Goal: Complete application form: Complete application form

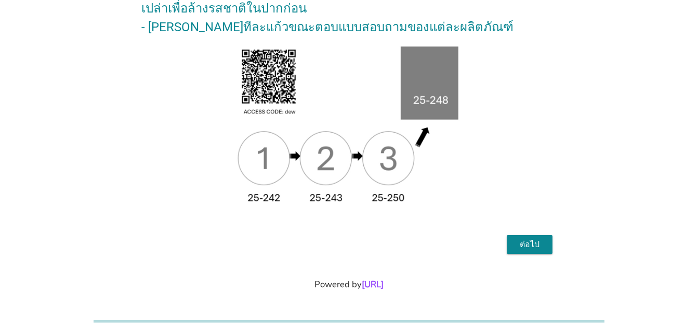
scroll to position [178, 0]
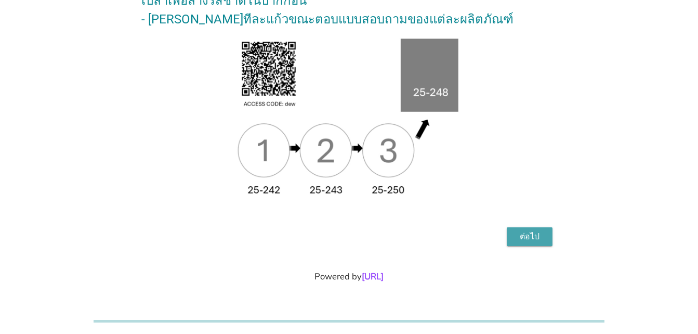
click at [532, 238] on div "ต่อไป" at bounding box center [529, 236] width 29 height 12
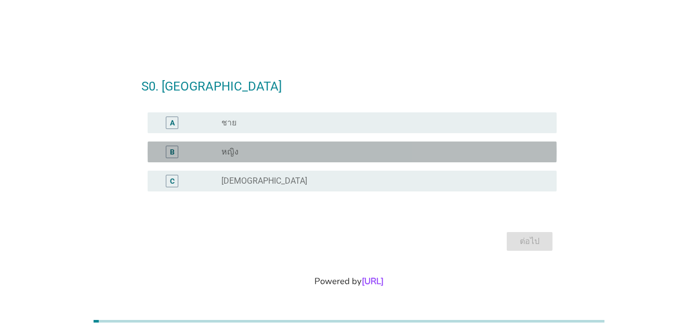
click at [170, 151] on div "B" at bounding box center [172, 152] width 5 height 11
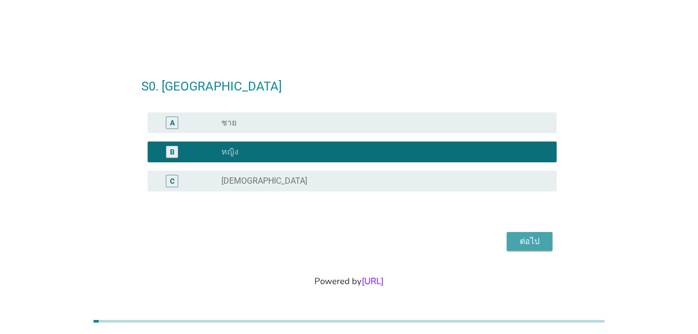
click at [534, 241] on div "ต่อไป" at bounding box center [529, 241] width 29 height 12
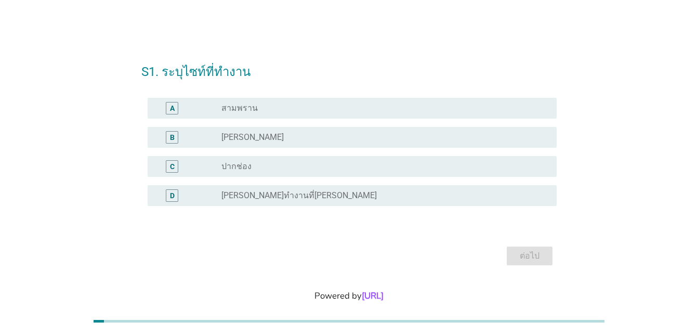
click at [174, 136] on div "B" at bounding box center [172, 137] width 5 height 11
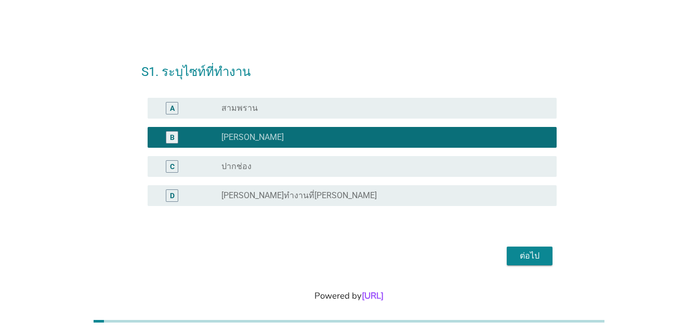
click at [537, 254] on div "ต่อไป" at bounding box center [529, 256] width 29 height 12
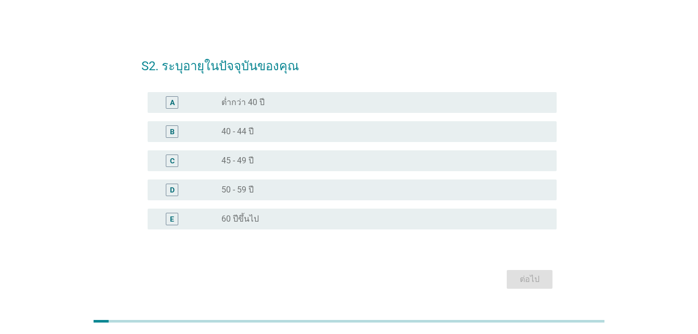
click at [173, 129] on div "B" at bounding box center [172, 131] width 5 height 11
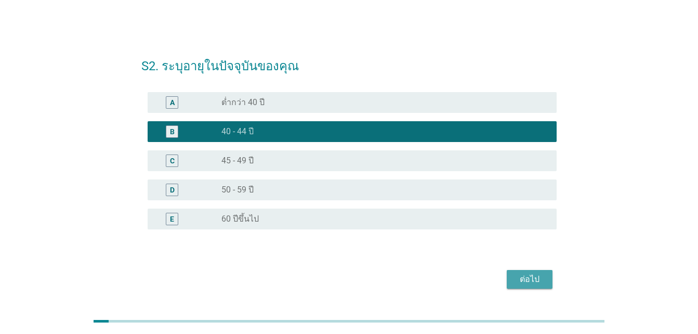
click at [541, 275] on div "ต่อไป" at bounding box center [529, 279] width 29 height 12
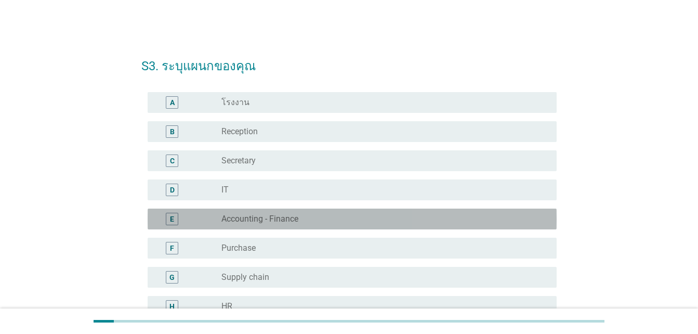
click at [176, 217] on div "E" at bounding box center [172, 219] width 12 height 12
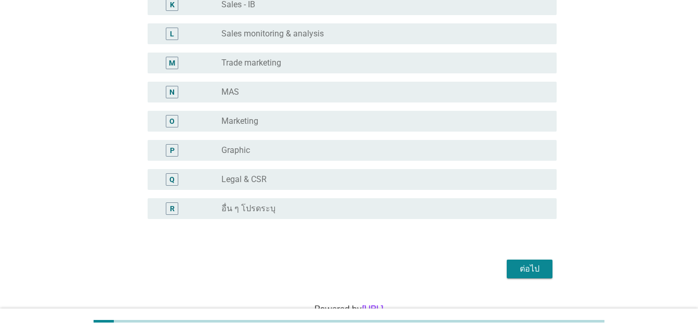
scroll to position [421, 0]
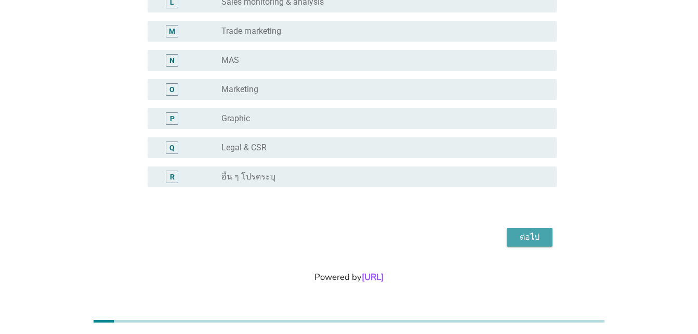
click at [538, 237] on div "ต่อไป" at bounding box center [529, 237] width 29 height 12
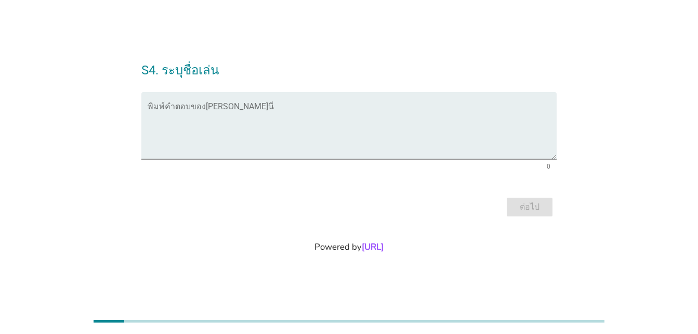
scroll to position [0, 0]
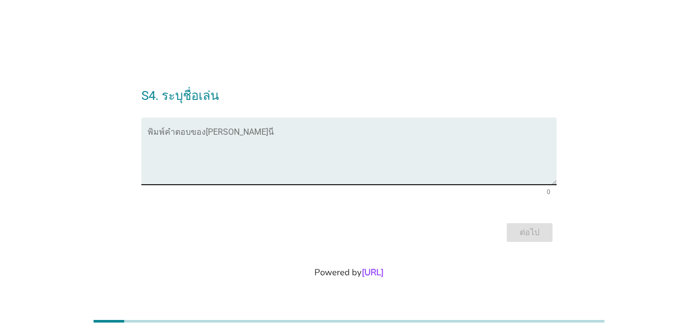
click at [213, 131] on textarea "พิมพ์คำตอบของคุณ ที่นี่" at bounding box center [352, 157] width 409 height 55
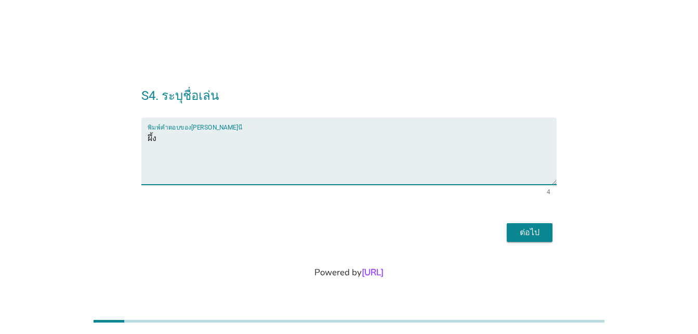
type textarea "ผึ้ง"
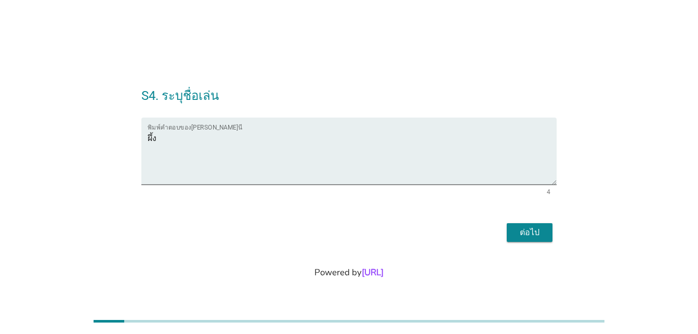
click at [534, 231] on div "ต่อไป" at bounding box center [529, 232] width 29 height 12
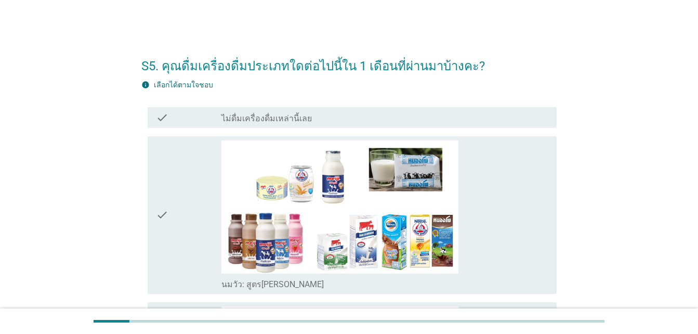
click at [162, 214] on icon "check" at bounding box center [162, 215] width 12 height 150
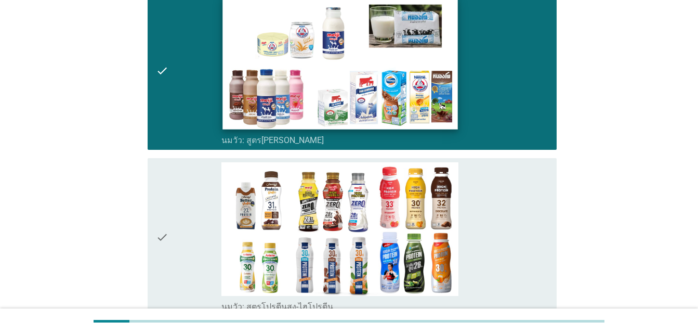
scroll to position [156, 0]
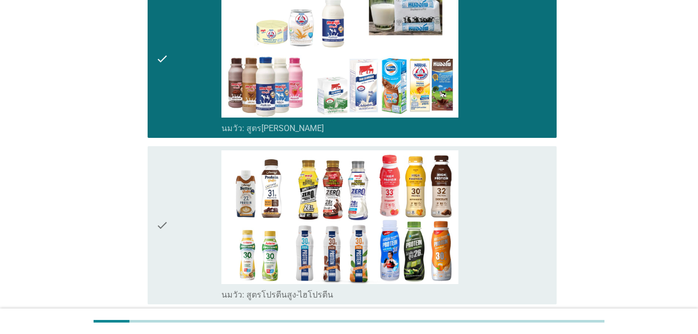
click at [157, 229] on icon "check" at bounding box center [162, 225] width 12 height 150
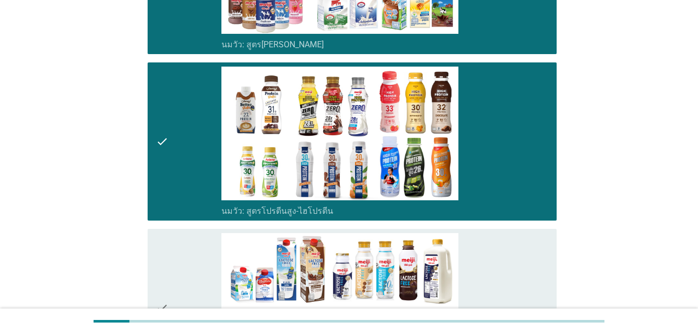
scroll to position [364, 0]
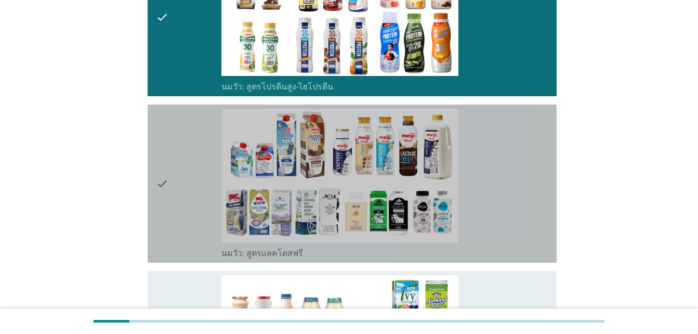
click at [165, 181] on icon "check" at bounding box center [162, 184] width 12 height 150
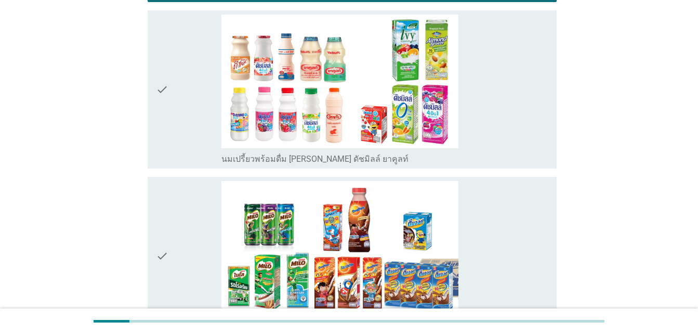
scroll to position [728, 0]
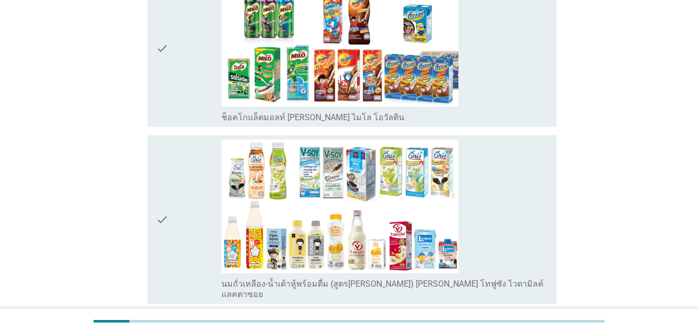
click at [162, 210] on icon "check" at bounding box center [162, 219] width 12 height 160
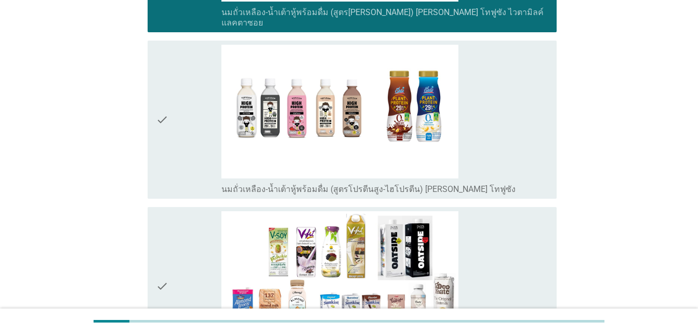
scroll to position [1196, 0]
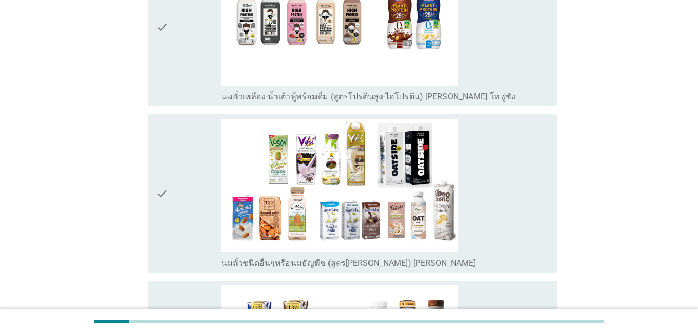
click at [162, 178] on icon "check" at bounding box center [162, 194] width 12 height 150
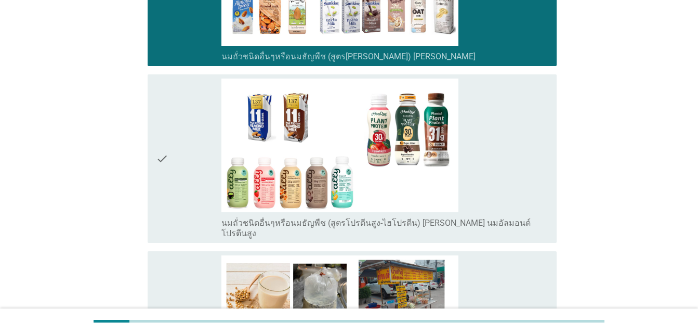
scroll to position [1404, 0]
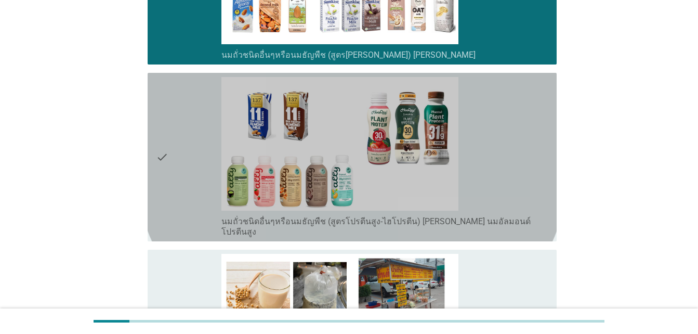
click at [160, 144] on icon "check" at bounding box center [162, 157] width 12 height 160
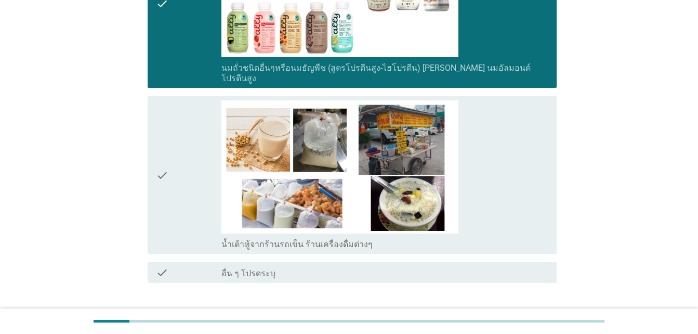
scroll to position [1560, 0]
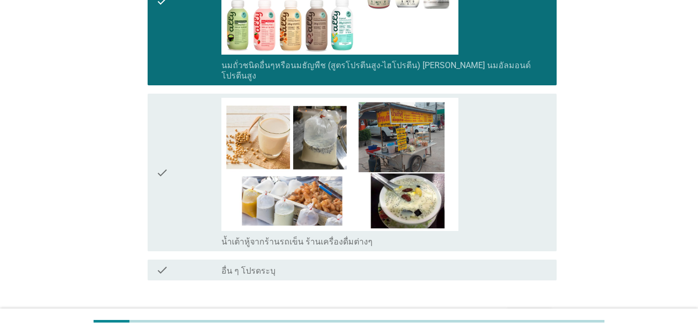
click at [160, 151] on icon "check" at bounding box center [162, 173] width 12 height 150
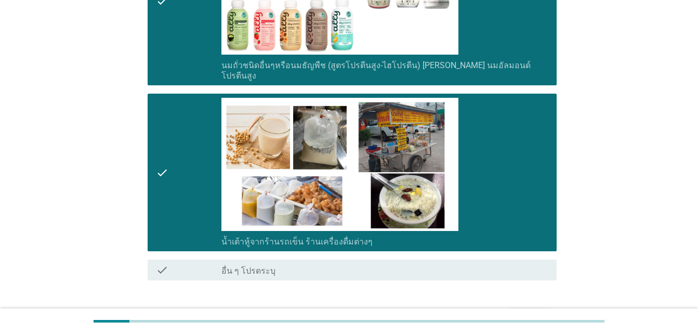
click at [541, 311] on div "ต่อไป" at bounding box center [529, 317] width 29 height 12
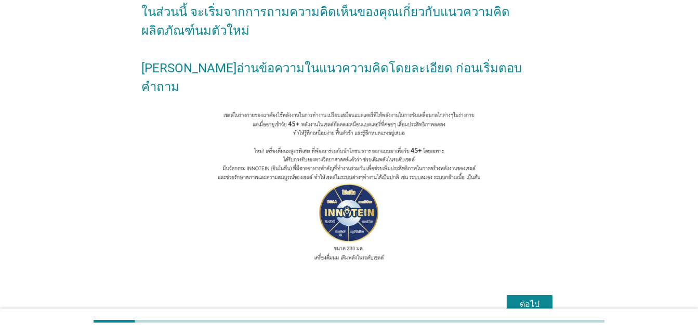
scroll to position [103, 0]
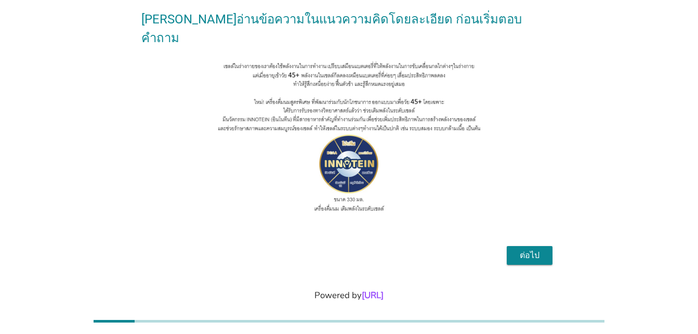
click at [540, 249] on div "ต่อไป" at bounding box center [529, 255] width 29 height 12
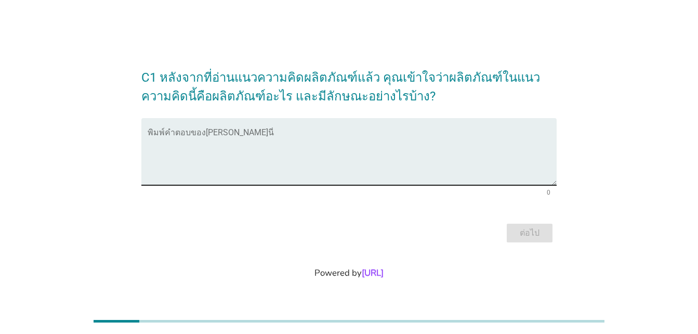
scroll to position [0, 0]
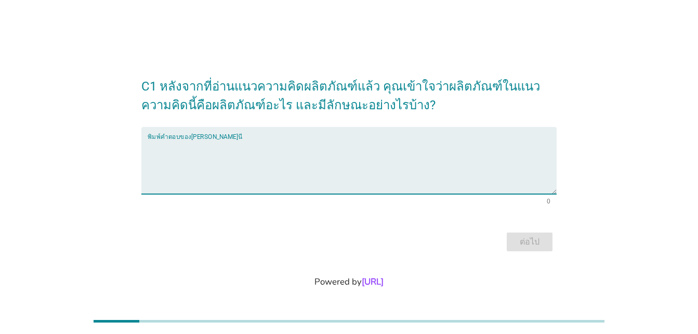
click at [232, 141] on textarea "พิมพ์คำตอบของคุณ ที่นี่" at bounding box center [352, 166] width 409 height 55
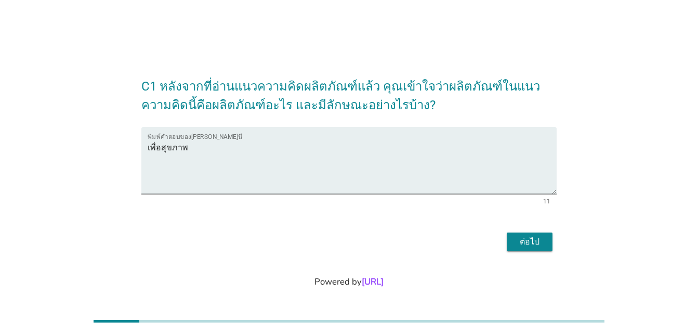
click at [133, 322] on div at bounding box center [117, 321] width 46 height 3
click at [681, 135] on div "C1 หลังจากที่อ่านแนวความคิดผลิตภัณฑ์แล้ว คุณเข้าใจว่าผลิตภัณฑ์ในแนวความคิดนี้คื…" at bounding box center [348, 160] width 673 height 229
click at [439, 75] on h2 "C1 หลังจากที่อ่านแนวความคิดผลิตภัณฑ์แล้ว คุณเข้าใจว่าผลิตภัณฑ์ในแนวความคิดนี้คื…" at bounding box center [348, 91] width 415 height 48
click at [202, 148] on textarea "เพื่อสุขภาพ" at bounding box center [352, 166] width 409 height 55
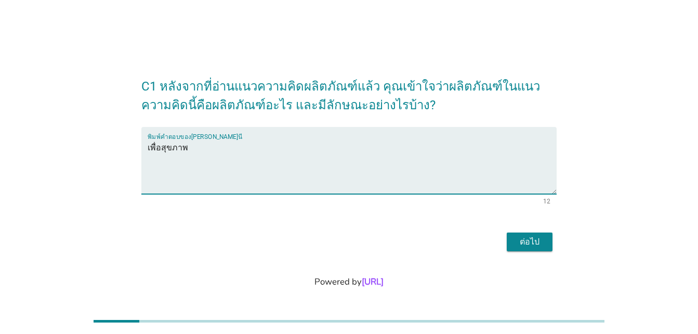
type textarea "เพื่อสุขภาพ"
click at [537, 242] on div "ต่อไป" at bounding box center [529, 242] width 29 height 12
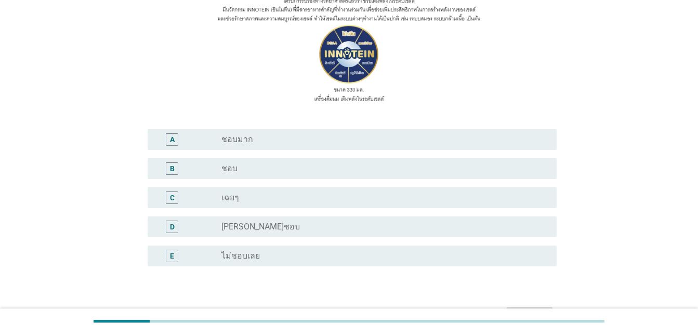
scroll to position [156, 0]
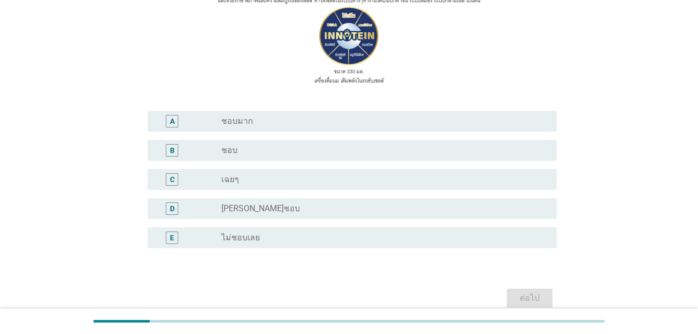
click at [172, 149] on div "B" at bounding box center [172, 150] width 5 height 11
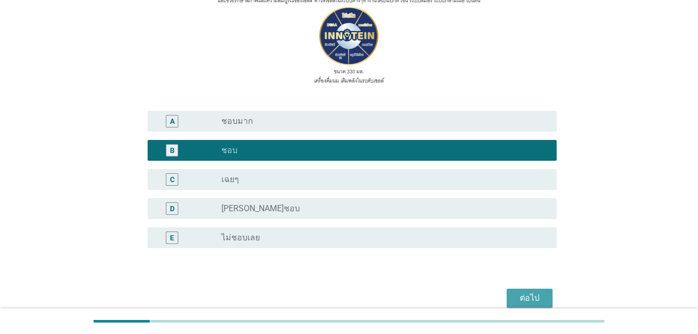
click at [528, 294] on div "ต่อไป" at bounding box center [529, 298] width 29 height 12
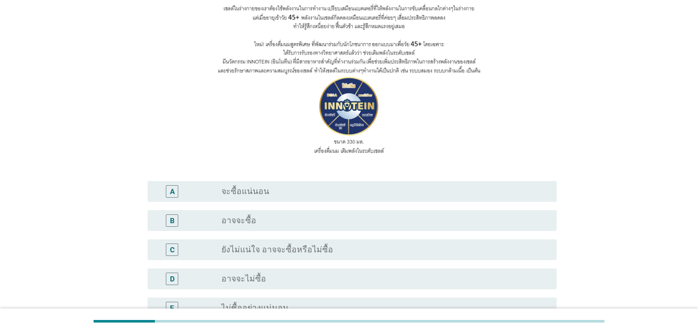
scroll to position [104, 0]
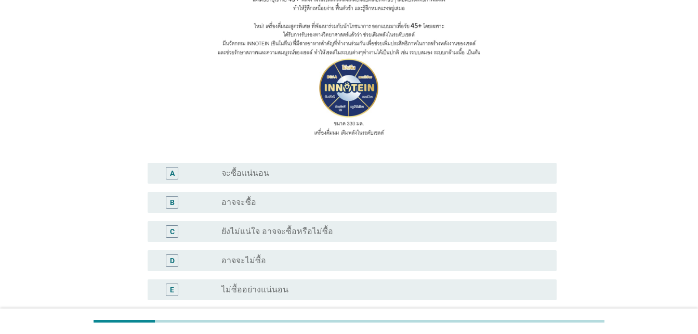
click at [169, 174] on div "A" at bounding box center [172, 173] width 12 height 12
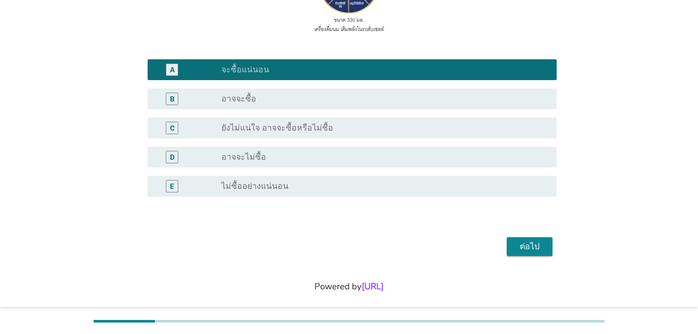
scroll to position [217, 0]
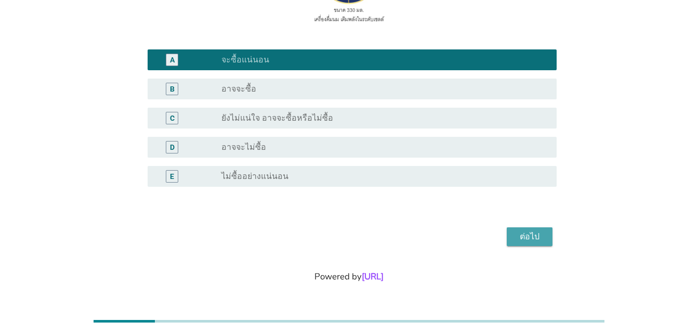
click at [539, 240] on div "ต่อไป" at bounding box center [529, 236] width 29 height 12
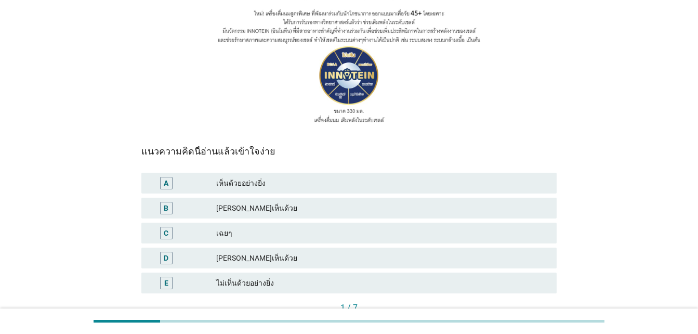
scroll to position [156, 0]
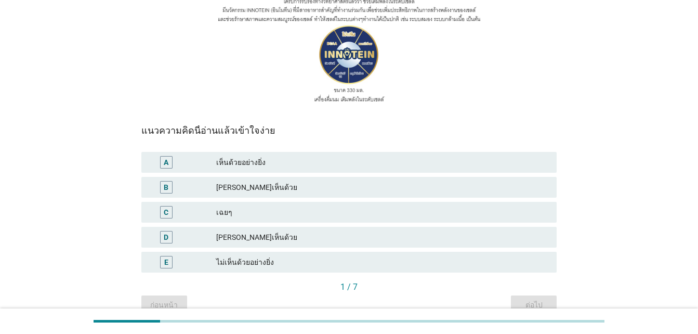
click at [170, 163] on div "A" at bounding box center [166, 162] width 12 height 12
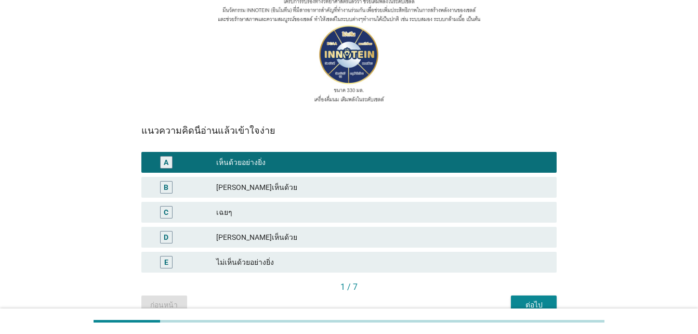
click at [541, 300] on div "ต่อไป" at bounding box center [533, 304] width 29 height 11
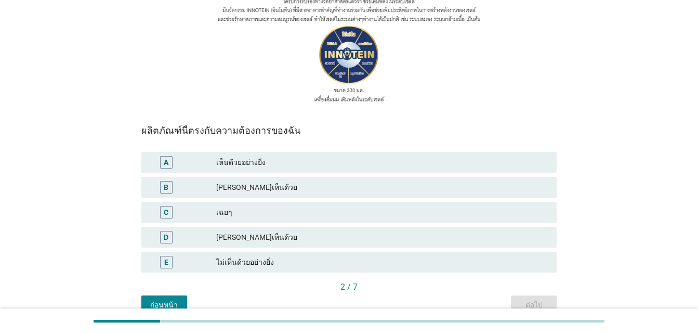
click at [166, 162] on div "A" at bounding box center [166, 162] width 5 height 11
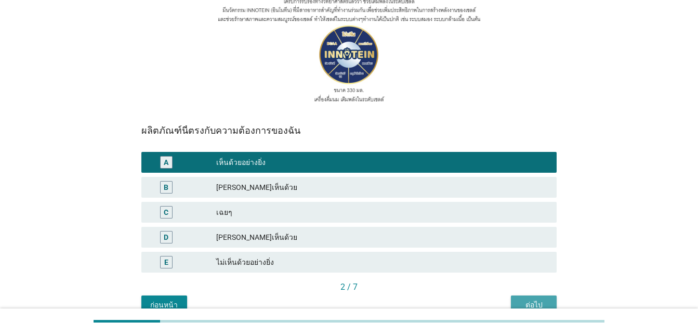
click at [535, 301] on div "ต่อไป" at bounding box center [533, 304] width 29 height 11
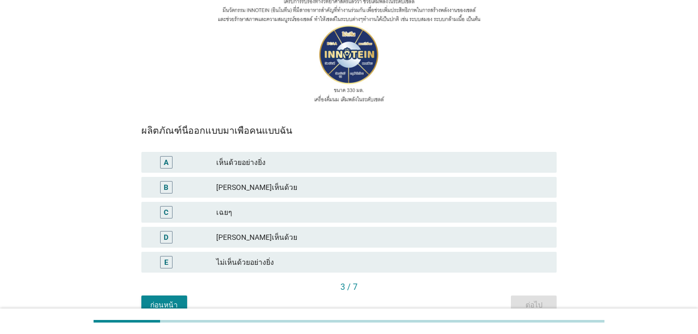
click at [162, 167] on div "A" at bounding box center [166, 162] width 12 height 12
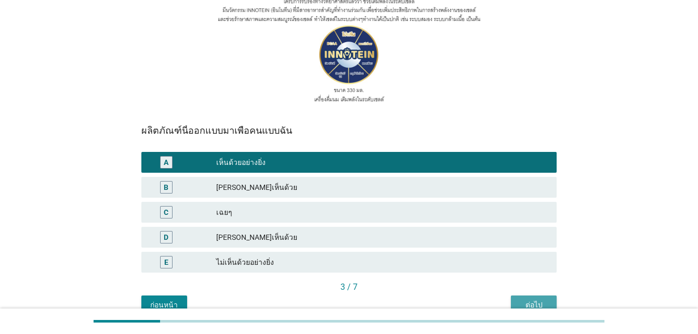
click at [546, 298] on button "ต่อไป" at bounding box center [534, 304] width 46 height 19
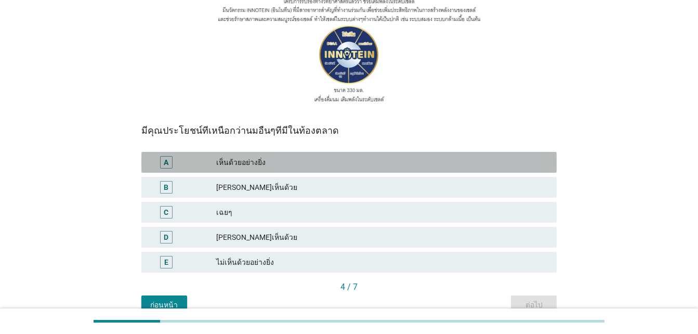
click at [163, 162] on div "A" at bounding box center [166, 162] width 12 height 12
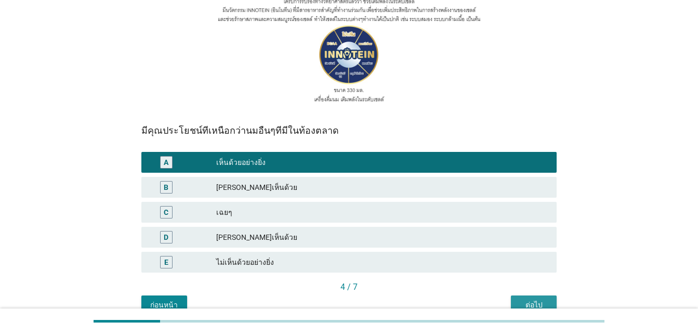
click at [541, 303] on div "ต่อไป" at bounding box center [533, 304] width 29 height 11
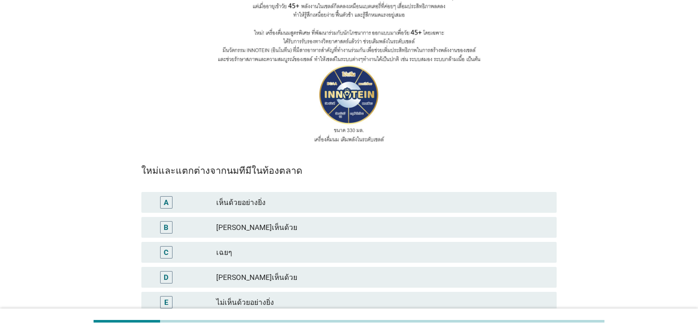
scroll to position [208, 0]
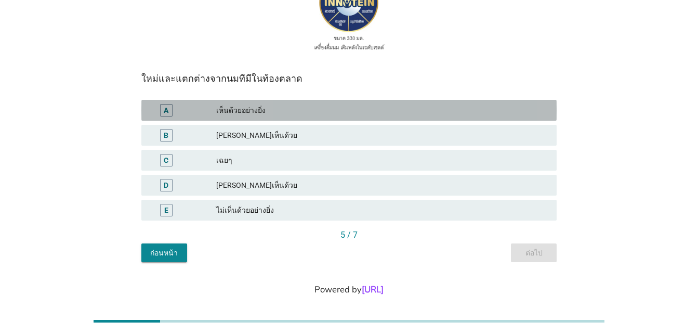
drag, startPoint x: 168, startPoint y: 108, endPoint x: 185, endPoint y: 110, distance: 16.2
click at [168, 109] on div "A" at bounding box center [166, 110] width 5 height 11
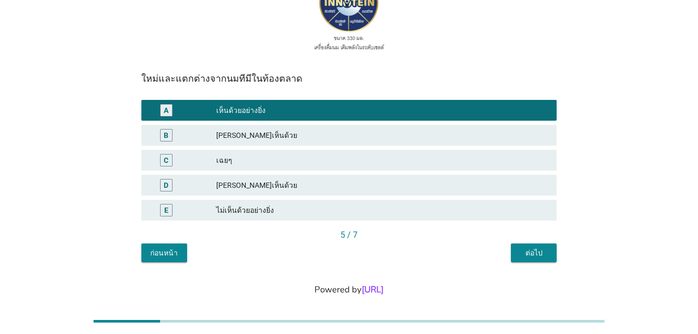
click at [544, 254] on div "ต่อไป" at bounding box center [533, 252] width 29 height 11
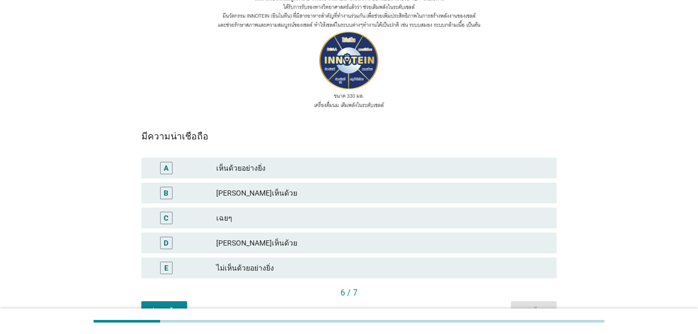
scroll to position [156, 0]
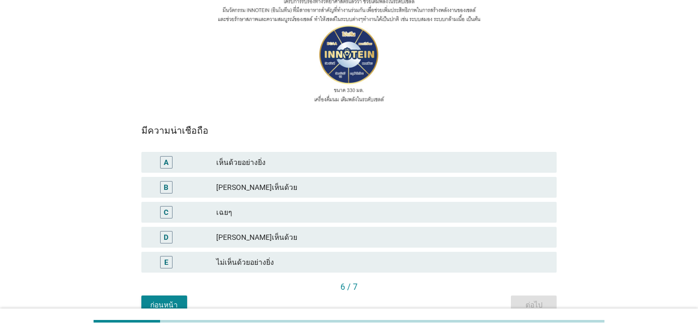
drag, startPoint x: 166, startPoint y: 163, endPoint x: 173, endPoint y: 163, distance: 6.2
click at [166, 164] on div "A" at bounding box center [166, 162] width 5 height 11
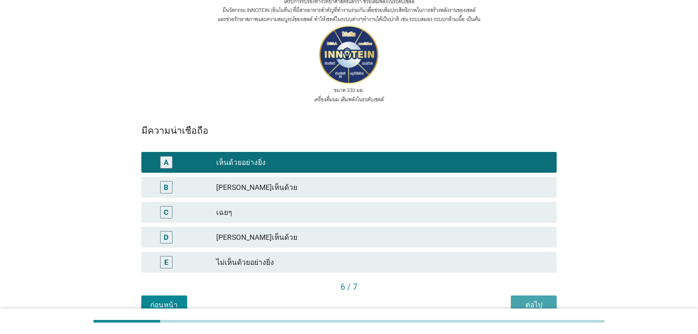
click at [529, 302] on div "ต่อไป" at bounding box center [533, 304] width 29 height 11
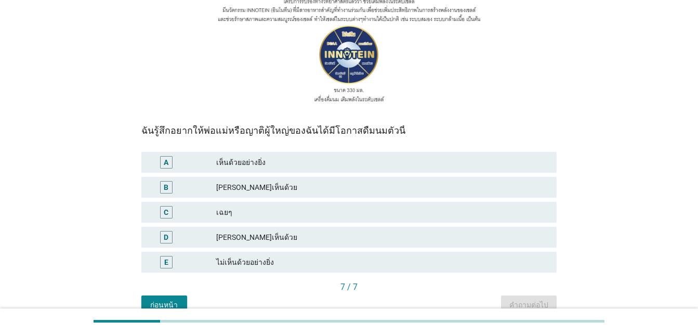
click at [164, 164] on div "A" at bounding box center [166, 162] width 5 height 11
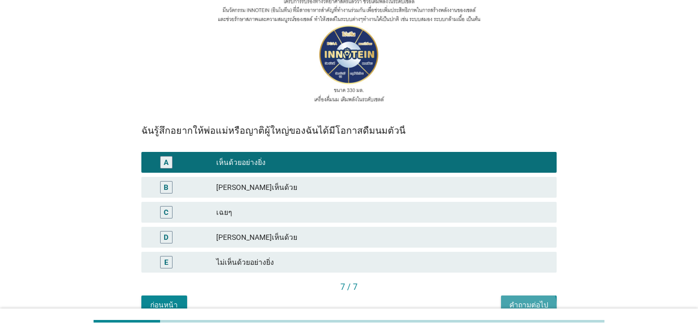
click at [546, 300] on div "คำถามต่อไป" at bounding box center [529, 304] width 39 height 11
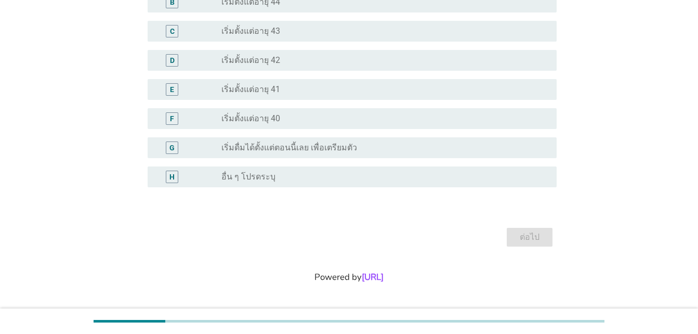
scroll to position [0, 0]
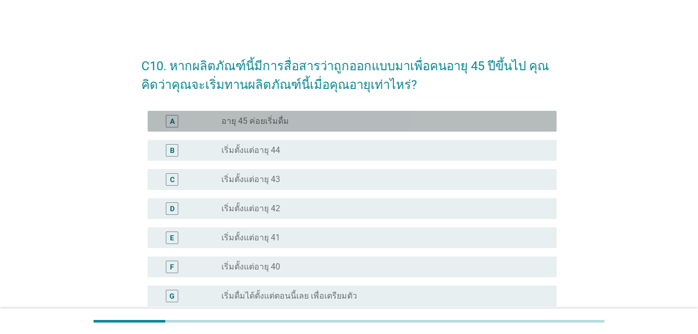
click at [170, 125] on div "A" at bounding box center [172, 120] width 5 height 11
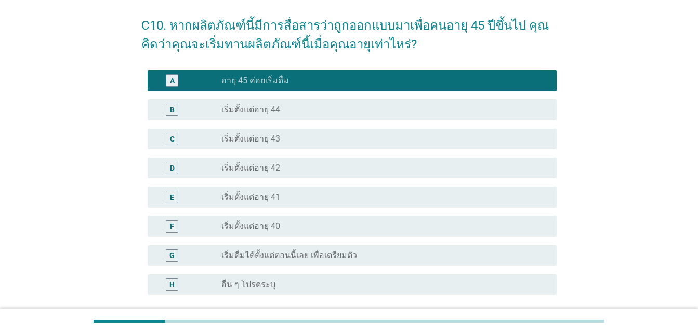
scroll to position [148, 0]
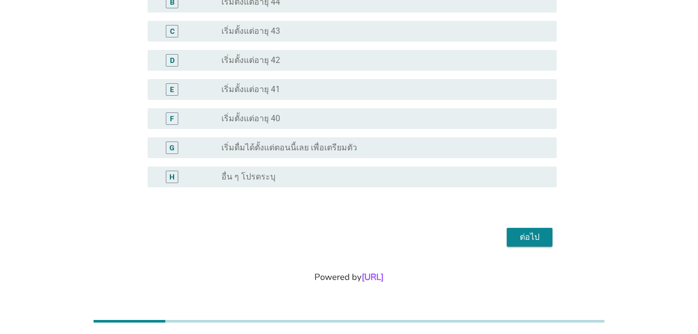
click at [544, 237] on div "ต่อไป" at bounding box center [529, 237] width 29 height 12
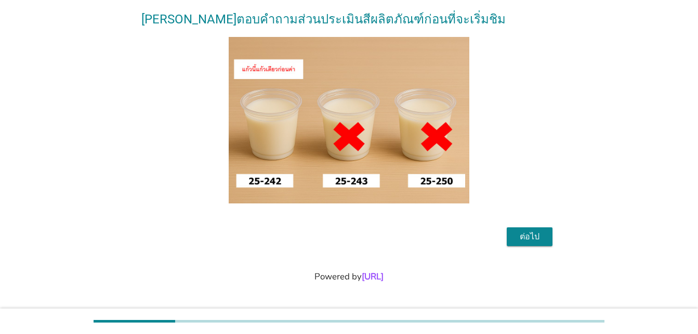
scroll to position [103, 0]
click at [520, 241] on div "ต่อไป" at bounding box center [529, 236] width 29 height 12
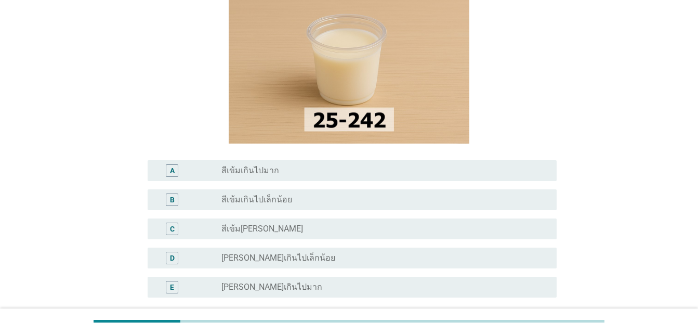
scroll to position [104, 0]
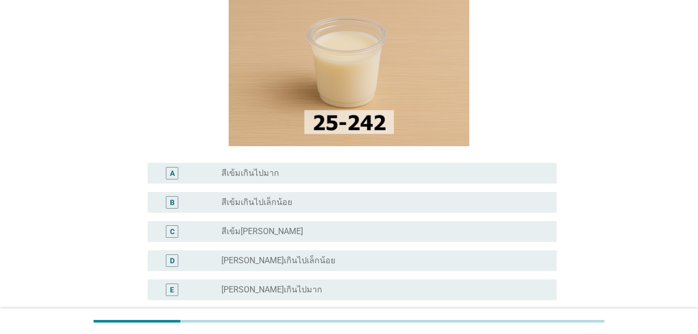
click at [175, 232] on div "C" at bounding box center [172, 231] width 12 height 12
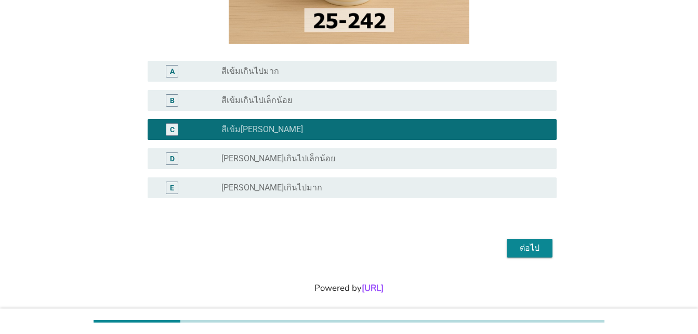
scroll to position [217, 0]
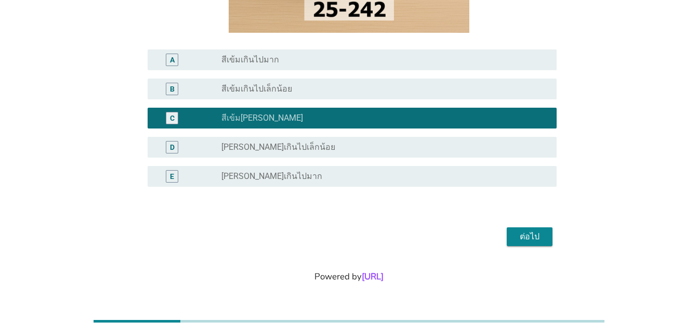
click at [521, 236] on div "ต่อไป" at bounding box center [529, 236] width 29 height 12
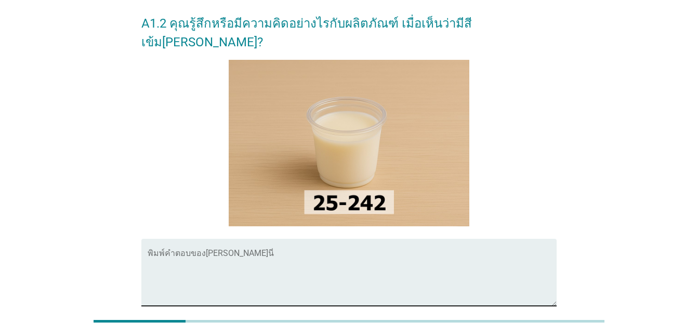
scroll to position [37, 0]
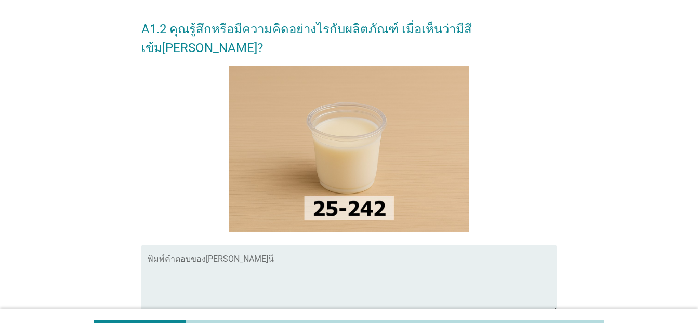
click at [186, 257] on textarea "พิมพ์คำตอบของคุณ ที่นี่" at bounding box center [352, 284] width 409 height 55
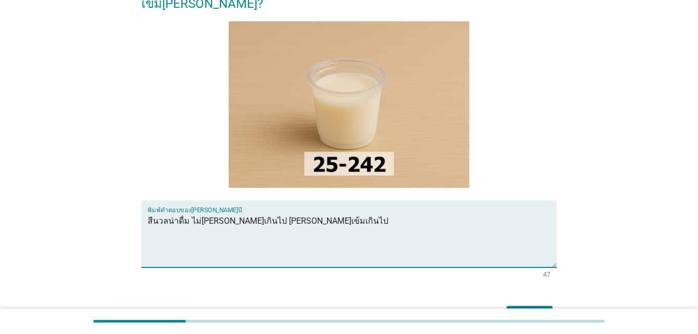
scroll to position [141, 0]
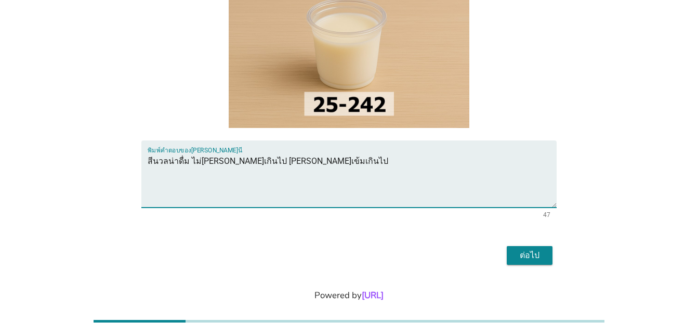
type textarea "สีนวลน่าดื่ม ไม่[PERSON_NAME]เกินไป [PERSON_NAME]เข้มเกินไป"
click at [528, 249] on div "ต่อไป" at bounding box center [529, 255] width 29 height 12
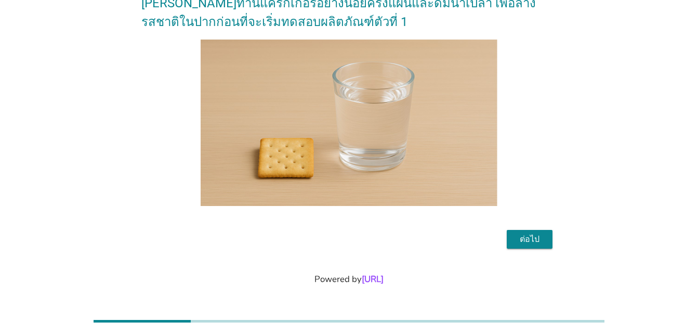
scroll to position [66, 0]
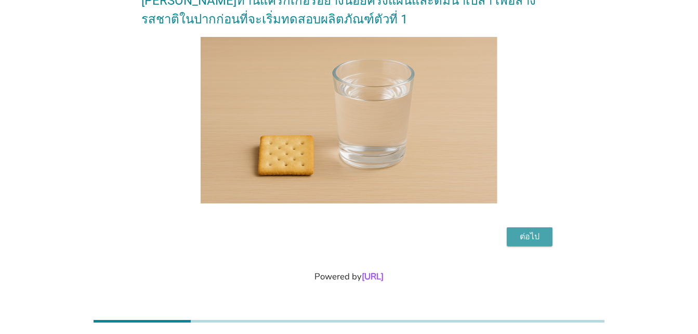
click at [532, 236] on div "ต่อไป" at bounding box center [529, 236] width 29 height 12
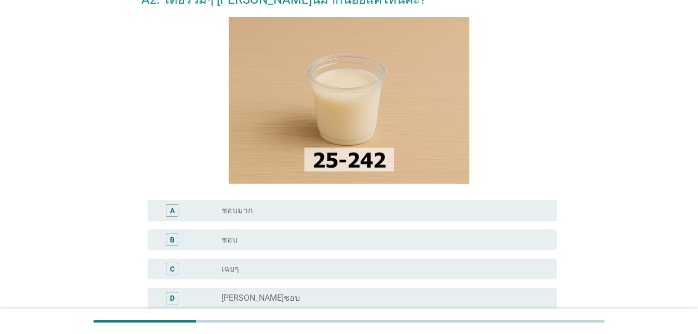
scroll to position [156, 0]
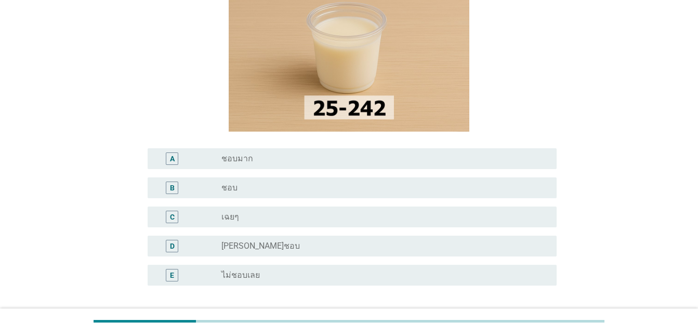
click at [177, 213] on div "C" at bounding box center [172, 217] width 12 height 12
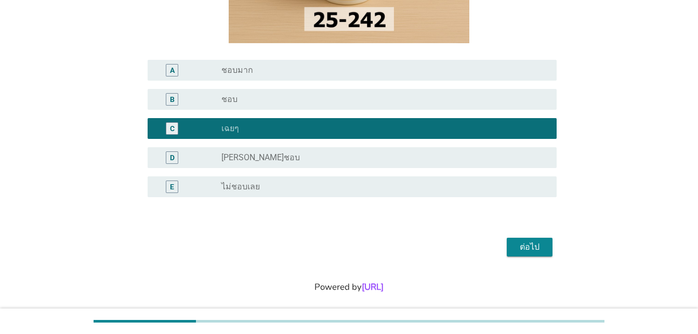
scroll to position [255, 0]
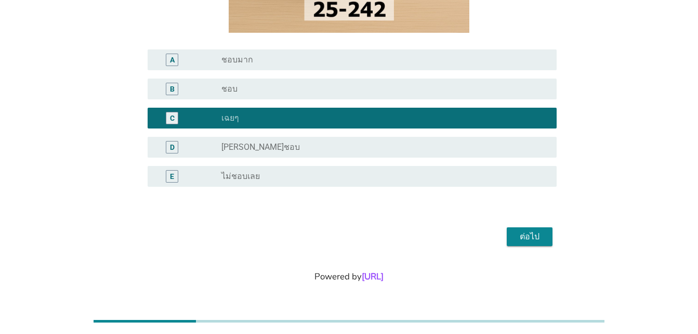
click at [538, 238] on div "ต่อไป" at bounding box center [529, 236] width 29 height 12
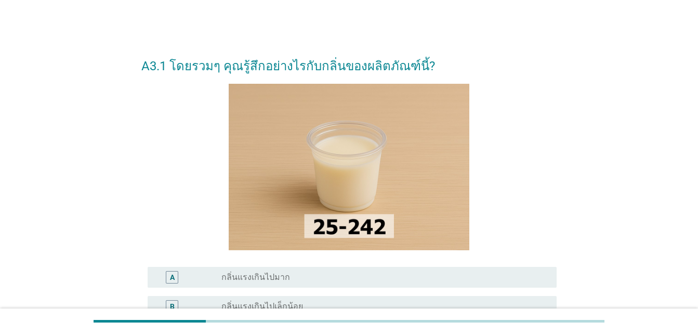
scroll to position [52, 0]
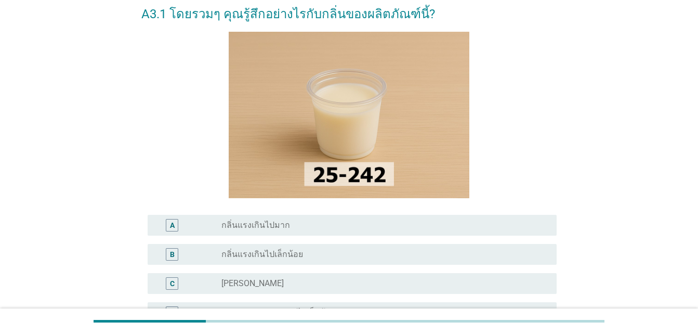
click at [173, 255] on div "B" at bounding box center [172, 254] width 5 height 11
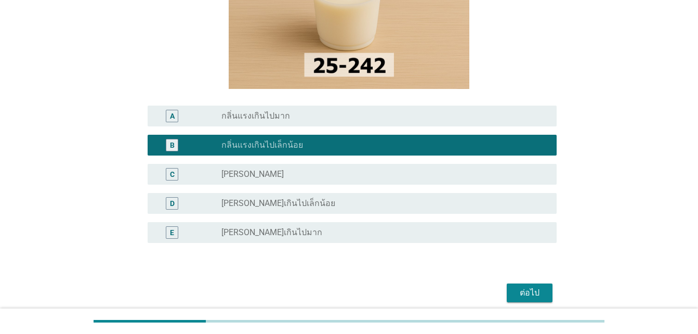
scroll to position [217, 0]
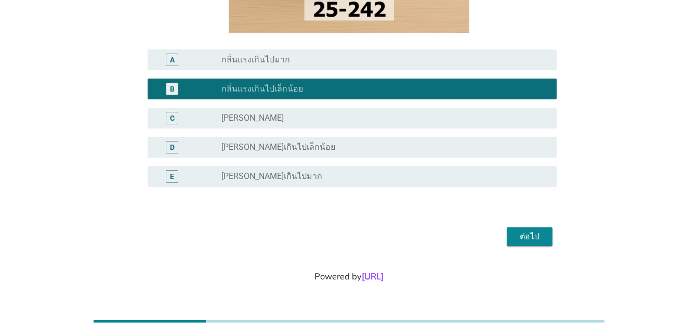
click at [547, 237] on button "ต่อไป" at bounding box center [530, 236] width 46 height 19
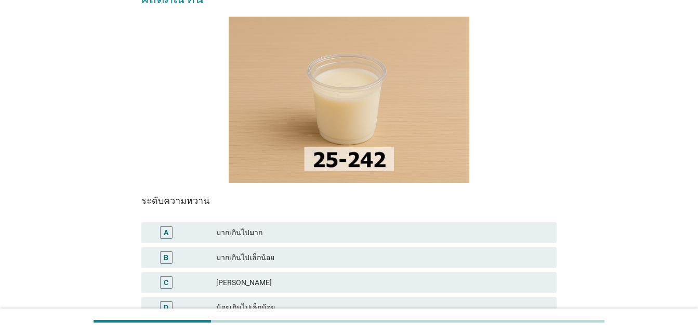
scroll to position [104, 0]
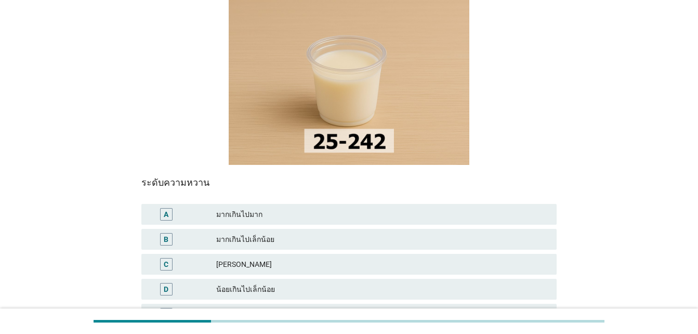
click at [164, 259] on div "C" at bounding box center [166, 264] width 5 height 11
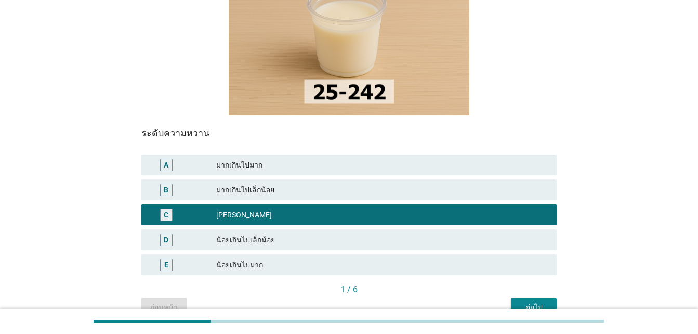
scroll to position [156, 0]
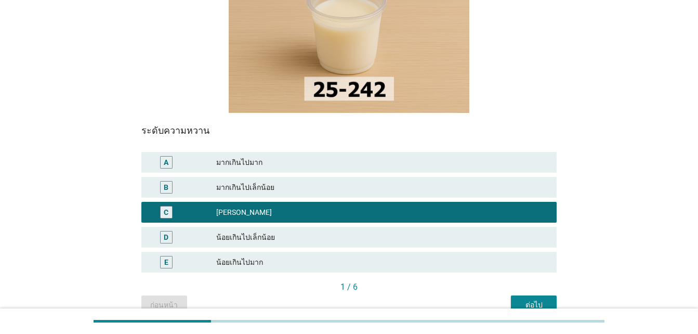
click at [541, 299] on div "ต่อไป" at bounding box center [533, 304] width 29 height 11
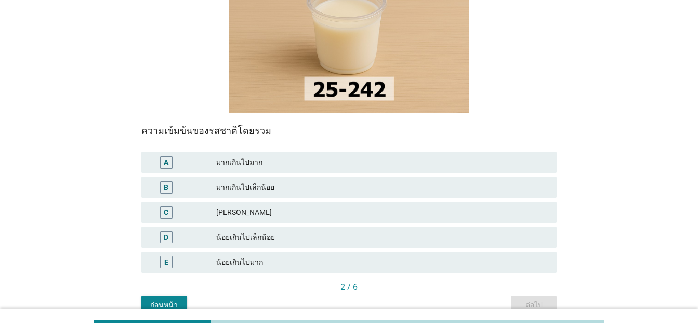
click at [165, 232] on div "D" at bounding box center [166, 237] width 5 height 11
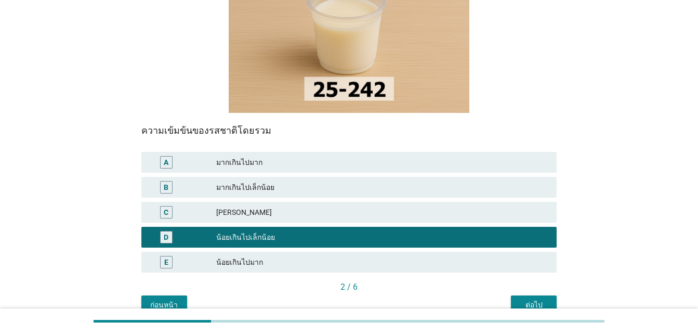
click at [530, 299] on div "ต่อไป" at bounding box center [533, 304] width 29 height 11
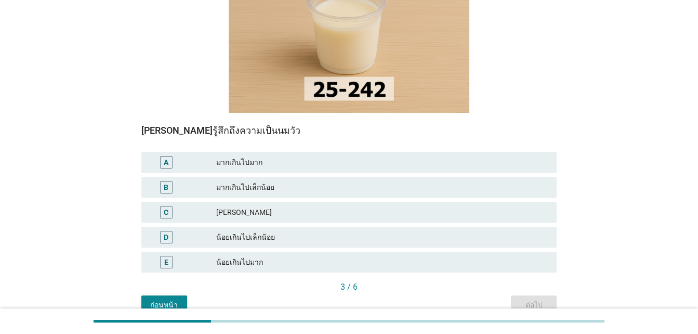
click at [165, 232] on div "D" at bounding box center [166, 237] width 5 height 11
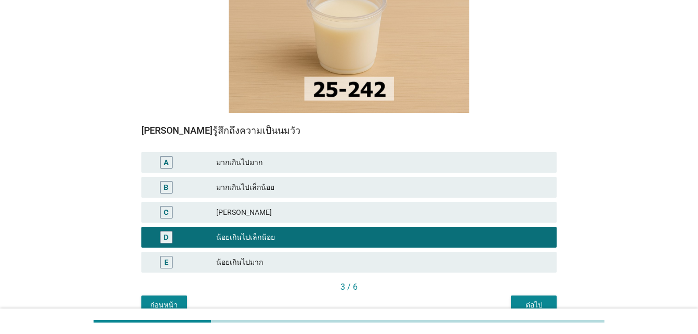
click at [542, 299] on div "ต่อไป" at bounding box center [533, 304] width 29 height 11
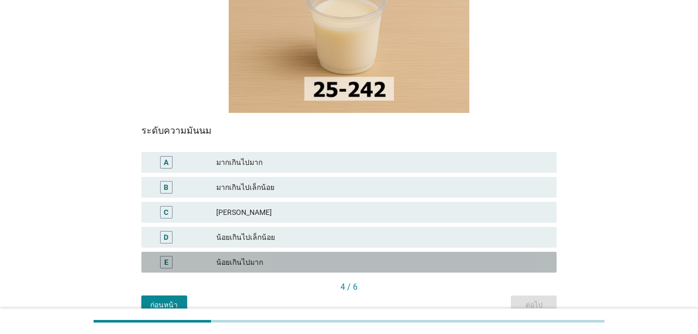
click at [166, 257] on div "E" at bounding box center [166, 262] width 4 height 11
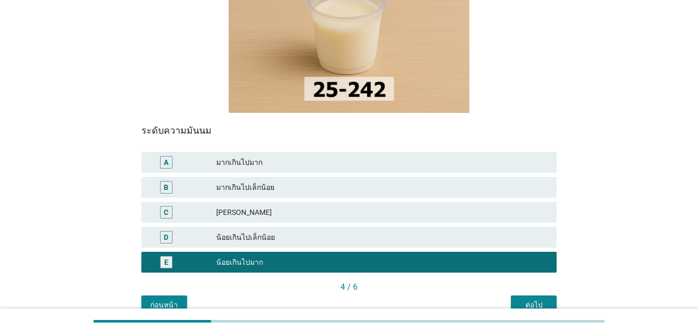
click at [535, 299] on div "ต่อไป" at bounding box center [533, 304] width 29 height 11
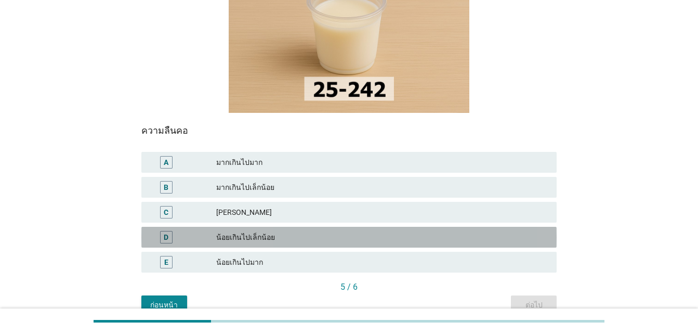
click at [164, 232] on div "D" at bounding box center [166, 237] width 5 height 11
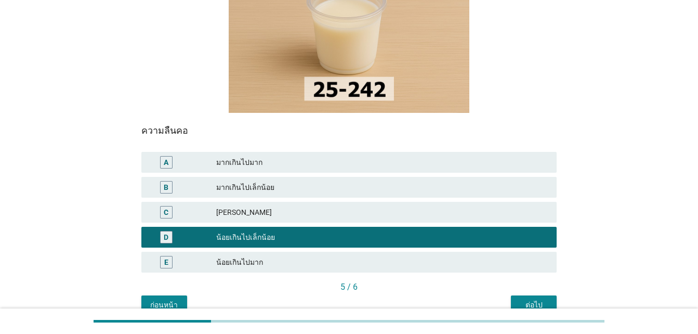
click at [528, 299] on div "ต่อไป" at bounding box center [533, 304] width 29 height 11
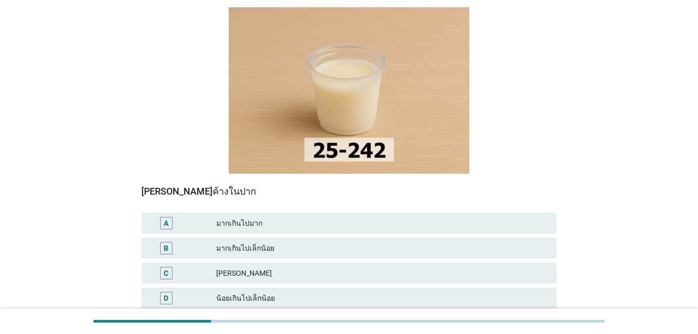
scroll to position [104, 0]
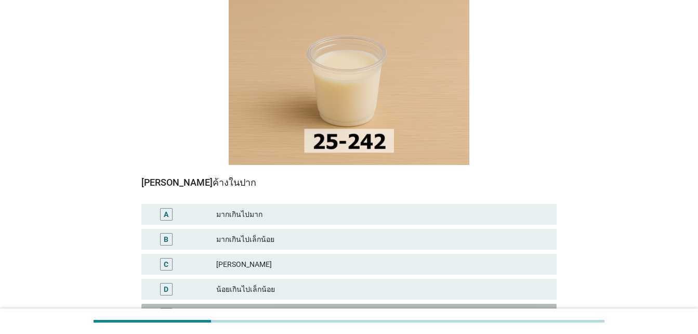
click at [163, 308] on div "E" at bounding box center [166, 314] width 12 height 12
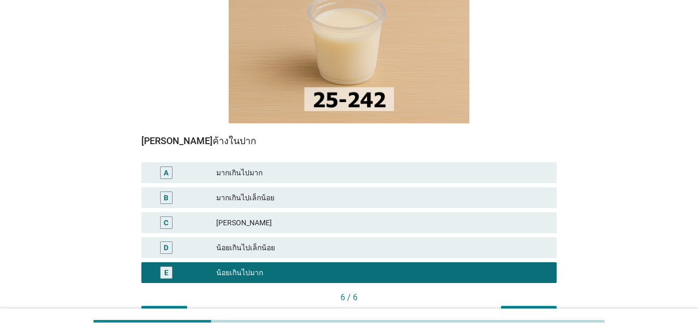
scroll to position [202, 0]
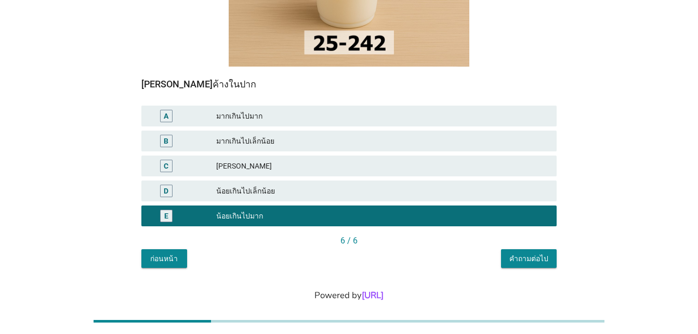
click at [535, 253] on div "คำถามต่อไป" at bounding box center [529, 258] width 39 height 11
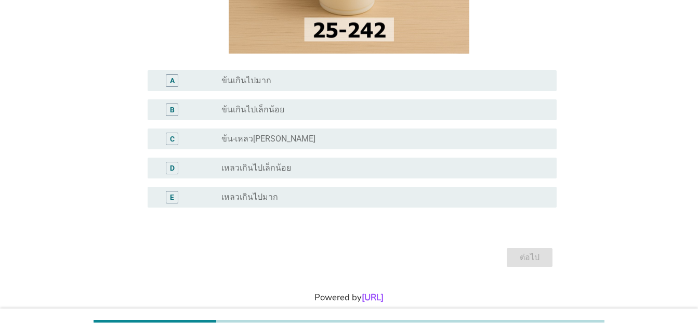
scroll to position [208, 0]
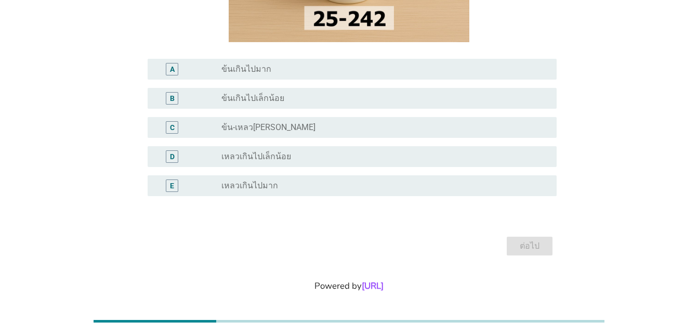
click at [173, 188] on div "E" at bounding box center [172, 185] width 4 height 11
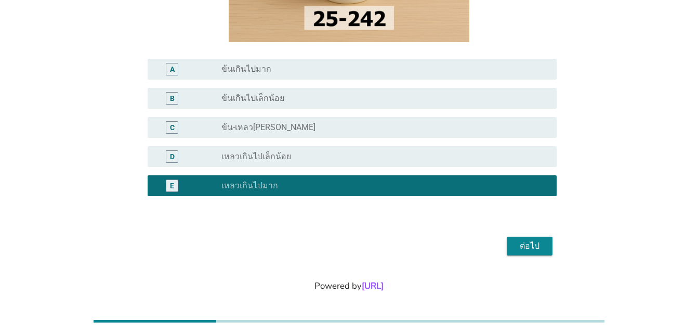
click at [525, 249] on div "ต่อไป" at bounding box center [529, 246] width 29 height 12
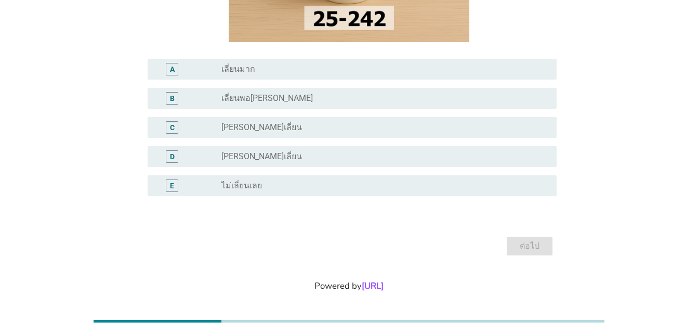
click at [173, 101] on div "B" at bounding box center [172, 98] width 5 height 11
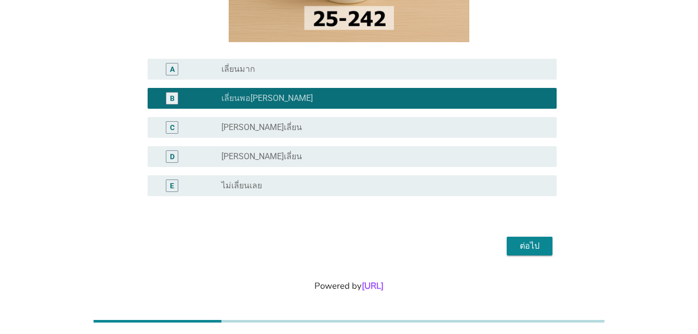
click at [169, 158] on div "D" at bounding box center [172, 156] width 12 height 12
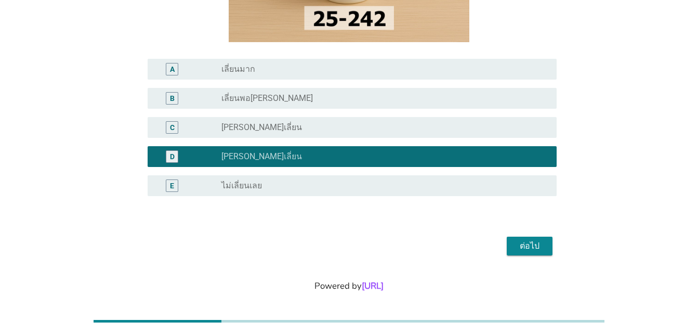
click at [532, 239] on button "ต่อไป" at bounding box center [530, 246] width 46 height 19
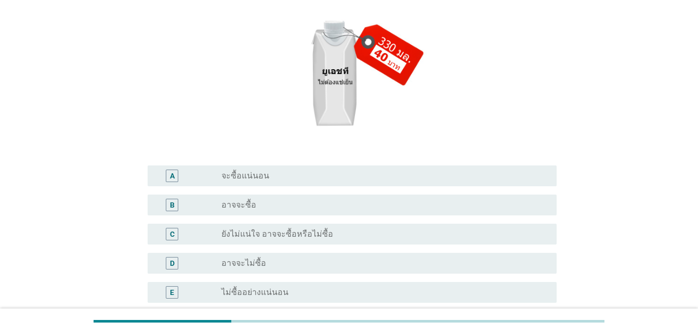
scroll to position [156, 0]
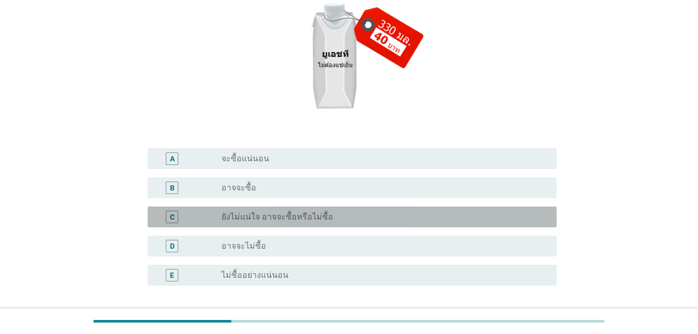
click at [172, 220] on div "C" at bounding box center [172, 217] width 5 height 11
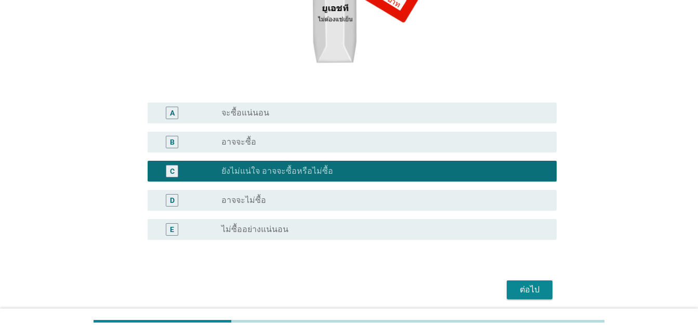
scroll to position [255, 0]
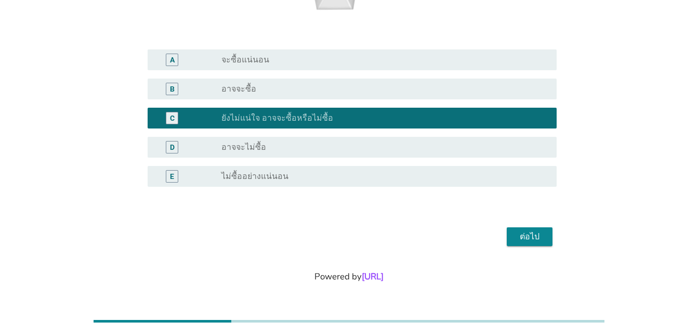
click at [170, 180] on div "E" at bounding box center [172, 176] width 4 height 11
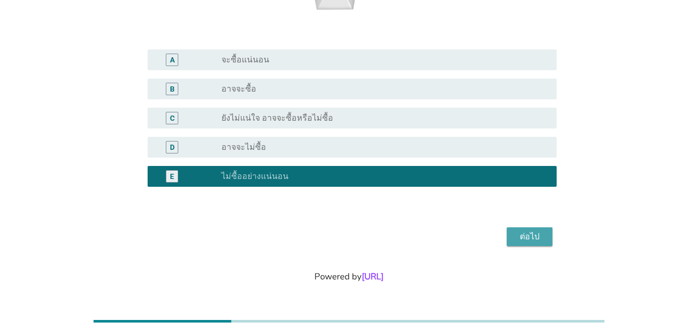
click at [537, 237] on div "ต่อไป" at bounding box center [529, 236] width 29 height 12
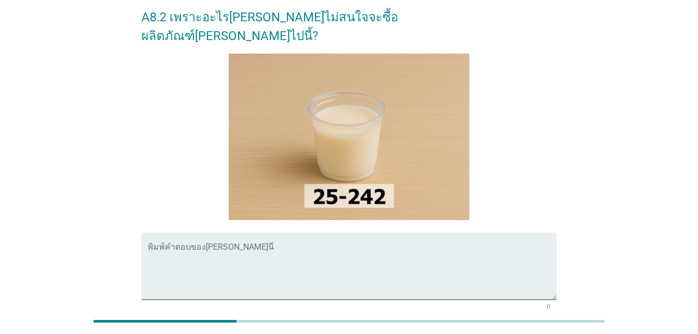
scroll to position [141, 0]
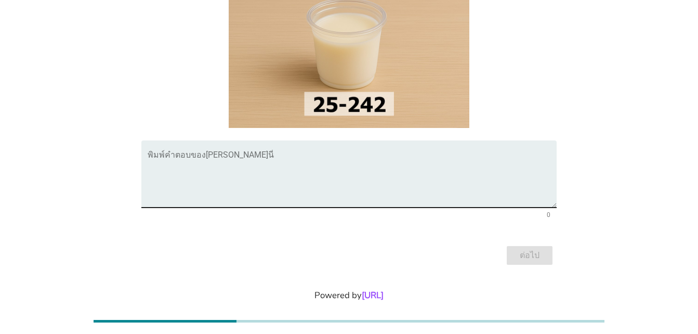
click at [280, 140] on div "พิมพ์คำตอบของ[PERSON_NAME]นี่" at bounding box center [352, 173] width 409 height 67
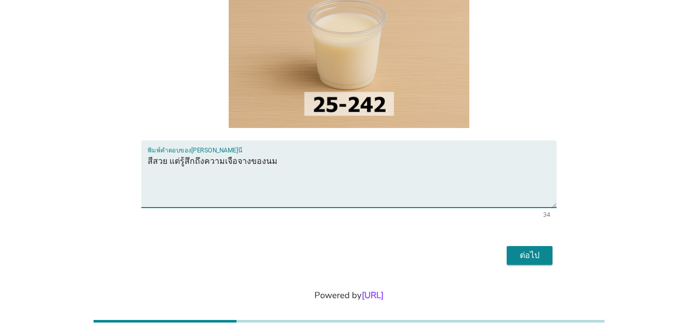
click at [289, 153] on textarea "สีสวย แต่รู้สึกถึงความเจือจางของนม" at bounding box center [352, 180] width 409 height 55
type textarea "สีสวย แต่รู้สึกถึงความเจือจางของนม"
click at [543, 246] on button "ต่อไป" at bounding box center [530, 255] width 46 height 19
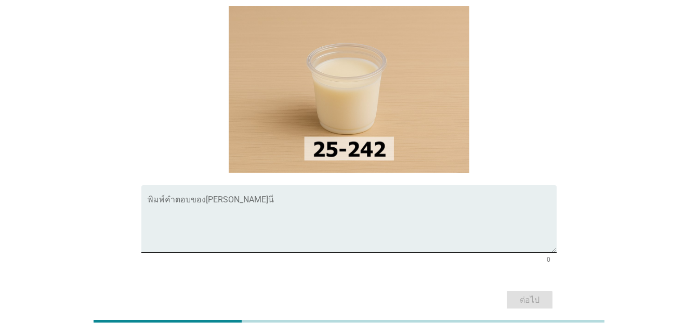
scroll to position [104, 0]
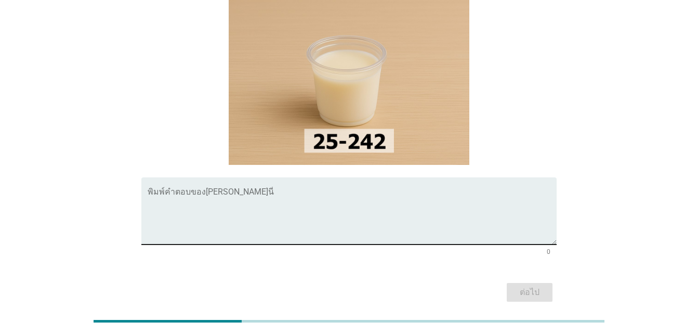
click at [262, 190] on textarea "พิมพ์คำตอบของคุณ ที่นี่" at bounding box center [352, 217] width 409 height 55
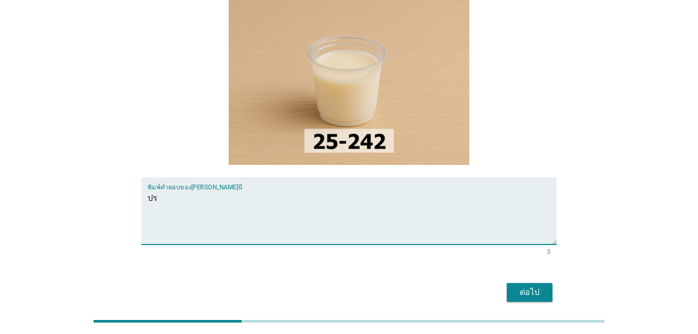
type textarea "ป"
type textarea "ปรับกลิ่นให้มีความเป็นวานิลาลดลงค่ะ ให้มีความหนืดของนมมากกว่านี้ก็ได้"
click at [522, 286] on div "ต่อไป" at bounding box center [529, 292] width 29 height 12
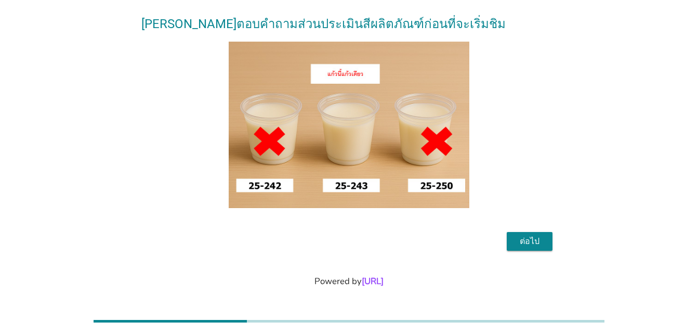
scroll to position [84, 0]
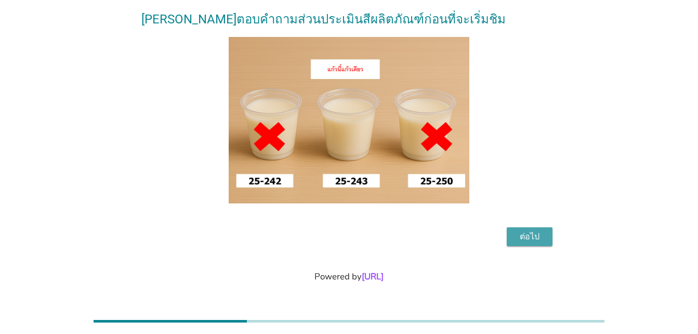
click at [536, 237] on div "ต่อไป" at bounding box center [529, 236] width 29 height 12
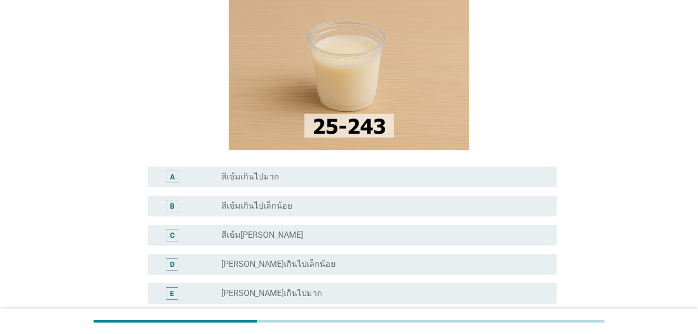
scroll to position [104, 0]
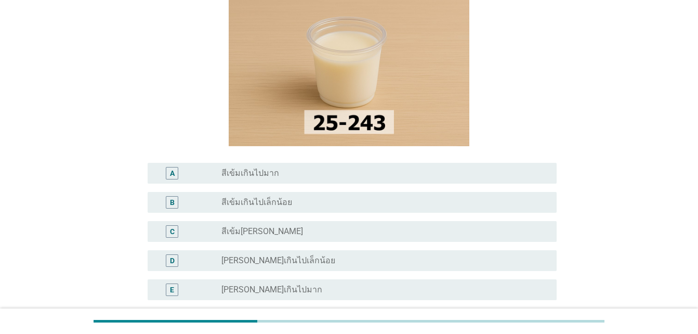
click at [173, 233] on div "C" at bounding box center [172, 231] width 5 height 11
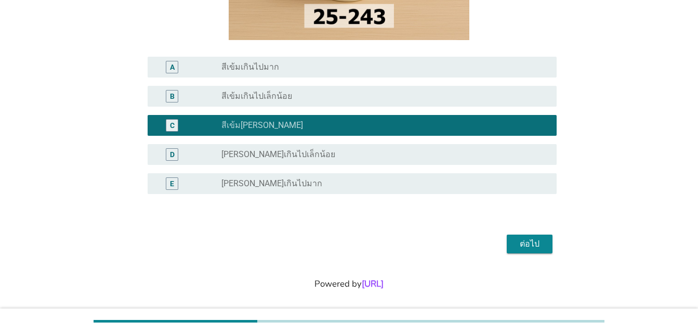
scroll to position [217, 0]
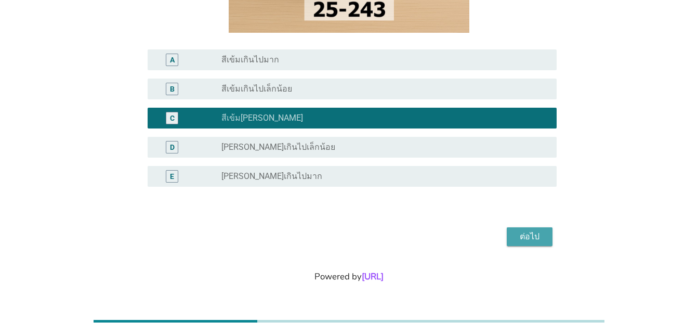
click at [534, 243] on button "ต่อไป" at bounding box center [530, 236] width 46 height 19
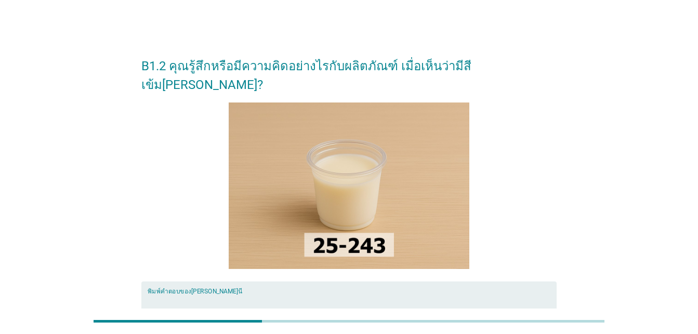
click at [233, 294] on textarea "พิมพ์คำตอบของคุณ ที่นี่" at bounding box center [352, 321] width 409 height 55
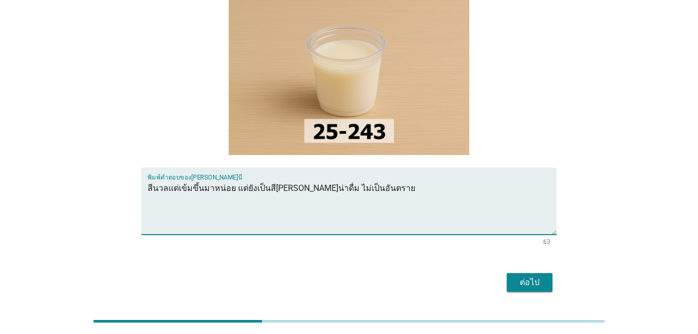
scroll to position [141, 0]
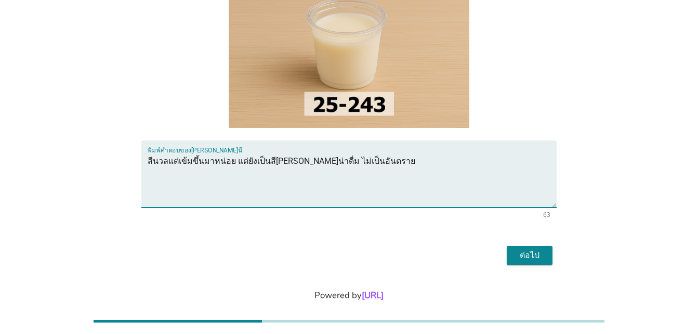
type textarea "สีนวลแต่เข้มขึ้นมาหน่อย แต่ยังเป็นสี[PERSON_NAME]น่าดื่ม ไม่เป็นอันตราย"
click at [531, 249] on div "ต่อไป" at bounding box center [529, 255] width 29 height 12
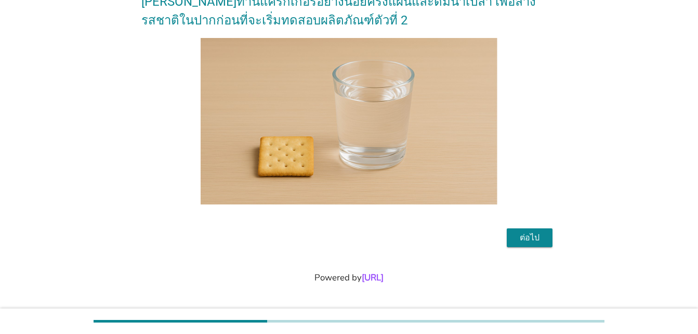
scroll to position [66, 0]
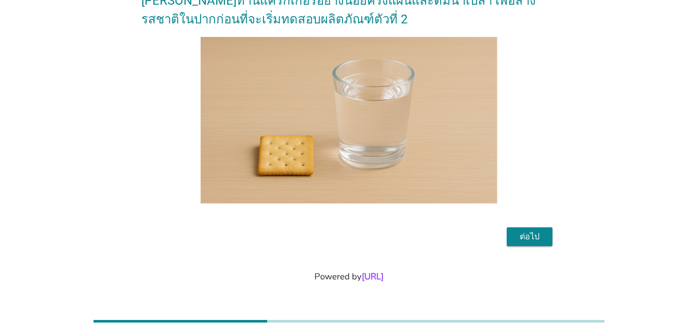
click at [528, 236] on div "ต่อไป" at bounding box center [529, 236] width 29 height 12
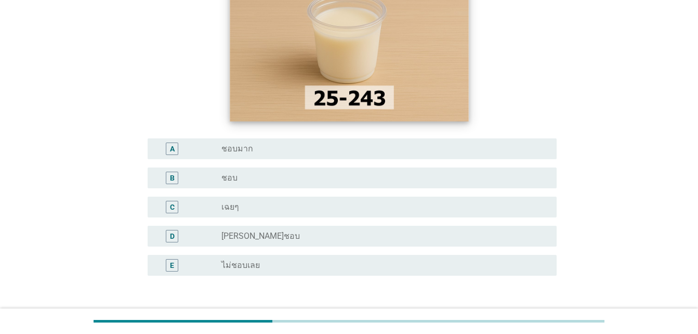
scroll to position [255, 0]
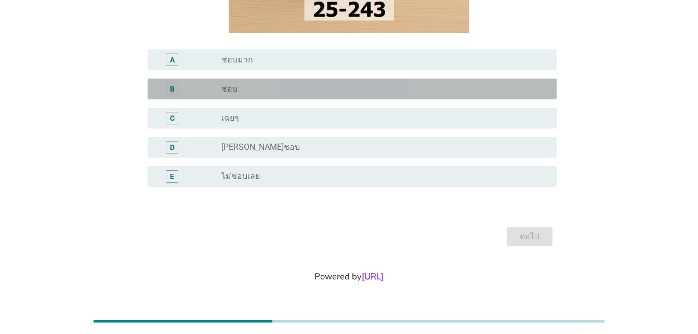
click at [173, 87] on div "B" at bounding box center [172, 89] width 5 height 11
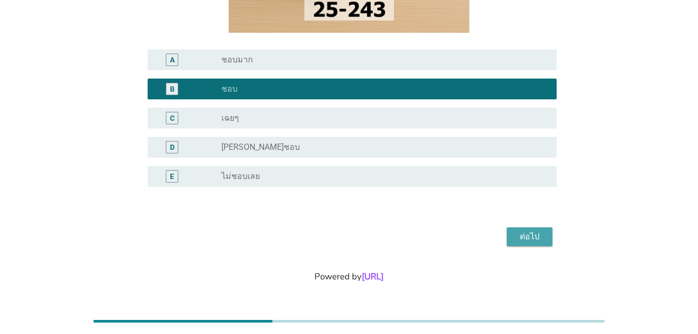
click at [524, 241] on div "ต่อไป" at bounding box center [529, 236] width 29 height 12
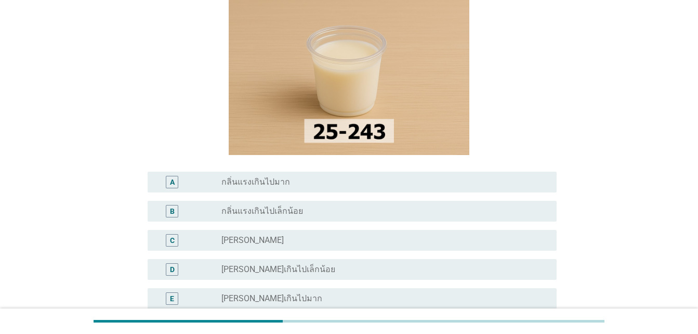
scroll to position [104, 0]
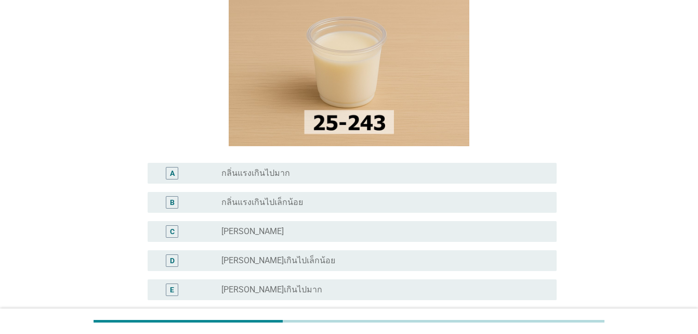
click at [176, 233] on div "C" at bounding box center [172, 231] width 12 height 12
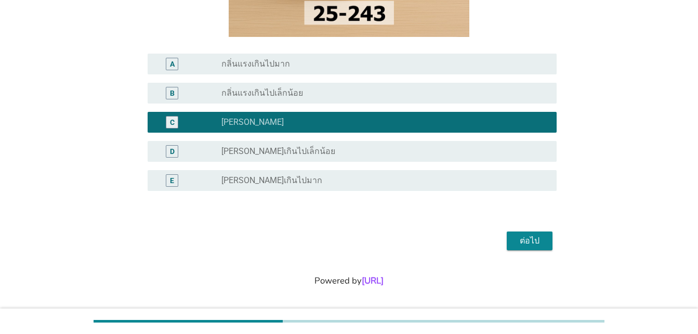
scroll to position [217, 0]
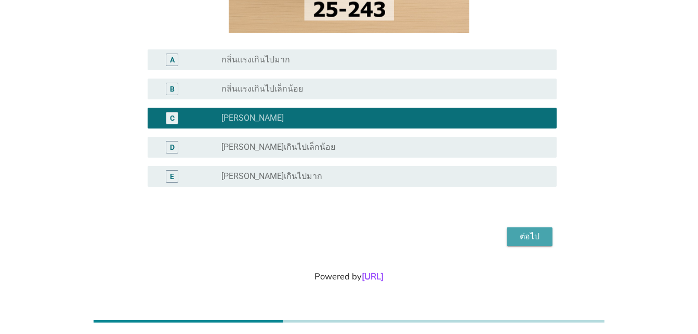
click at [536, 242] on div "ต่อไป" at bounding box center [529, 236] width 29 height 12
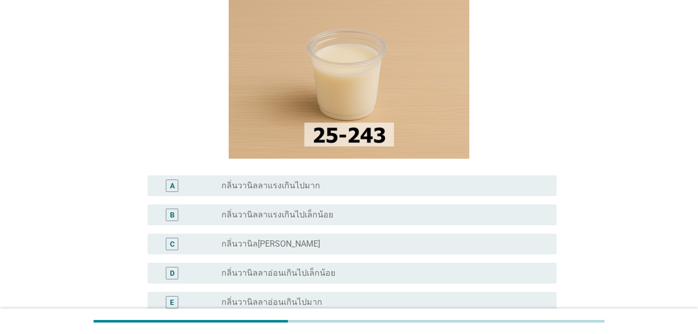
scroll to position [104, 0]
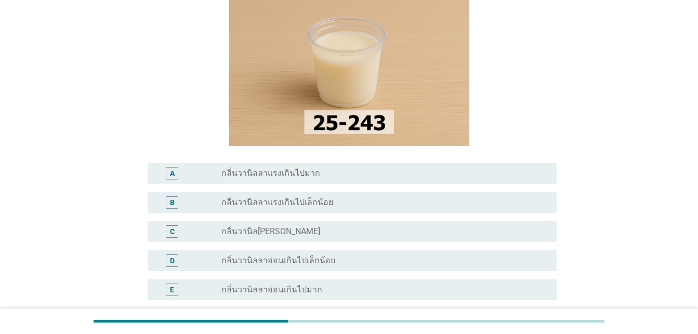
click at [171, 233] on div "C" at bounding box center [172, 231] width 5 height 11
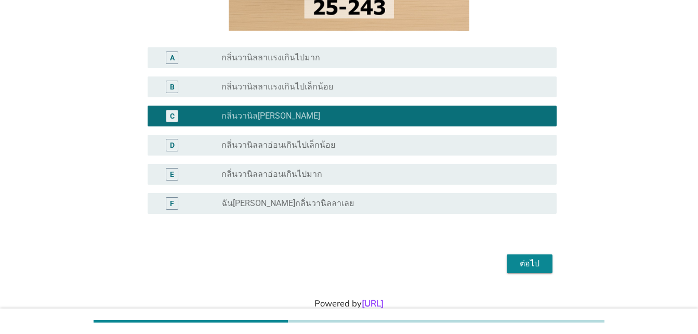
scroll to position [246, 0]
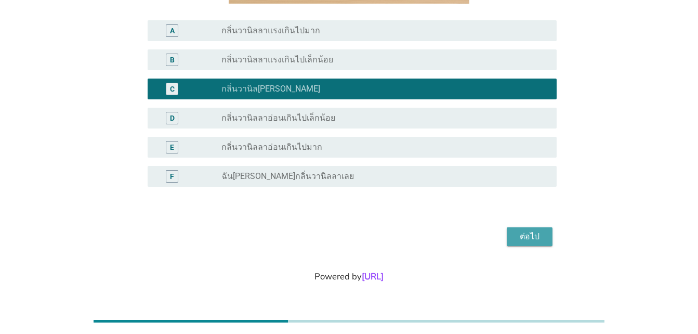
click at [533, 242] on div "ต่อไป" at bounding box center [529, 236] width 29 height 12
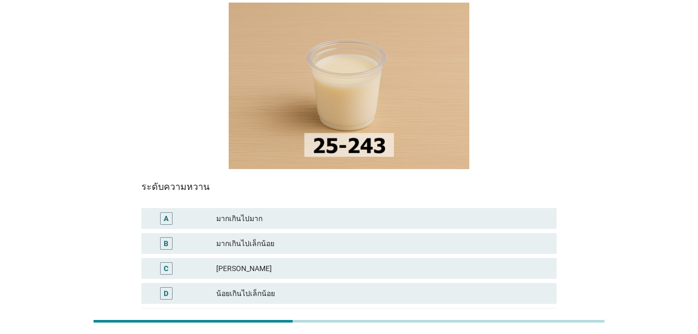
scroll to position [104, 0]
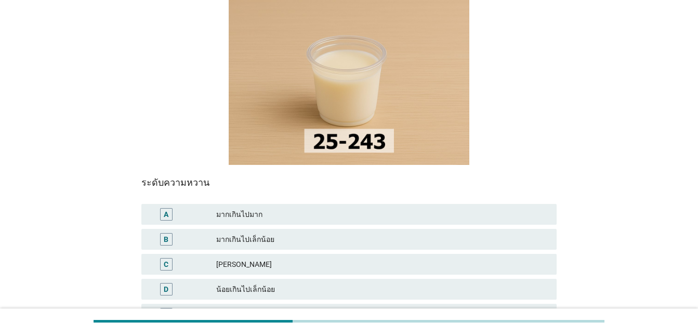
click at [166, 259] on div "C" at bounding box center [166, 264] width 5 height 11
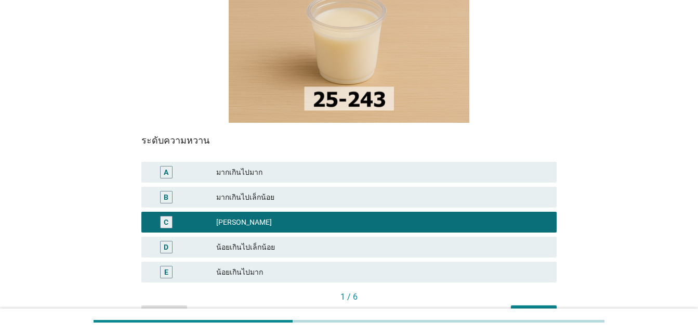
scroll to position [202, 0]
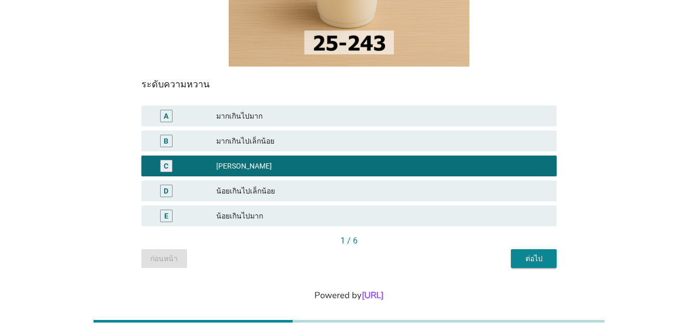
click at [547, 253] on div "ต่อไป" at bounding box center [533, 258] width 29 height 11
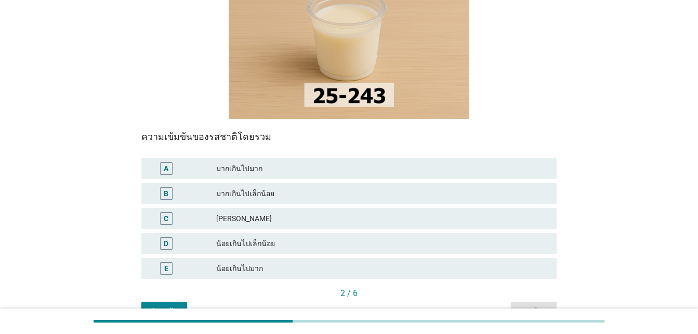
scroll to position [156, 0]
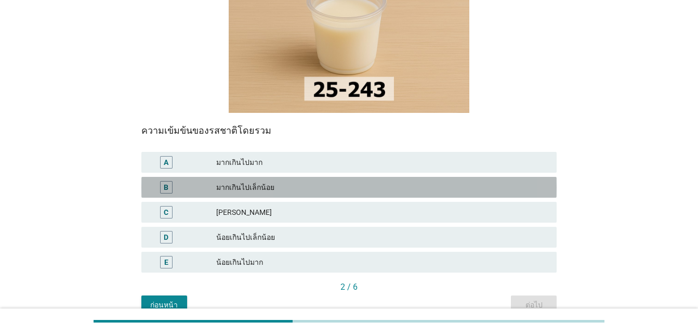
click at [166, 182] on div "B" at bounding box center [166, 187] width 5 height 11
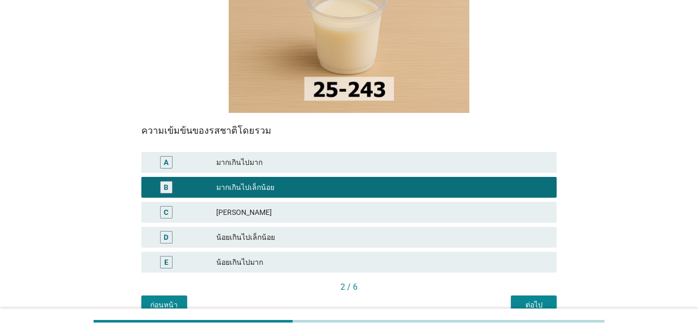
click at [164, 207] on div "C" at bounding box center [166, 212] width 5 height 11
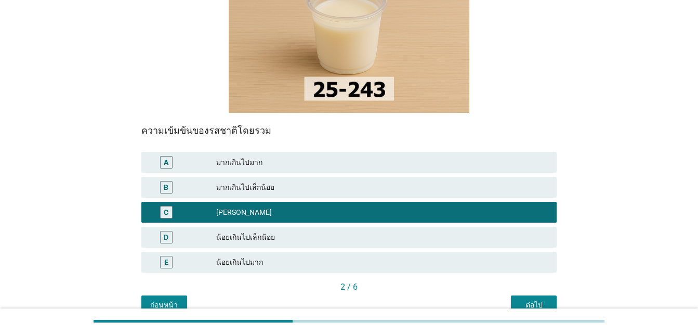
click at [551, 295] on button "ต่อไป" at bounding box center [534, 304] width 46 height 19
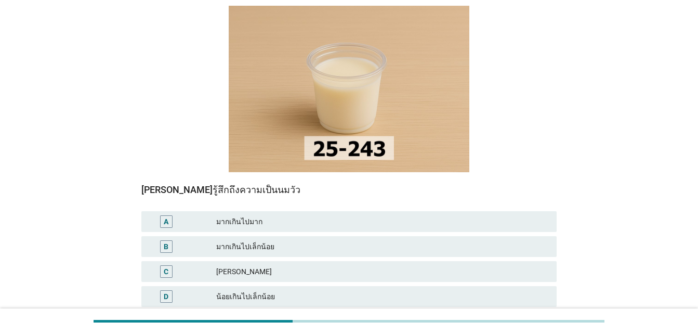
scroll to position [104, 0]
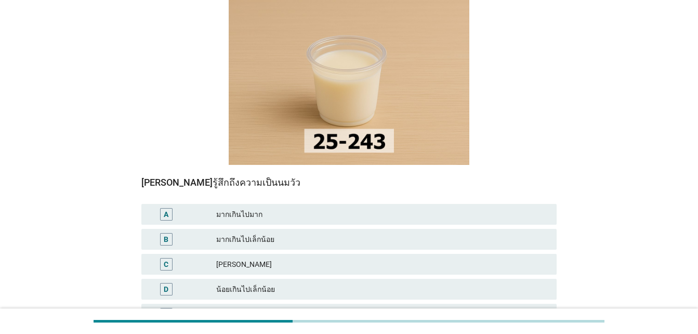
click at [165, 259] on div "C" at bounding box center [166, 264] width 5 height 11
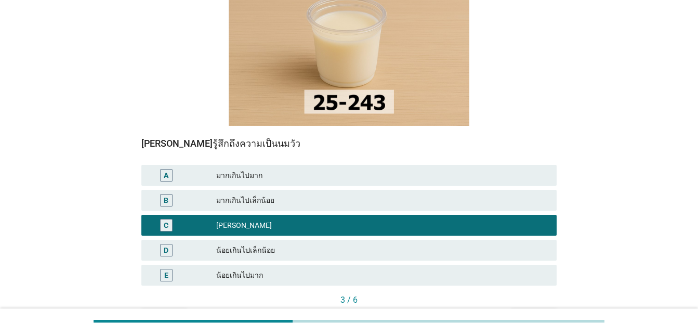
scroll to position [202, 0]
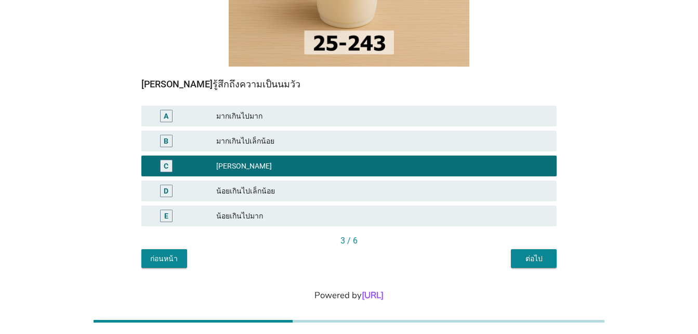
click at [549, 253] on div "ต่อไป" at bounding box center [533, 258] width 29 height 11
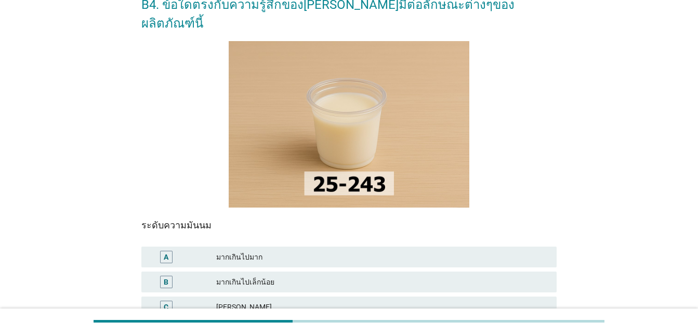
scroll to position [156, 0]
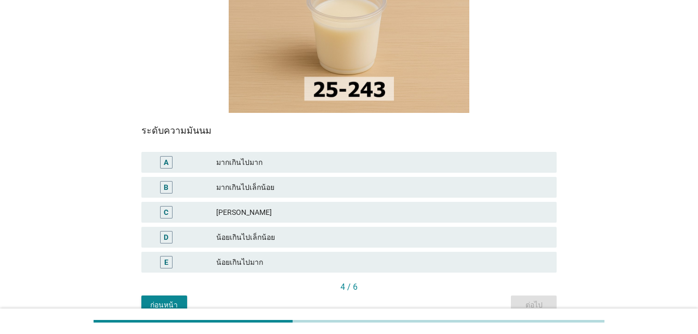
click at [166, 207] on div "C" at bounding box center [166, 212] width 5 height 11
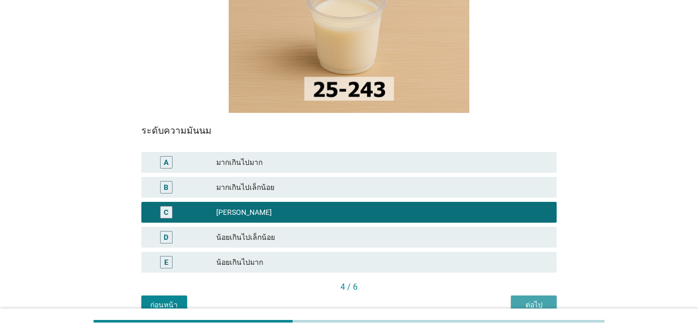
click at [528, 299] on div "ต่อไป" at bounding box center [533, 304] width 29 height 11
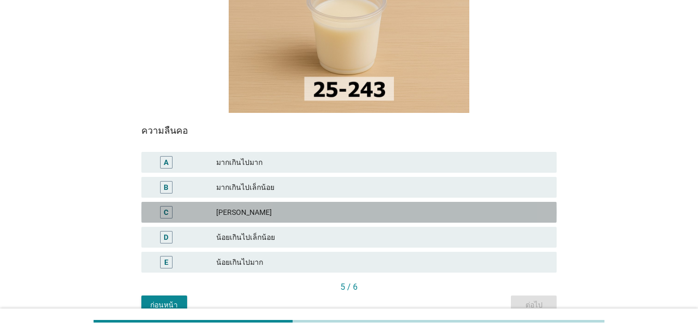
click at [170, 206] on div "C" at bounding box center [166, 212] width 12 height 12
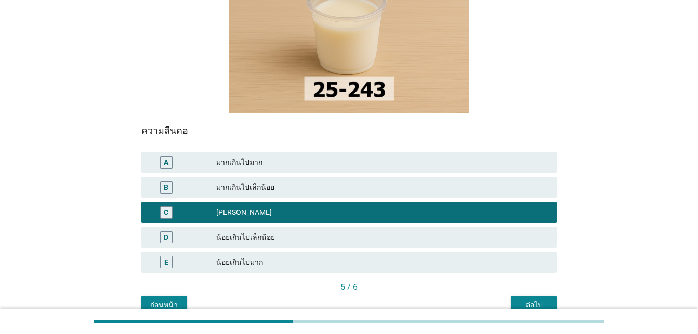
click at [546, 299] on div "ต่อไป" at bounding box center [533, 304] width 29 height 11
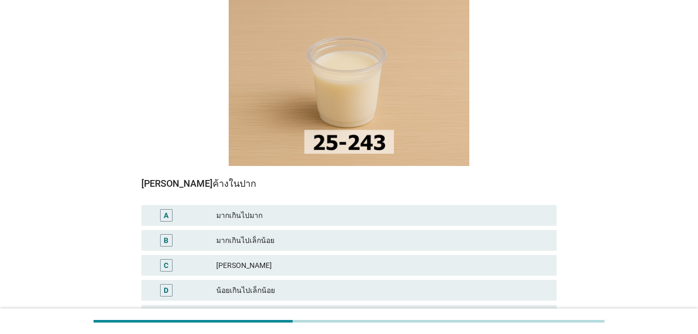
scroll to position [104, 0]
click at [168, 259] on div "C" at bounding box center [166, 264] width 5 height 11
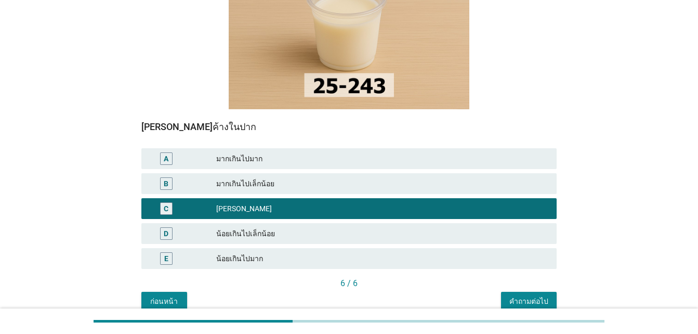
scroll to position [202, 0]
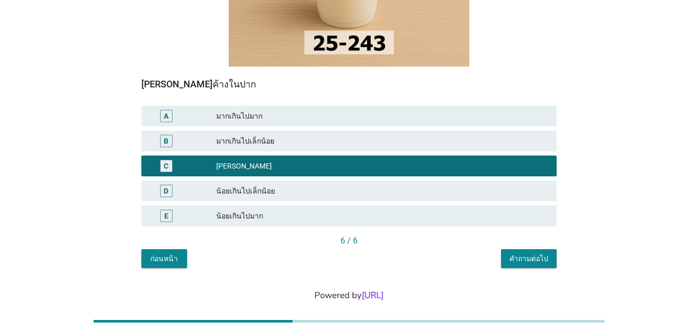
click at [531, 253] on div "คำถามต่อไป" at bounding box center [529, 258] width 39 height 11
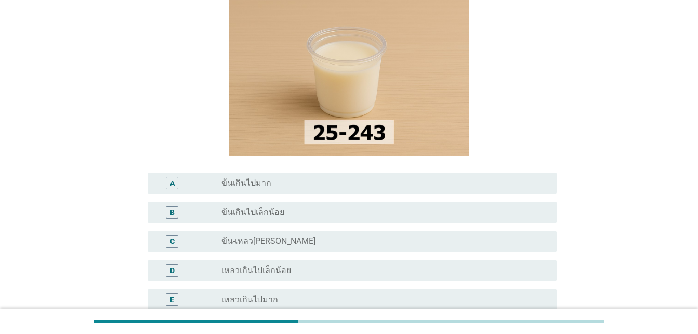
scroll to position [104, 0]
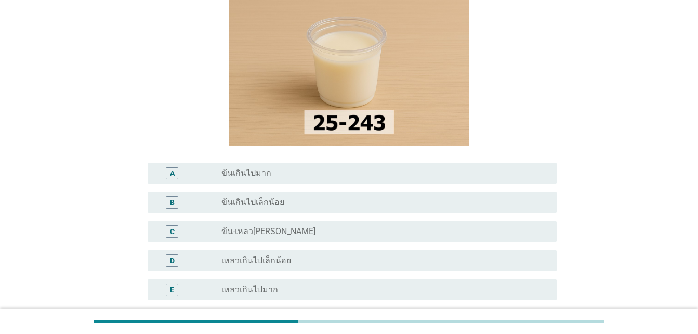
click at [170, 232] on div "C" at bounding box center [172, 231] width 5 height 11
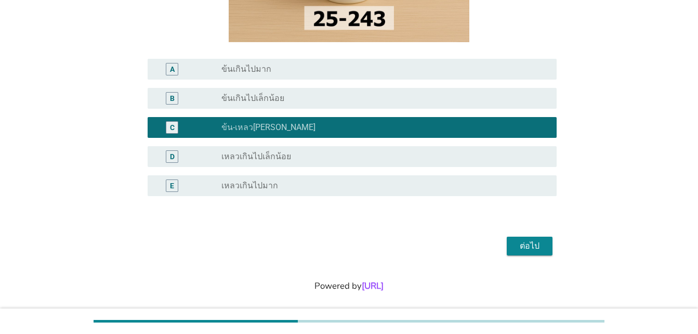
scroll to position [217, 0]
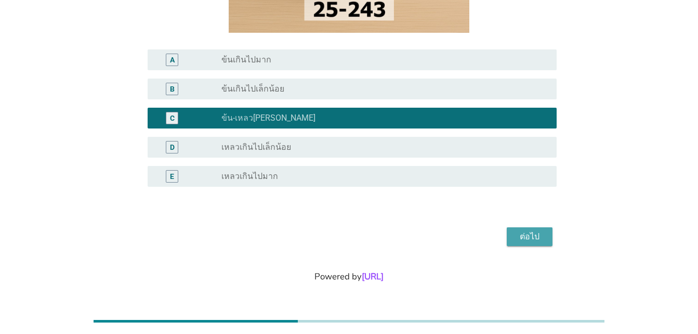
click at [539, 234] on div "ต่อไป" at bounding box center [529, 236] width 29 height 12
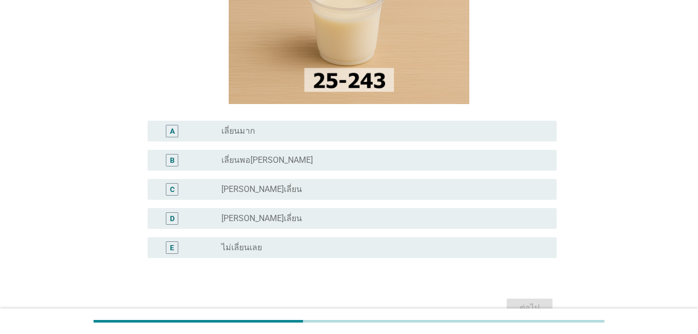
scroll to position [156, 0]
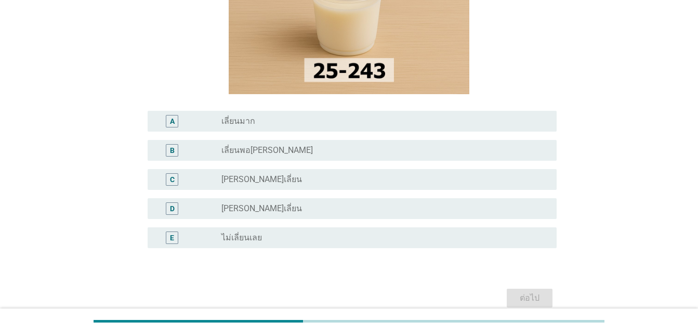
click at [170, 176] on div "C" at bounding box center [172, 179] width 5 height 11
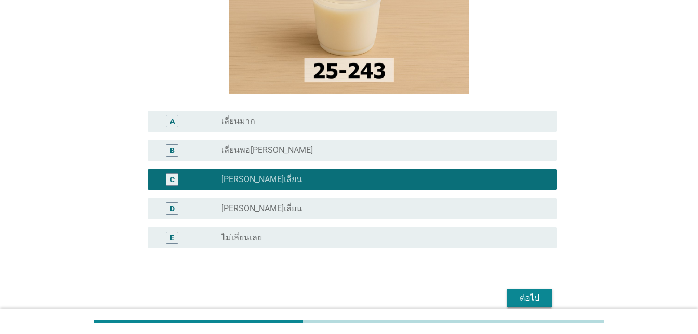
click at [528, 297] on div "ต่อไป" at bounding box center [529, 298] width 29 height 12
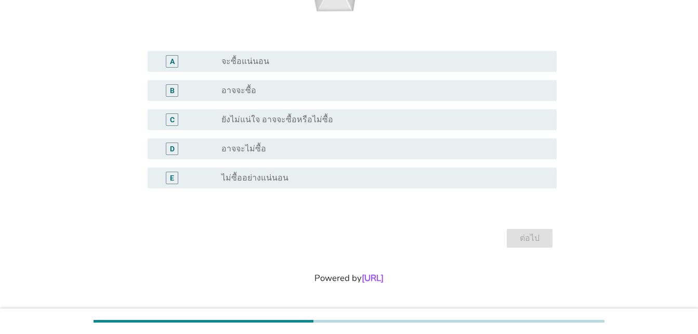
scroll to position [255, 0]
click at [173, 89] on div "B" at bounding box center [172, 89] width 5 height 11
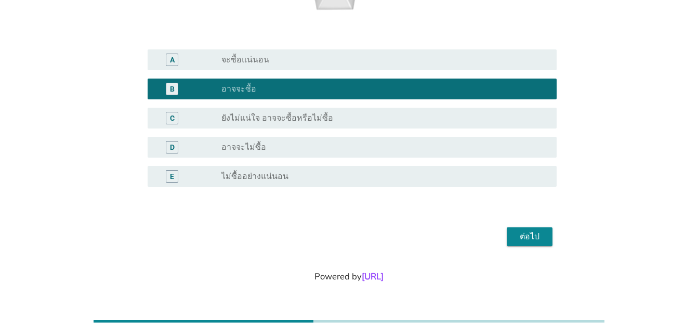
click at [539, 236] on div "ต่อไป" at bounding box center [529, 236] width 29 height 12
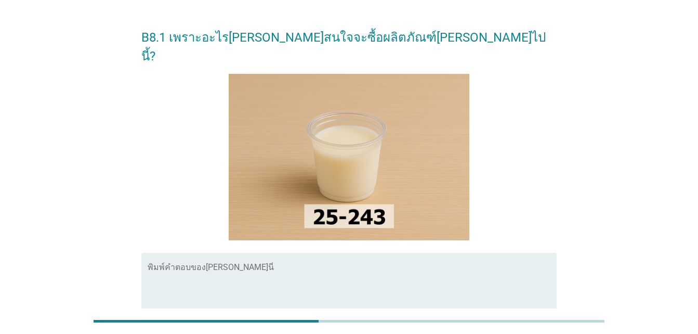
scroll to position [52, 0]
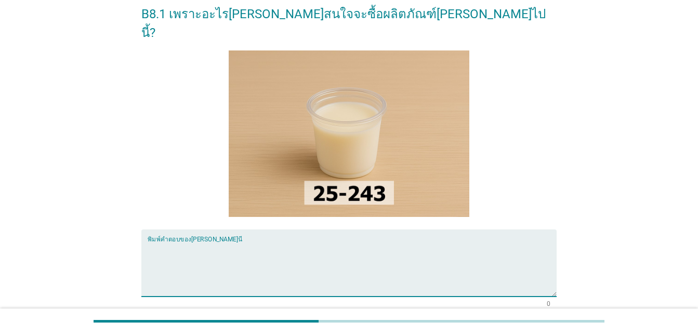
click at [257, 242] on textarea "พิมพ์คำตอบของคุณ ที่นี่" at bounding box center [352, 269] width 409 height 55
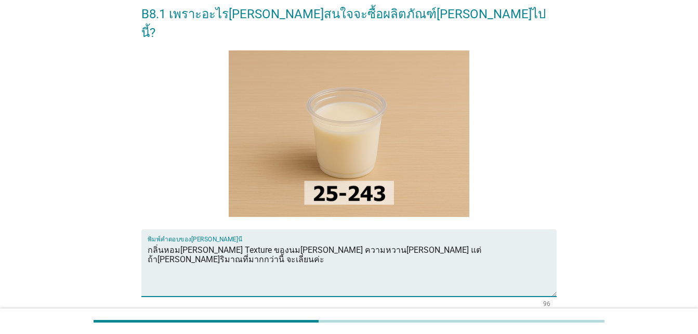
click at [342, 242] on textarea "กลิ่นหอม[PERSON_NAME] Texture ของนม[PERSON_NAME] ความหวาน[PERSON_NAME] แต่ถ้า[P…" at bounding box center [352, 269] width 409 height 55
click at [413, 242] on textarea "กลิ่นหอม[PERSON_NAME] Texture ของนม[PERSON_NAME] ความหวานถ้าลดได้อีกนิดจะดี แต่…" at bounding box center [352, 269] width 409 height 55
click at [417, 242] on textarea "กลิ่นหอม[PERSON_NAME] Texture ของนม[PERSON_NAME] ความหวานถ้าลดได้อีกนิดจะดี แต่…" at bounding box center [352, 269] width 409 height 55
click at [530, 242] on textarea "กลิ่นหอม[PERSON_NAME] Texture ของนม[PERSON_NAME] ความหวานถ้าลดได้อีกนิดจะดี แต่…" at bounding box center [352, 269] width 409 height 55
click at [384, 242] on textarea "กลิ่นหอม[PERSON_NAME] Texture ของนม[PERSON_NAME] ความหวานถ้าลดได้อีกนิดจะดี แต่…" at bounding box center [352, 269] width 409 height 55
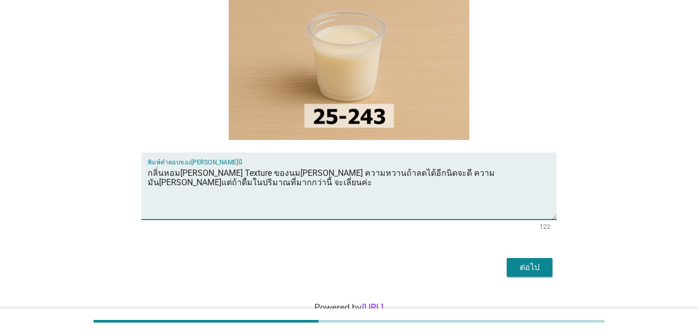
scroll to position [141, 0]
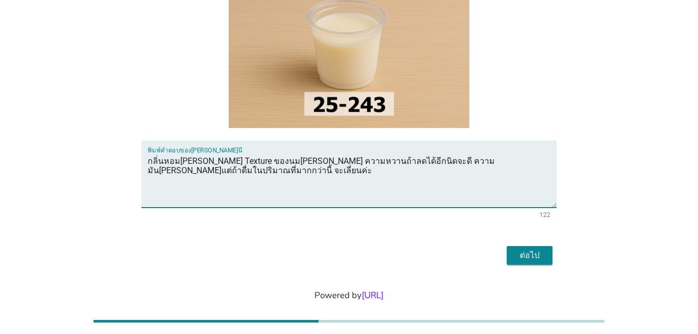
click at [201, 153] on textarea "กลิ่นหอม[PERSON_NAME] Texture ของนม[PERSON_NAME] ความหวานถ้าลดได้อีกนิดจะดี ควา…" at bounding box center [352, 180] width 409 height 55
type textarea "กลิ่นหอม[PERSON_NAME] Texture ของนม[PERSON_NAME] ความหวานถ้าลดได้อีกนิดจะดี ควา…"
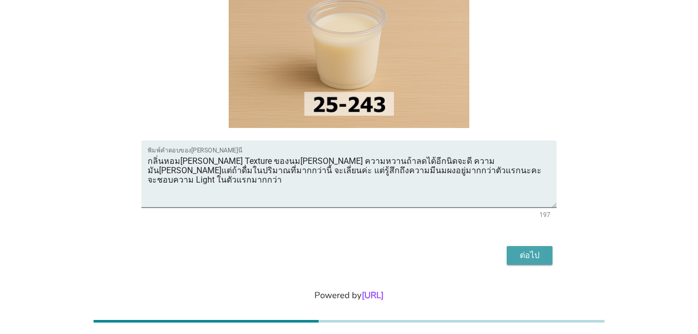
click at [530, 249] on div "ต่อไป" at bounding box center [529, 255] width 29 height 12
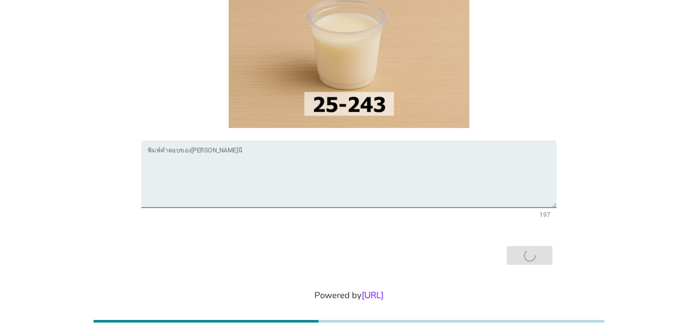
scroll to position [0, 0]
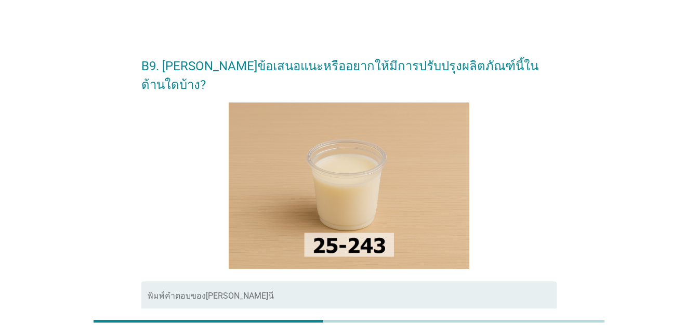
click at [512, 237] on div at bounding box center [348, 185] width 415 height 167
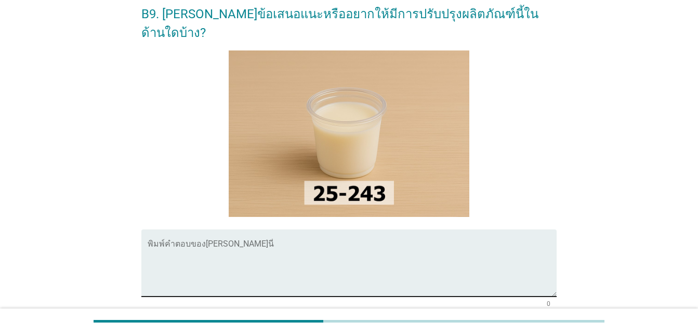
click at [306, 242] on textarea "พิมพ์คำตอบของคุณ ที่นี่" at bounding box center [352, 269] width 409 height 55
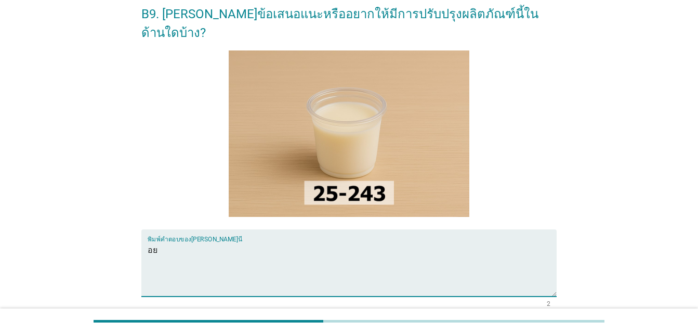
type textarea "อ"
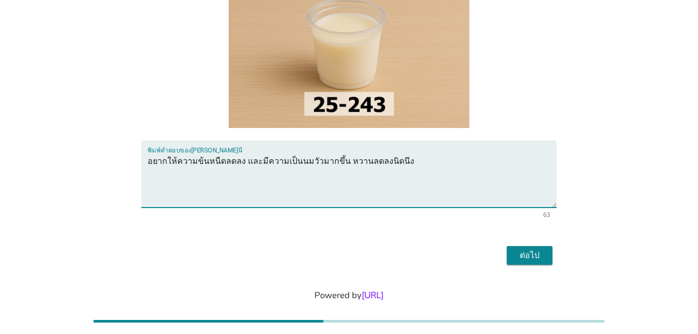
type textarea "อยากให้ความข้นหนืดลดลง และมีความเป็นนมวัวมากขึ้น หวานลดลงนิดนึง"
click at [526, 249] on div "ต่อไป" at bounding box center [529, 255] width 29 height 12
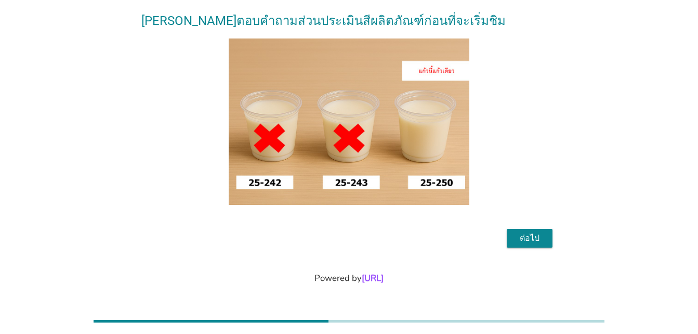
scroll to position [84, 0]
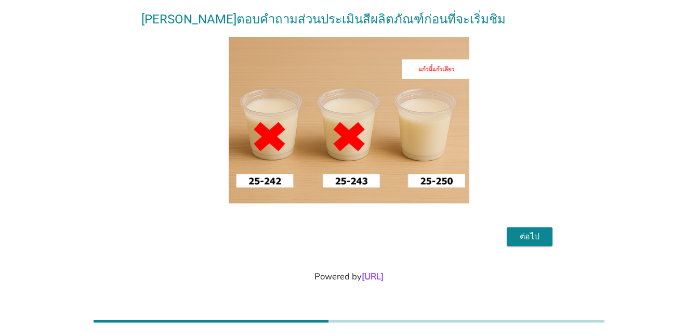
click at [527, 237] on div "ต่อไป" at bounding box center [529, 236] width 29 height 12
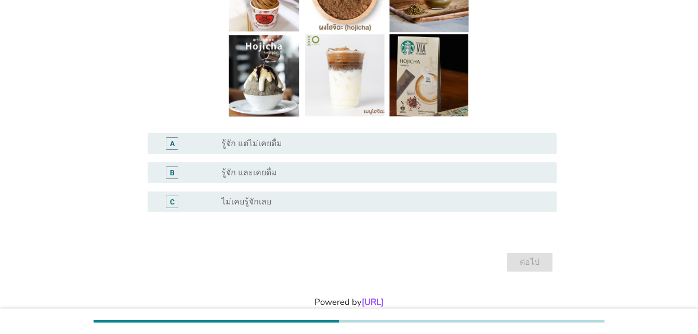
scroll to position [156, 0]
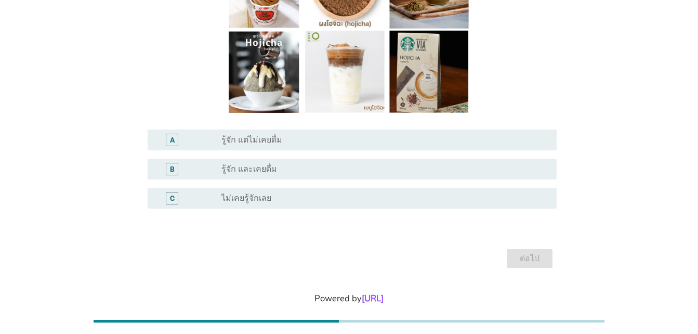
click at [173, 168] on div "B" at bounding box center [172, 169] width 5 height 11
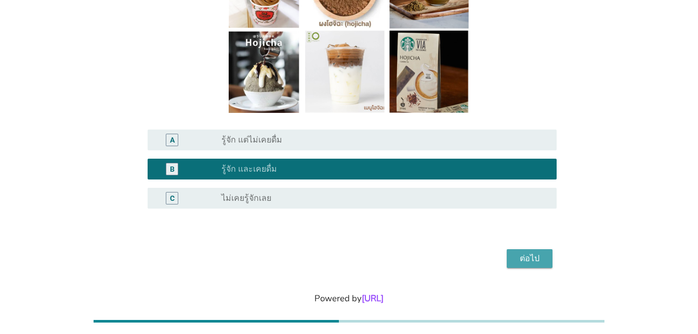
click at [530, 262] on div "ต่อไป" at bounding box center [529, 258] width 29 height 12
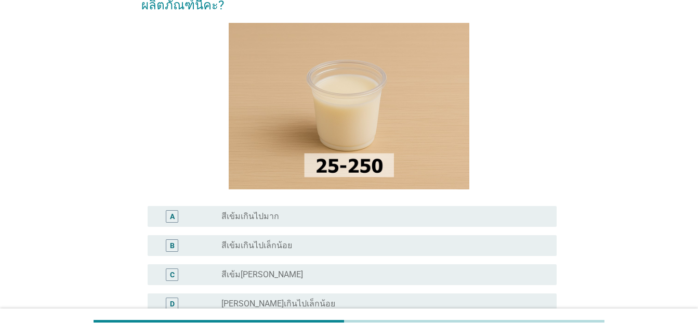
scroll to position [104, 0]
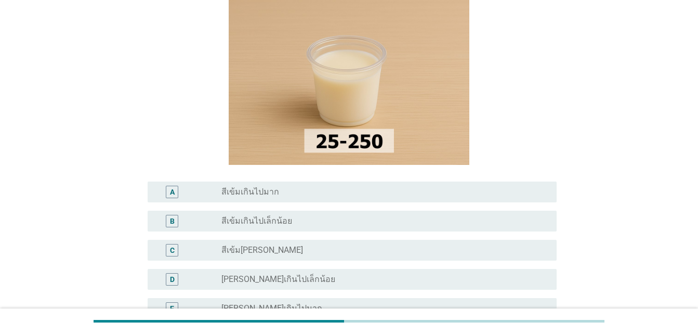
click at [174, 245] on div "C" at bounding box center [172, 250] width 5 height 11
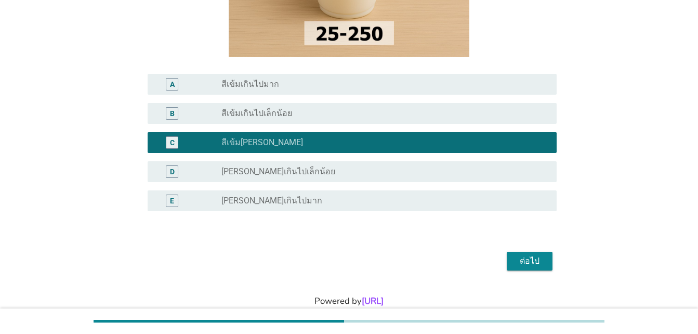
scroll to position [217, 0]
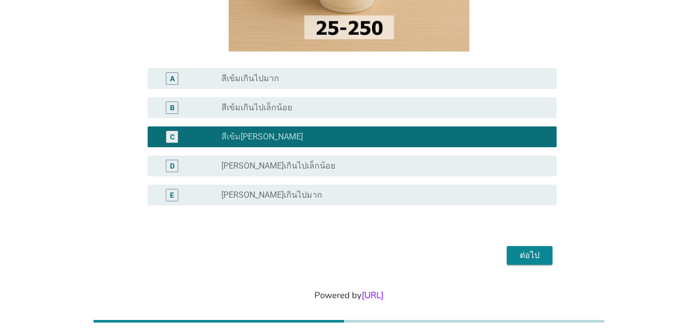
click at [535, 249] on div "ต่อไป" at bounding box center [529, 255] width 29 height 12
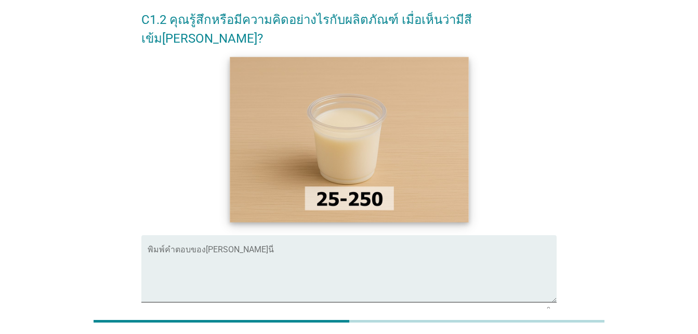
scroll to position [37, 0]
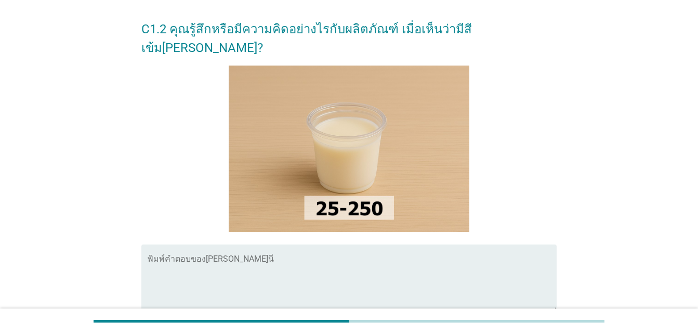
click at [270, 244] on div "พิมพ์คำตอบของ[PERSON_NAME]นี่" at bounding box center [352, 277] width 409 height 67
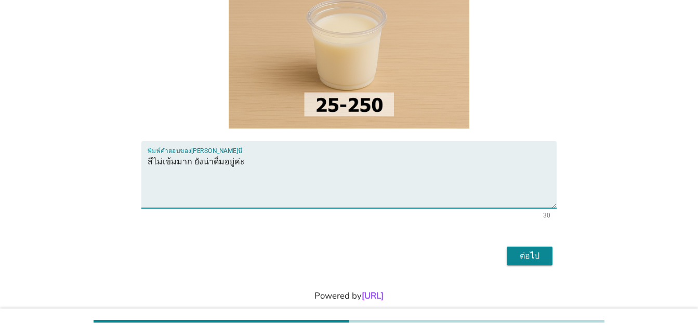
scroll to position [141, 0]
type textarea "สีไม่เข้มมาก ยังน่าดื่มอยู่ค่ะ"
click at [532, 249] on div "ต่อไป" at bounding box center [529, 255] width 29 height 12
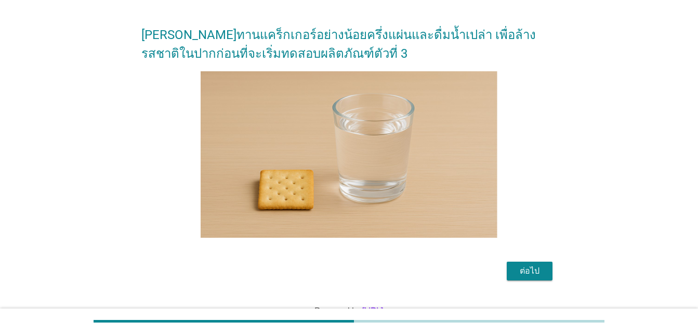
scroll to position [66, 0]
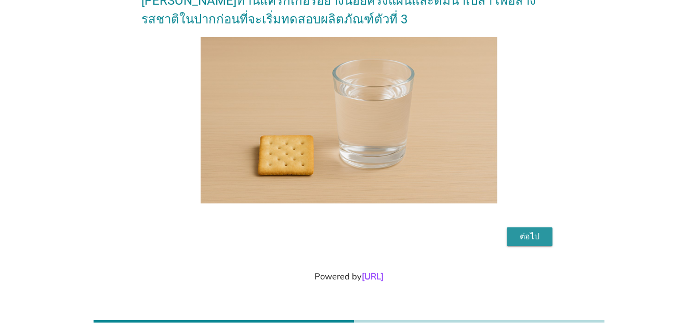
click at [551, 235] on button "ต่อไป" at bounding box center [530, 236] width 46 height 19
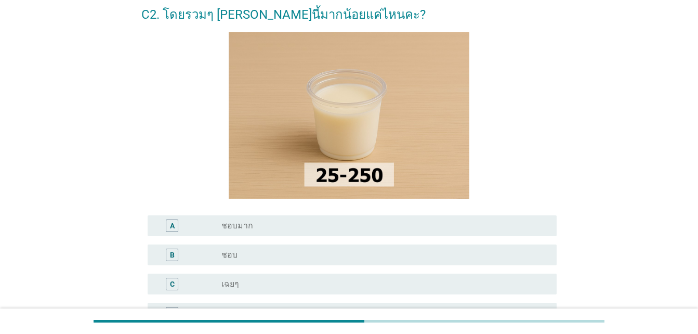
scroll to position [104, 0]
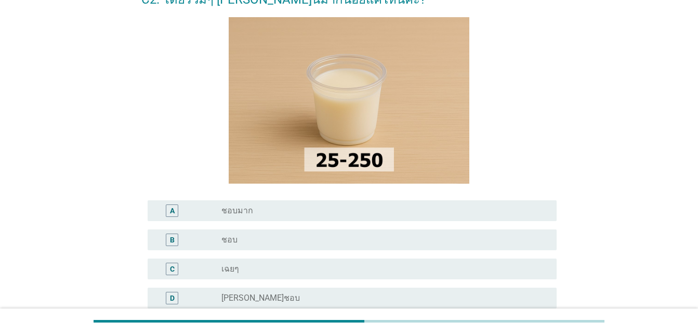
click at [173, 210] on div "A" at bounding box center [172, 210] width 5 height 11
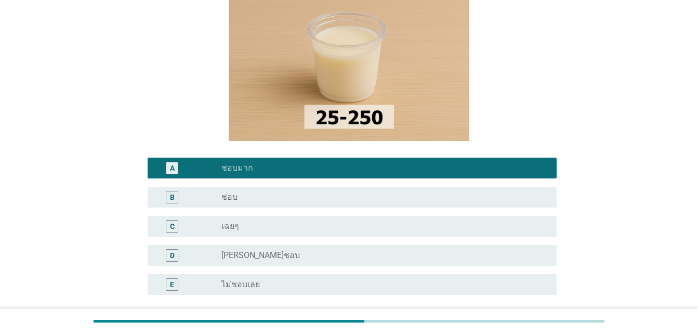
scroll to position [255, 0]
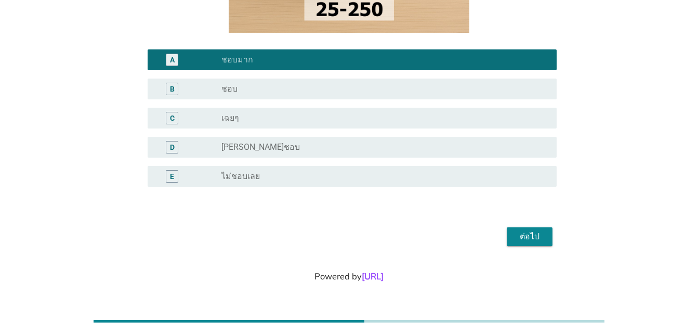
click at [533, 240] on div "ต่อไป" at bounding box center [529, 236] width 29 height 12
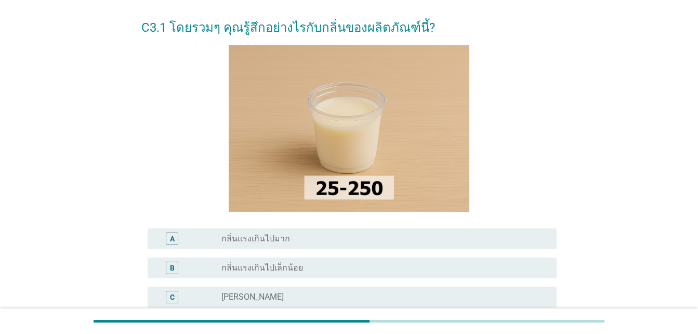
scroll to position [104, 0]
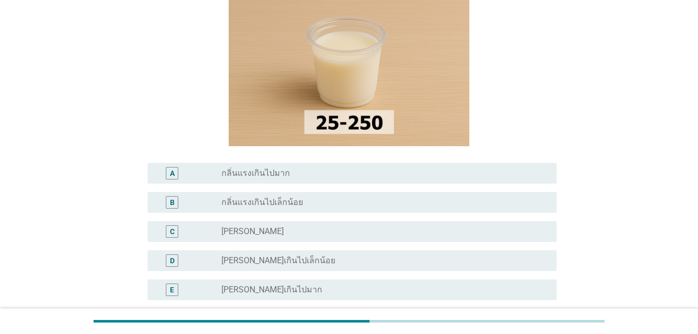
click at [174, 233] on div "C" at bounding box center [172, 231] width 5 height 11
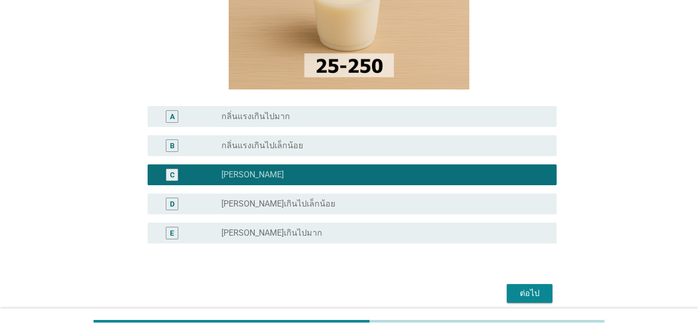
scroll to position [217, 0]
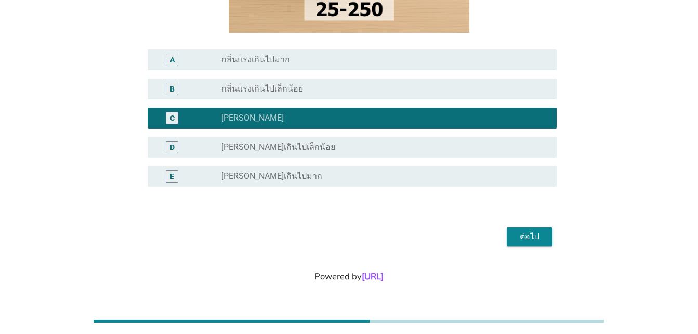
click at [531, 240] on div "ต่อไป" at bounding box center [529, 236] width 29 height 12
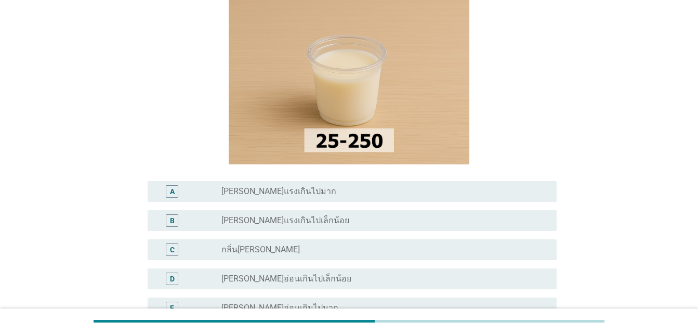
scroll to position [104, 0]
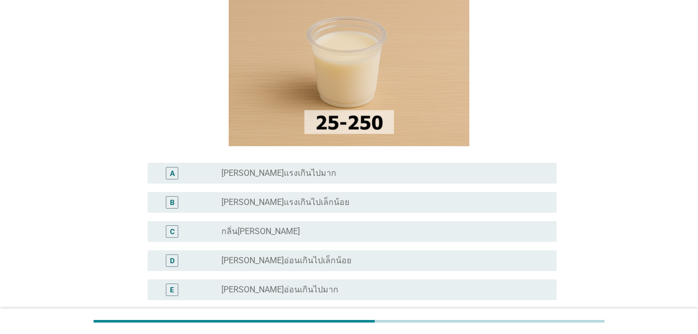
click at [172, 232] on div "C" at bounding box center [172, 231] width 5 height 11
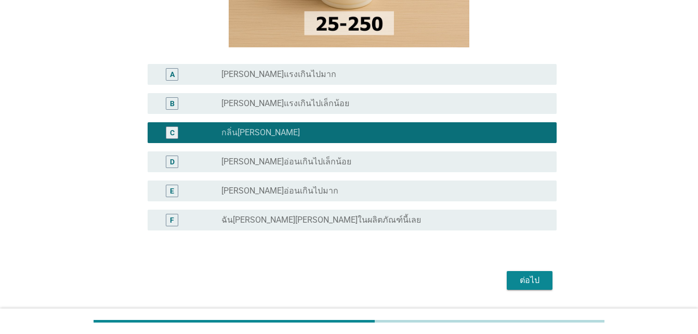
scroll to position [246, 0]
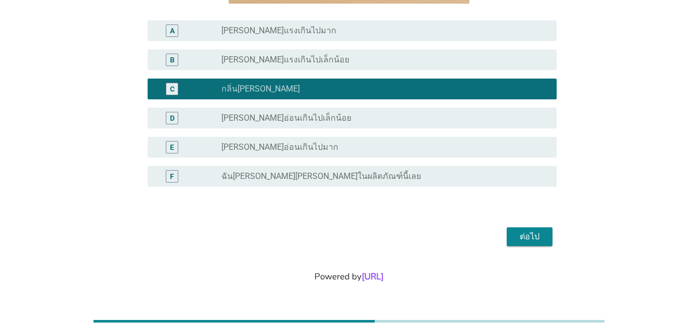
click at [525, 233] on div "ต่อไป" at bounding box center [529, 236] width 29 height 12
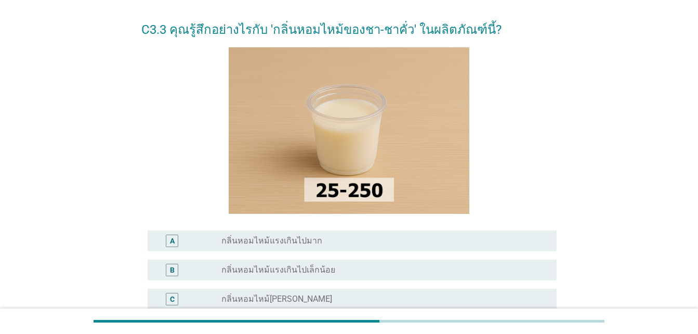
scroll to position [52, 0]
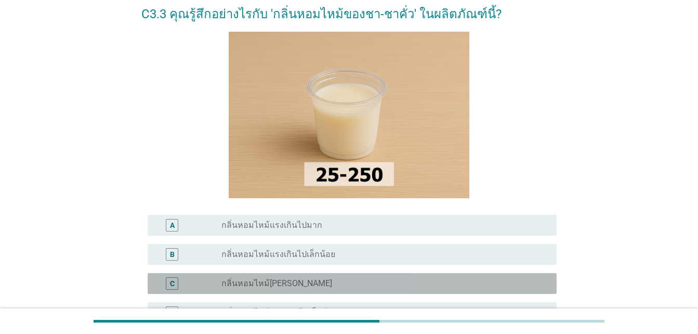
click at [170, 286] on div "C" at bounding box center [172, 283] width 5 height 11
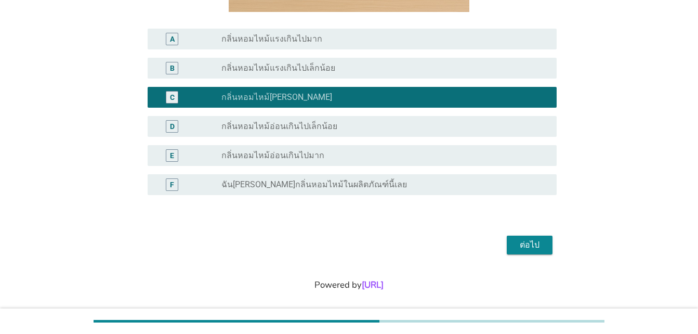
scroll to position [246, 0]
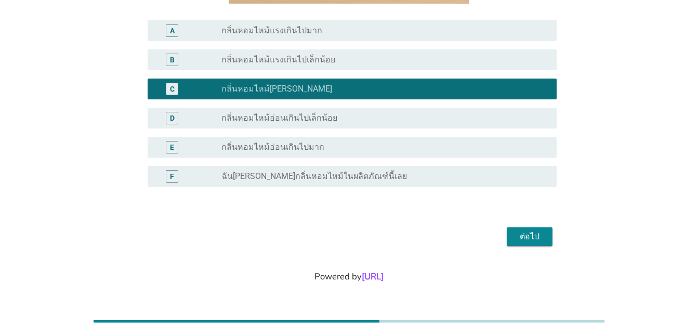
click at [535, 237] on div "ต่อไป" at bounding box center [529, 236] width 29 height 12
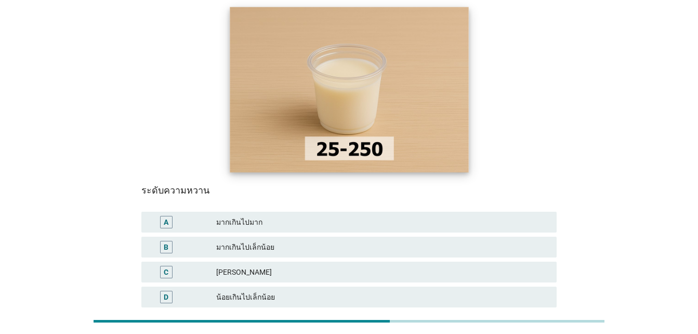
scroll to position [104, 0]
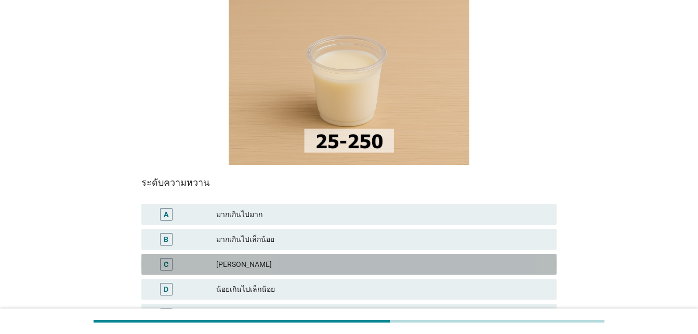
drag, startPoint x: 167, startPoint y: 250, endPoint x: 173, endPoint y: 245, distance: 7.4
click at [167, 259] on div "C" at bounding box center [166, 264] width 5 height 11
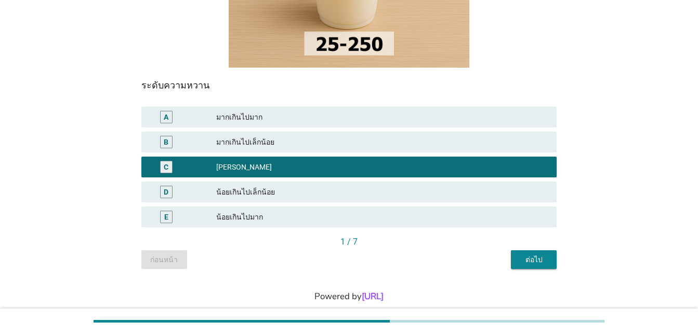
scroll to position [202, 0]
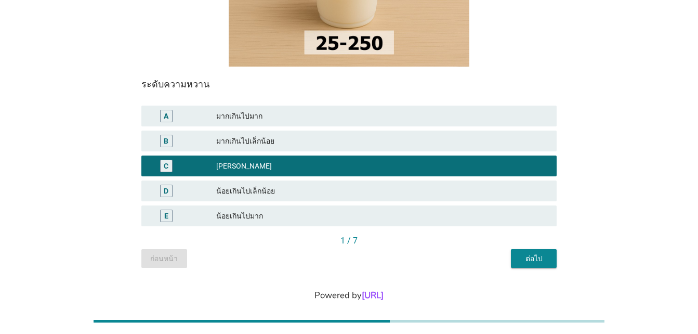
click at [538, 249] on button "ต่อไป" at bounding box center [534, 258] width 46 height 19
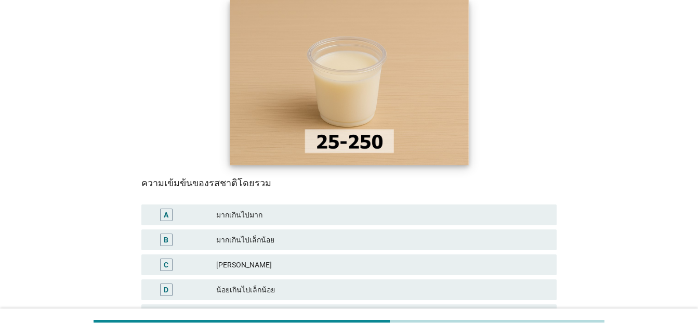
scroll to position [104, 0]
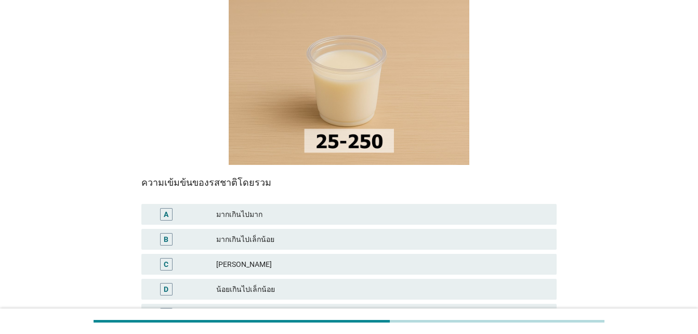
click at [165, 259] on div "C" at bounding box center [166, 264] width 5 height 11
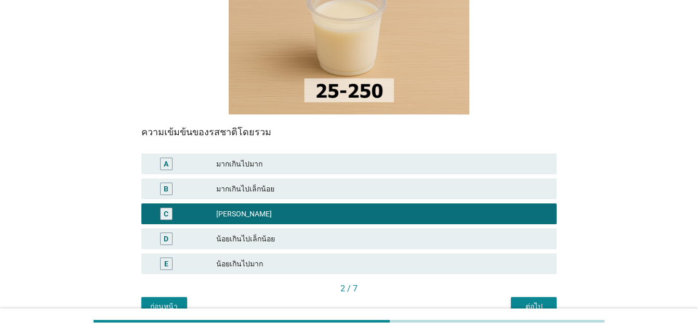
scroll to position [202, 0]
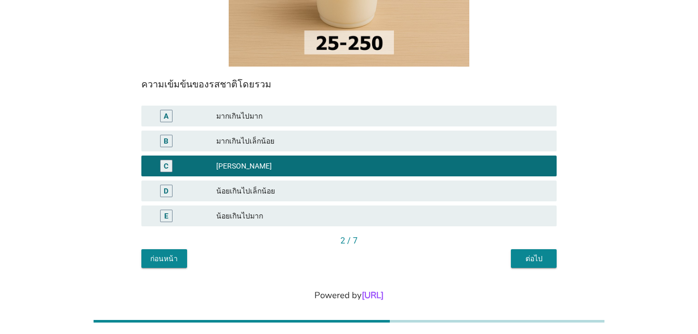
click at [529, 253] on div "ต่อไป" at bounding box center [533, 258] width 29 height 11
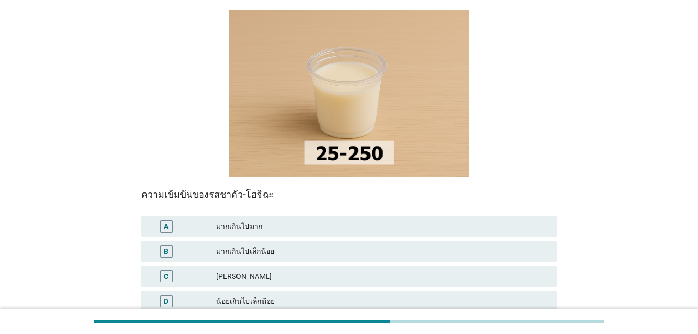
scroll to position [104, 0]
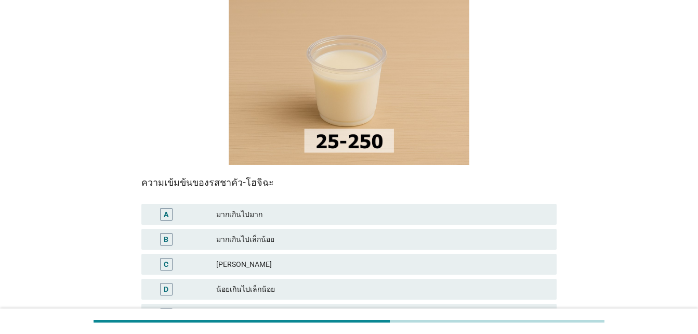
click at [168, 259] on div "C" at bounding box center [166, 264] width 5 height 11
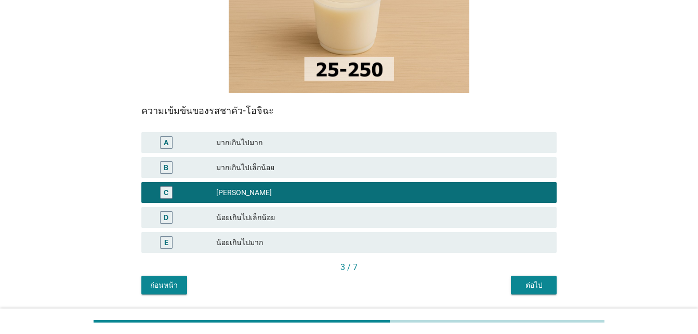
scroll to position [202, 0]
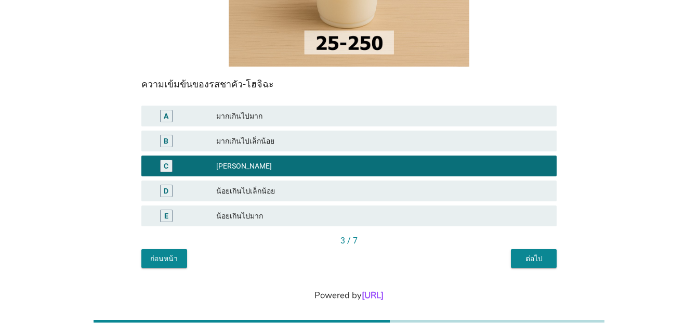
click at [549, 249] on button "ต่อไป" at bounding box center [534, 258] width 46 height 19
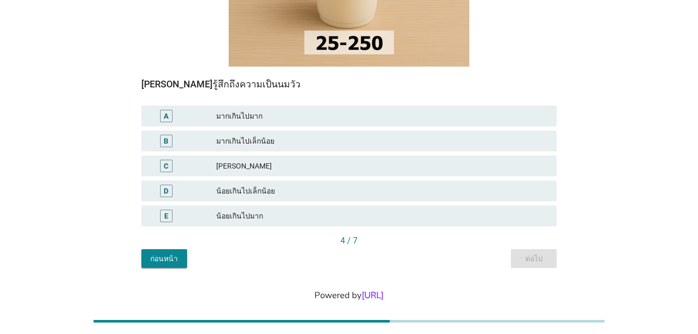
click at [167, 161] on div "C" at bounding box center [166, 166] width 5 height 11
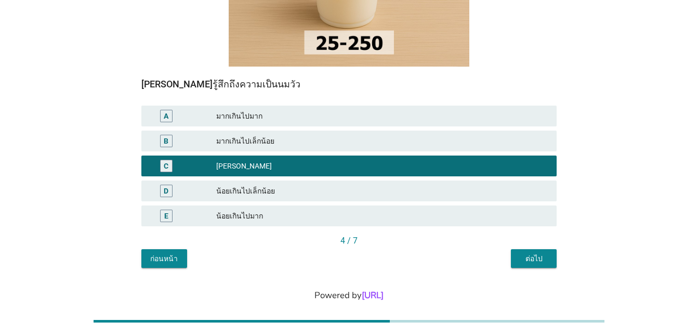
click at [532, 253] on div "ต่อไป" at bounding box center [533, 258] width 29 height 11
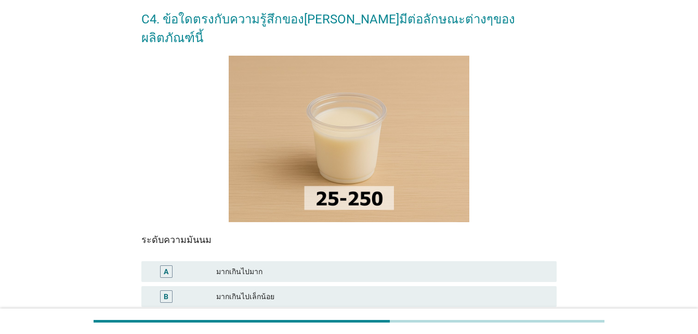
scroll to position [104, 0]
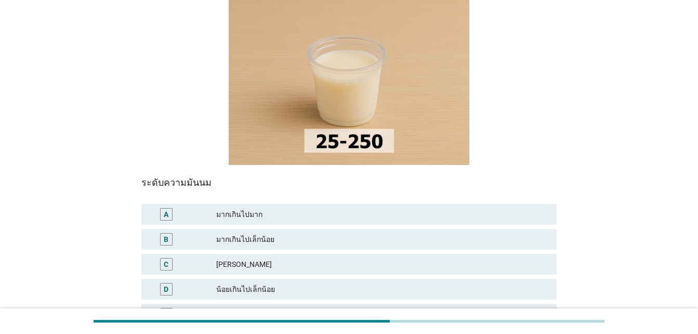
click at [165, 259] on div "C" at bounding box center [166, 264] width 5 height 11
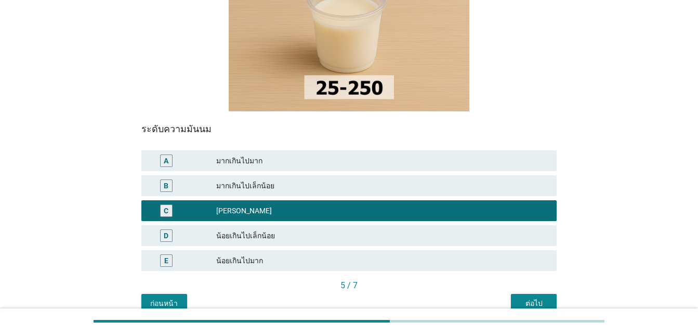
scroll to position [202, 0]
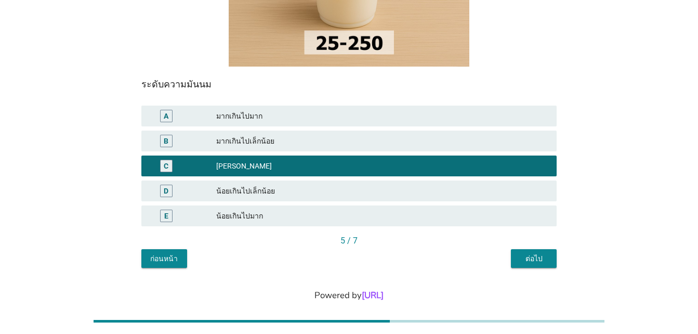
click at [523, 253] on div "ต่อไป" at bounding box center [533, 258] width 29 height 11
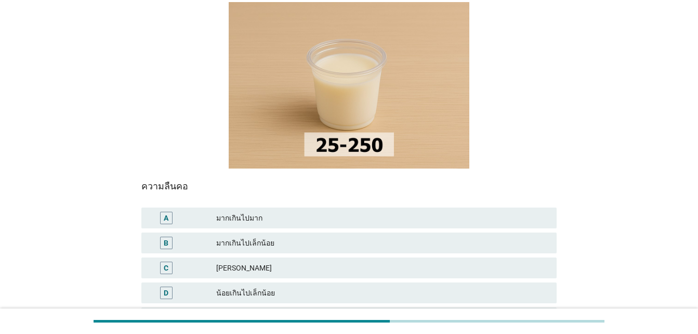
scroll to position [104, 0]
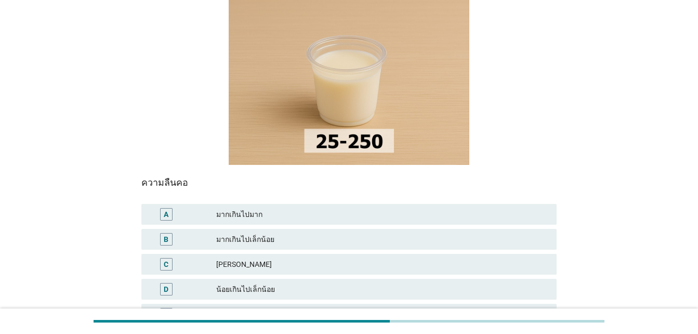
click at [167, 259] on div "C" at bounding box center [166, 264] width 5 height 11
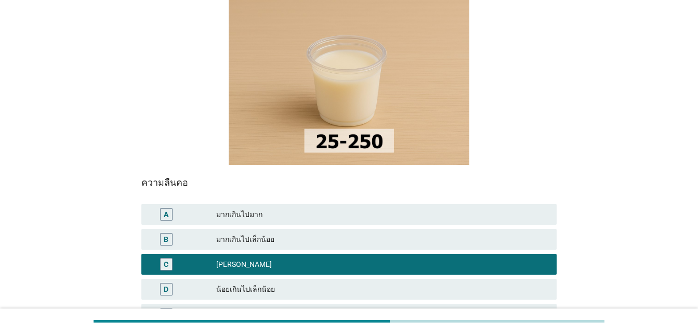
scroll to position [202, 0]
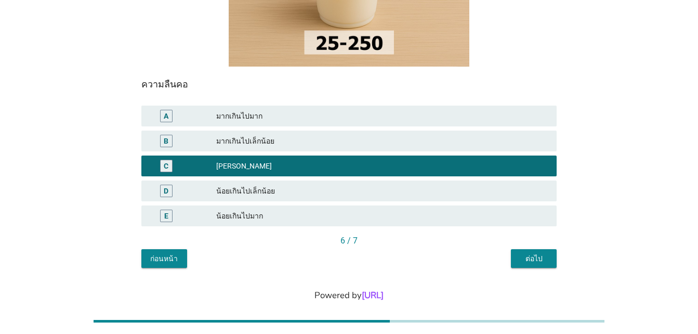
click at [537, 253] on div "ต่อไป" at bounding box center [533, 258] width 29 height 11
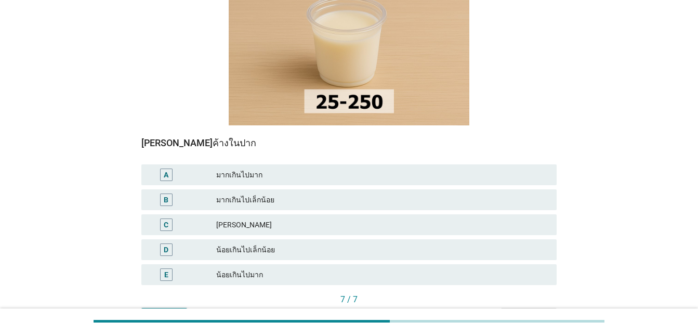
scroll to position [156, 0]
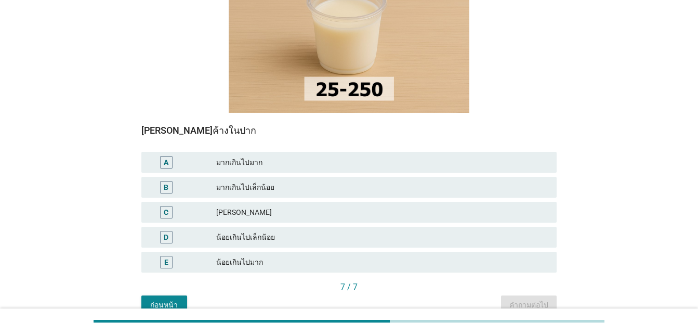
click at [166, 207] on div "C" at bounding box center [166, 212] width 5 height 11
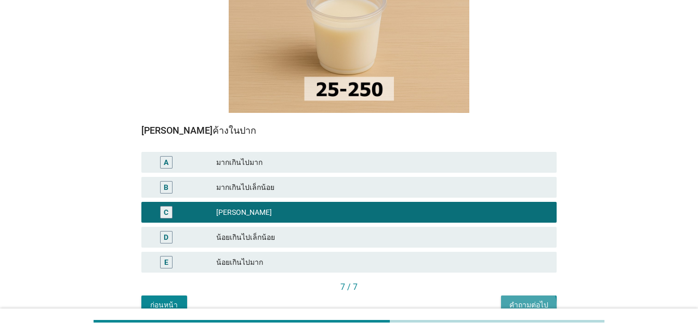
click at [527, 299] on div "คำถามต่อไป" at bounding box center [529, 304] width 39 height 11
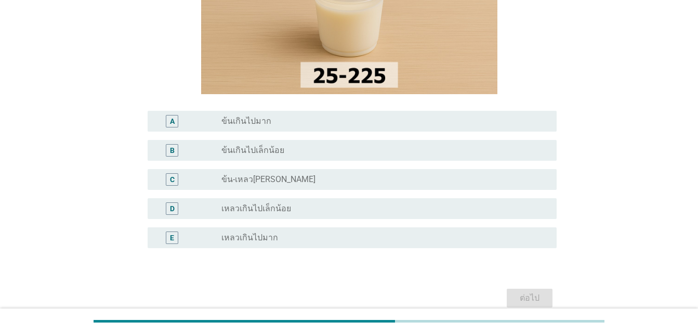
click at [173, 177] on div "C" at bounding box center [172, 179] width 5 height 11
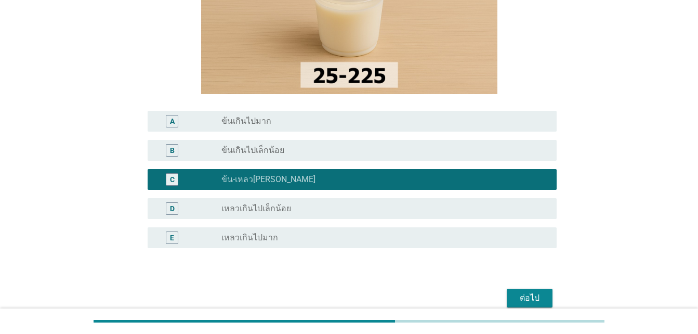
click at [520, 295] on div "ต่อไป" at bounding box center [529, 298] width 29 height 12
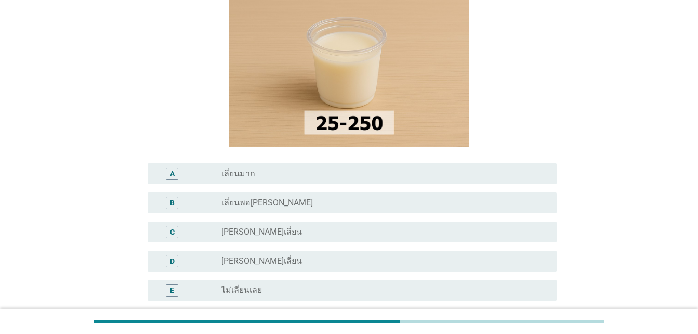
scroll to position [104, 0]
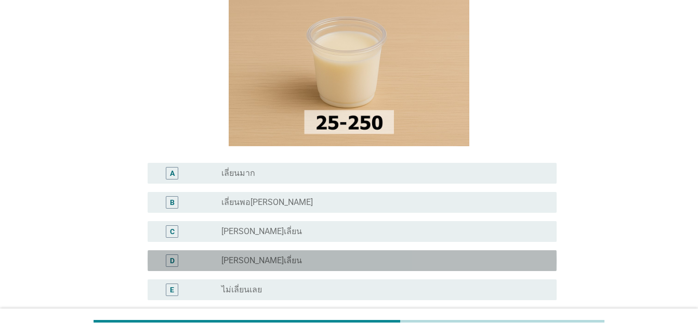
click at [175, 260] on div "D" at bounding box center [172, 260] width 12 height 12
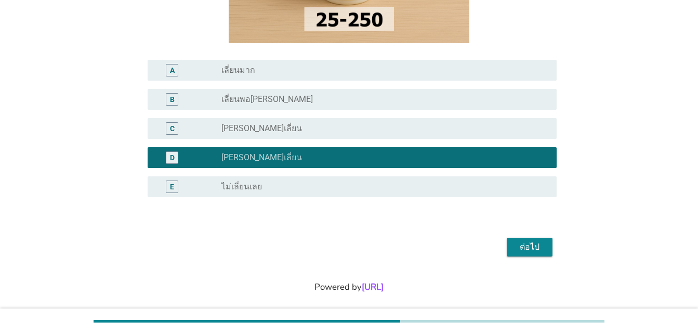
scroll to position [208, 0]
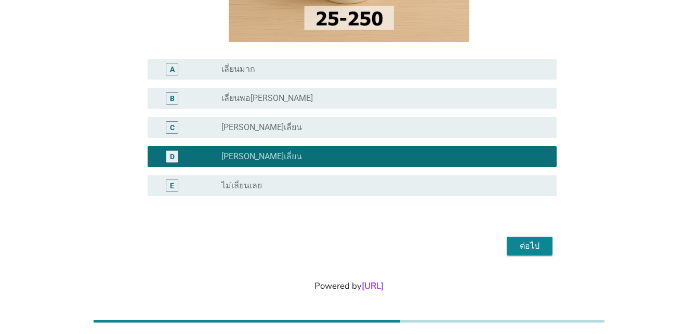
click at [528, 249] on div "ต่อไป" at bounding box center [529, 246] width 29 height 12
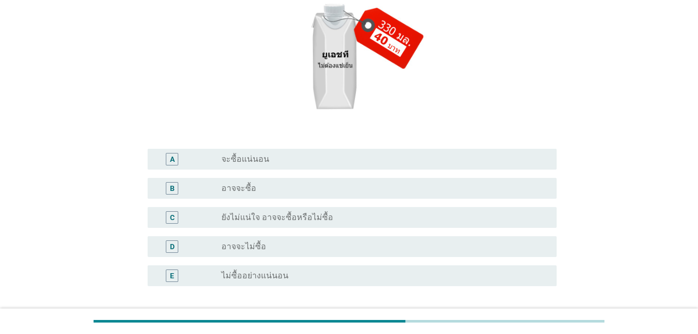
scroll to position [156, 0]
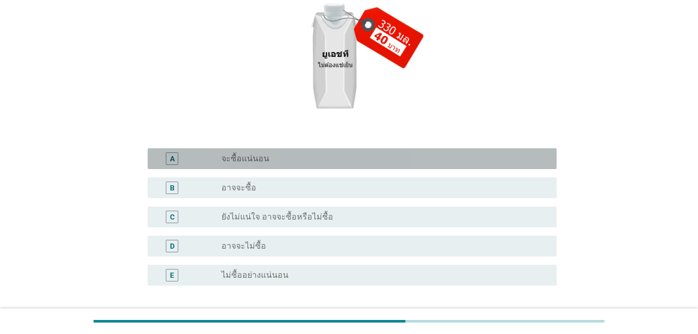
click at [174, 158] on div "A" at bounding box center [172, 158] width 5 height 11
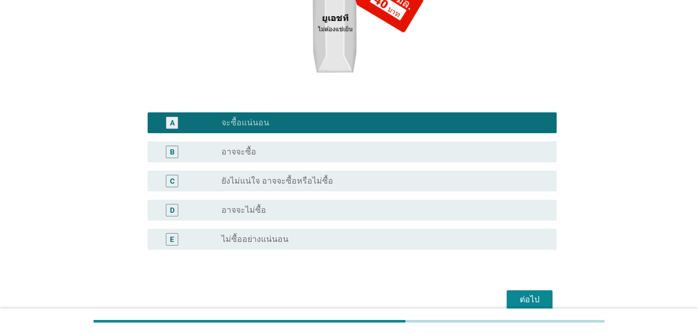
scroll to position [255, 0]
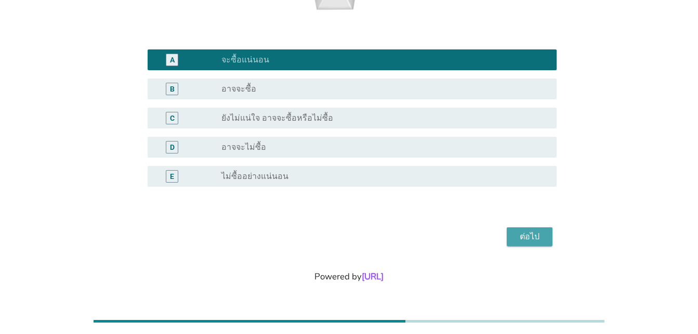
click at [530, 239] on div "ต่อไป" at bounding box center [529, 236] width 29 height 12
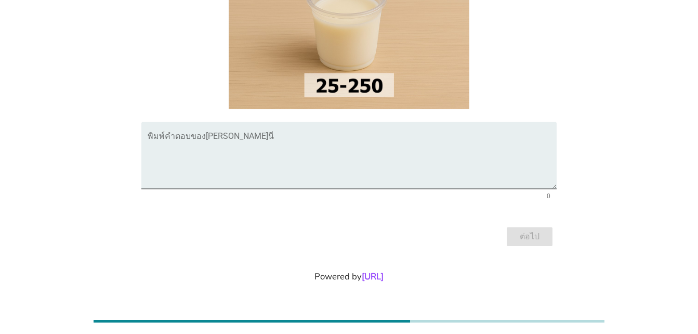
scroll to position [0, 0]
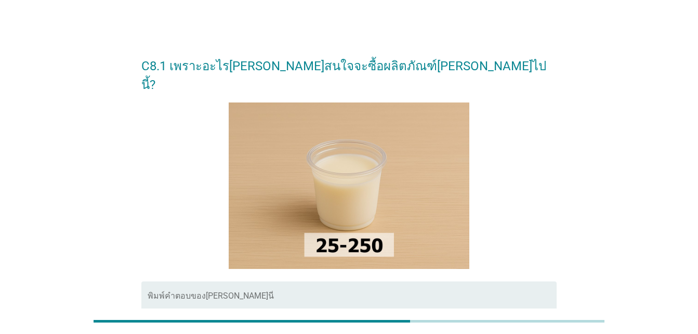
click at [241, 294] on textarea "พิมพ์คำตอบของคุณ ที่นี่" at bounding box center [352, 321] width 409 height 55
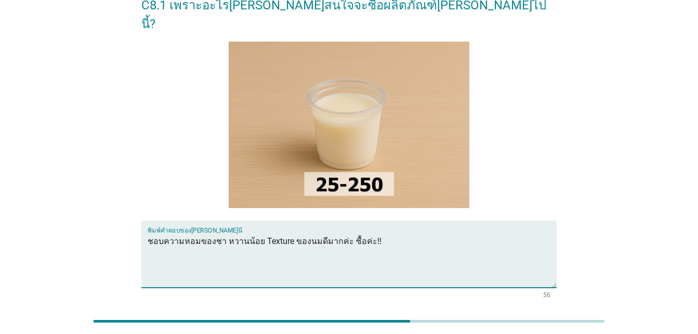
scroll to position [141, 0]
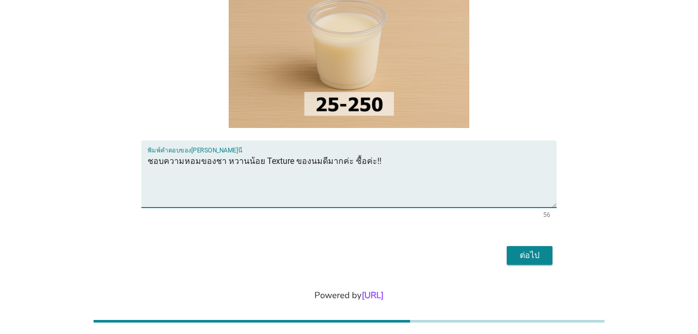
type textarea "ชอบความหอมของชา หวานน้อย Texture ของนมดีมากค่ะ ซื้อค่ะ!!"
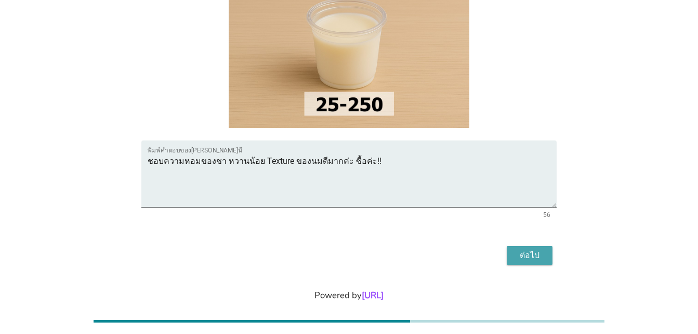
click at [538, 249] on div "ต่อไป" at bounding box center [529, 255] width 29 height 12
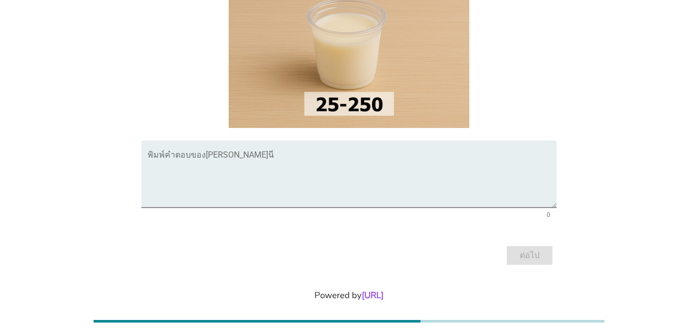
scroll to position [0, 0]
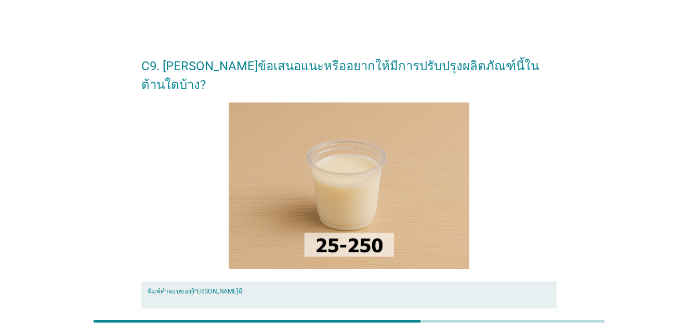
click at [187, 294] on textarea "พิมพ์คำตอบของคุณ ที่นี่" at bounding box center [352, 321] width 409 height 55
type textarea "w"
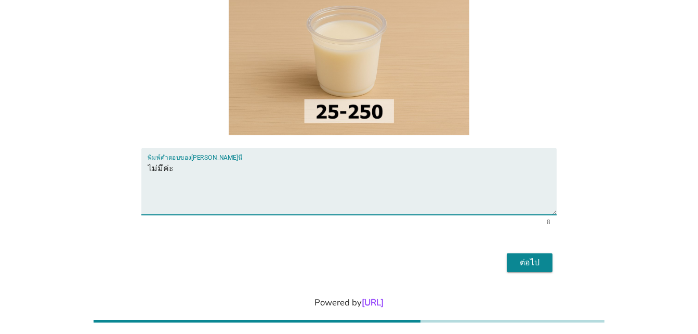
scroll to position [141, 0]
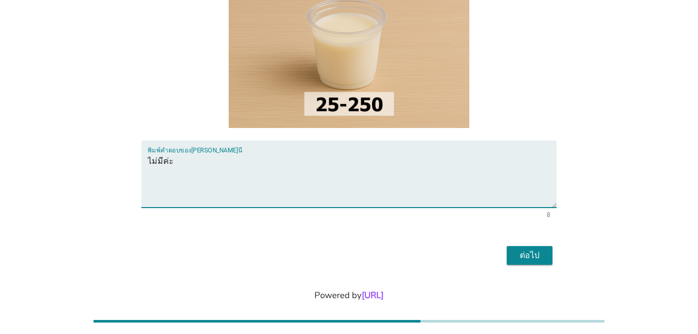
type textarea "ไม่มีค่ะ"
click at [534, 249] on div "ต่อไป" at bounding box center [529, 255] width 29 height 12
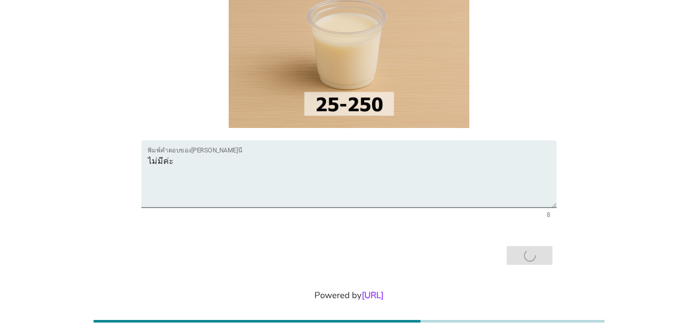
scroll to position [0, 0]
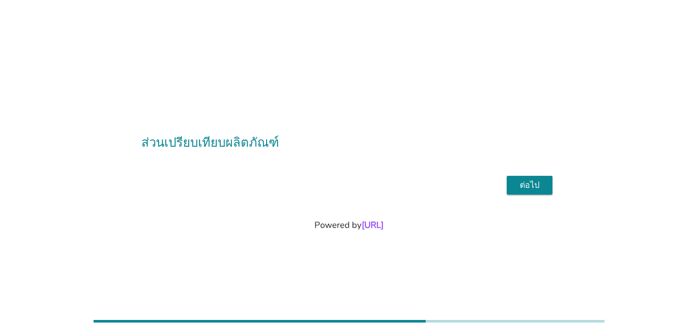
click at [542, 189] on div "ต่อไป" at bounding box center [529, 185] width 29 height 12
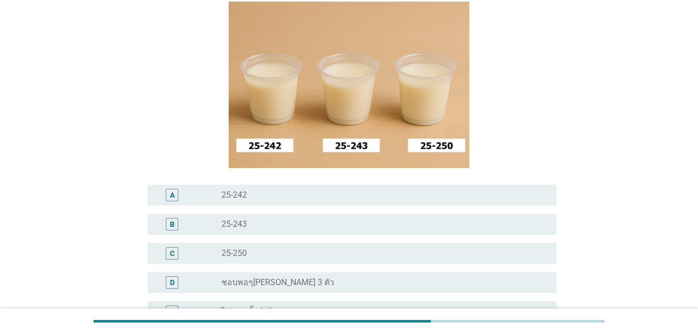
scroll to position [104, 0]
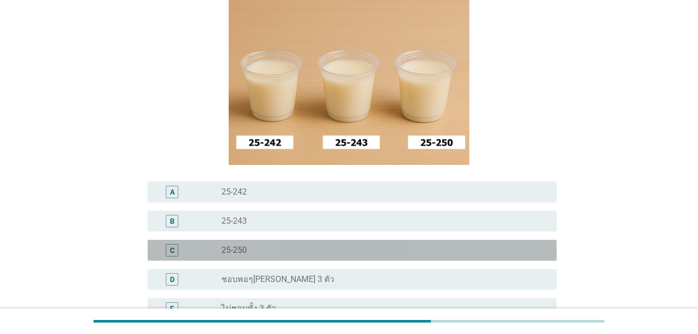
click at [174, 253] on div "C" at bounding box center [172, 250] width 5 height 11
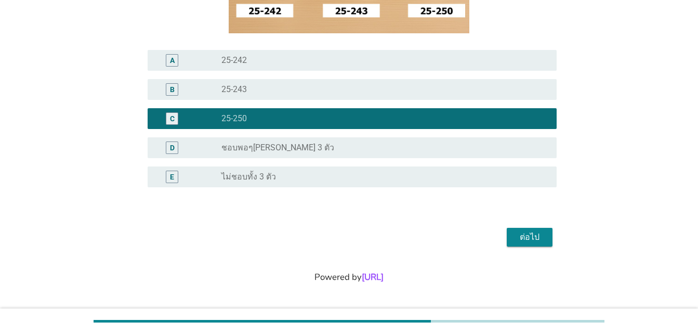
scroll to position [236, 0]
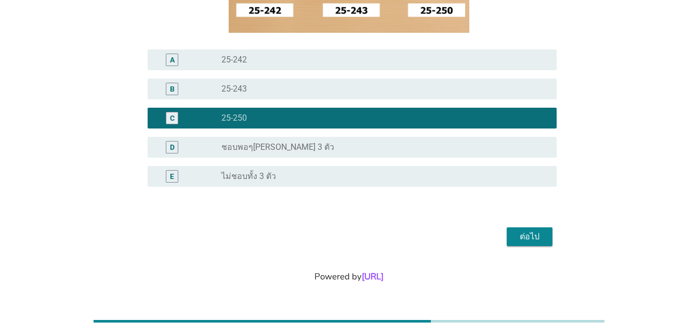
click at [538, 239] on div "ต่อไป" at bounding box center [529, 236] width 29 height 12
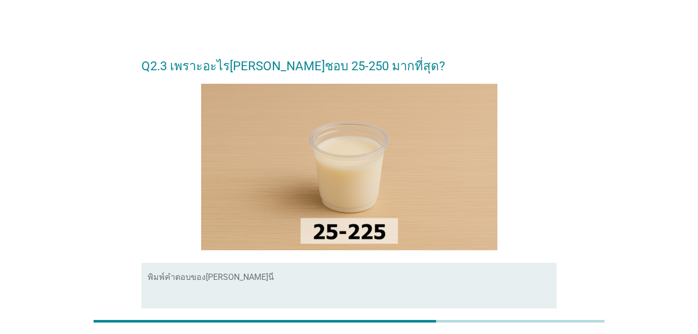
scroll to position [52, 0]
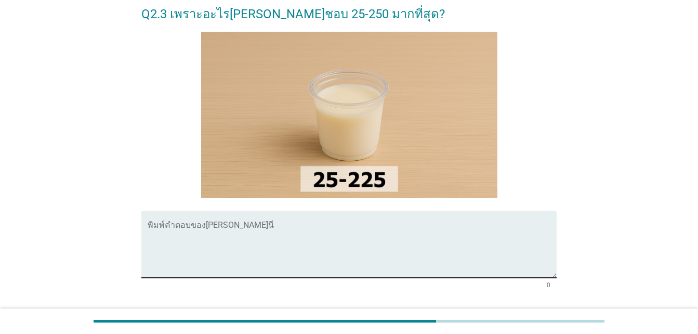
click at [166, 225] on textarea "พิมพ์คำตอบของคุณ ที่นี่" at bounding box center [352, 250] width 409 height 55
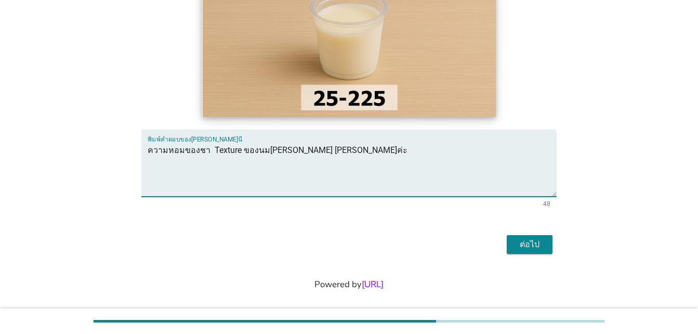
scroll to position [141, 0]
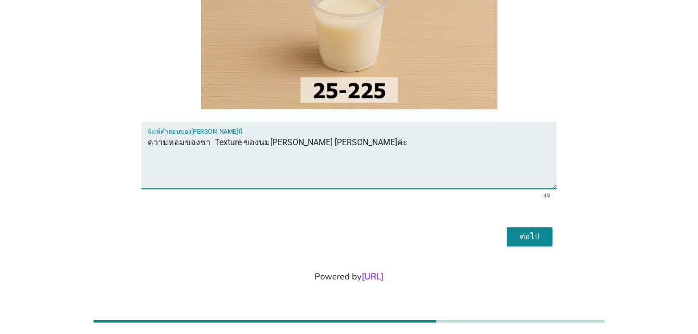
type textarea "ความหอมของชา Texture ของนม[PERSON_NAME] [PERSON_NAME]ค่ะ"
click at [522, 234] on div "ต่อไป" at bounding box center [529, 236] width 29 height 12
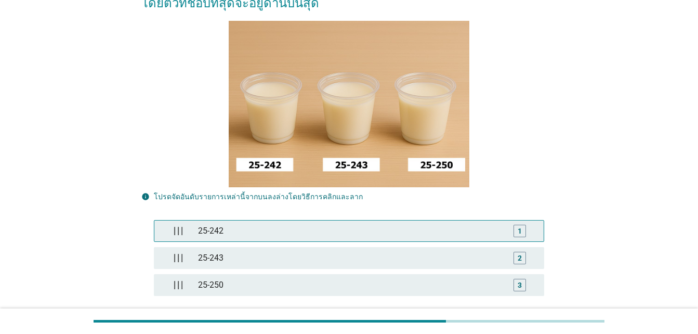
scroll to position [104, 0]
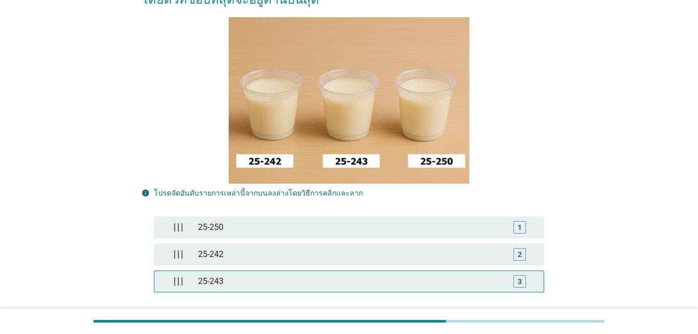
click at [518, 278] on div "3" at bounding box center [520, 281] width 4 height 11
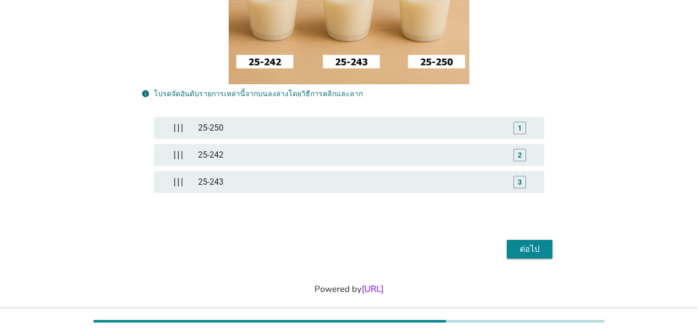
scroll to position [208, 0]
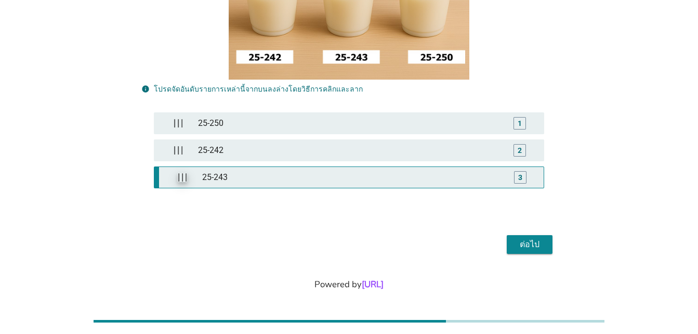
click at [178, 175] on img at bounding box center [182, 177] width 9 height 9
click at [520, 179] on div "3" at bounding box center [520, 177] width 4 height 11
click at [527, 241] on div "ต่อไป" at bounding box center [529, 244] width 29 height 12
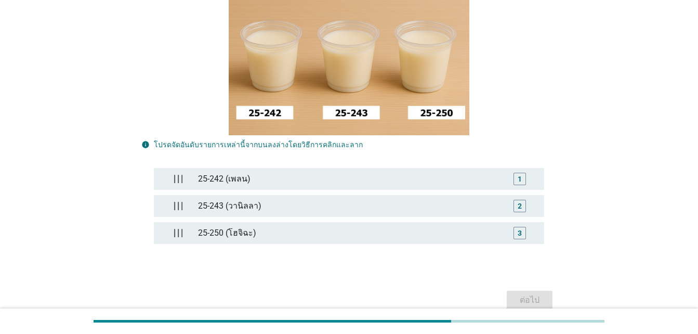
scroll to position [156, 0]
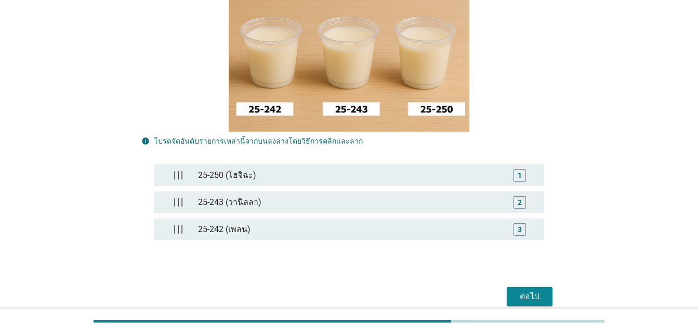
click at [530, 291] on div "ต่อไป" at bounding box center [529, 296] width 29 height 12
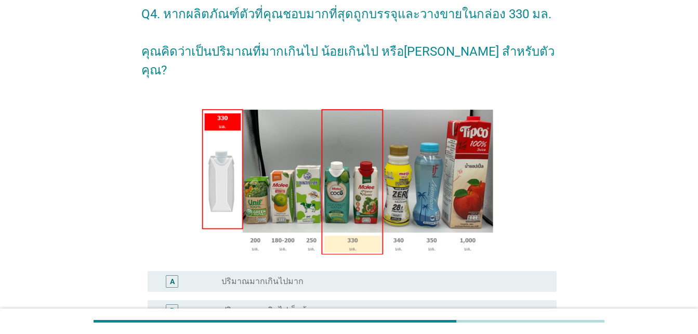
scroll to position [104, 0]
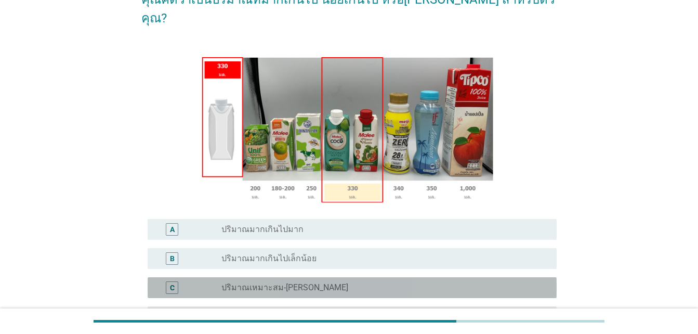
click at [175, 281] on div "C" at bounding box center [172, 287] width 12 height 12
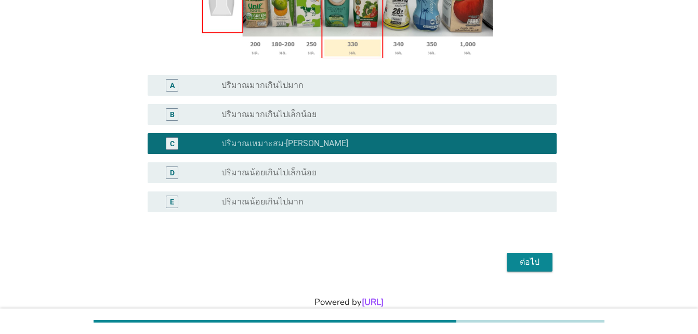
scroll to position [255, 0]
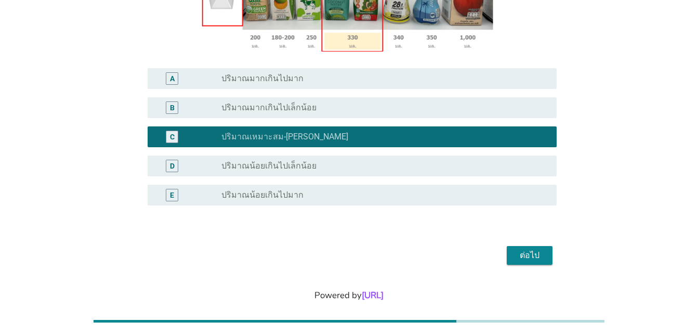
click at [525, 249] on div "ต่อไป" at bounding box center [529, 255] width 29 height 12
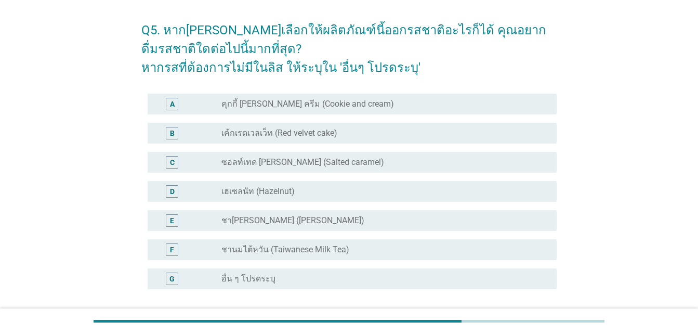
scroll to position [52, 0]
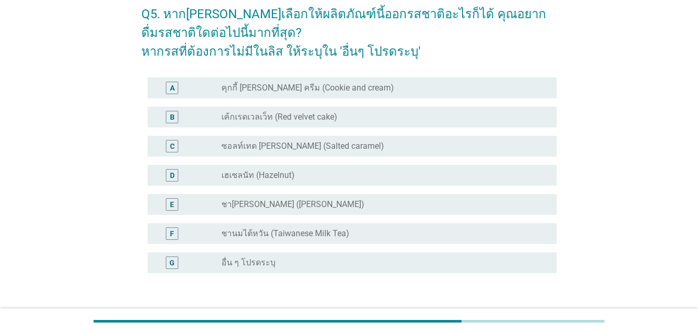
click at [173, 206] on div "E" at bounding box center [172, 204] width 4 height 11
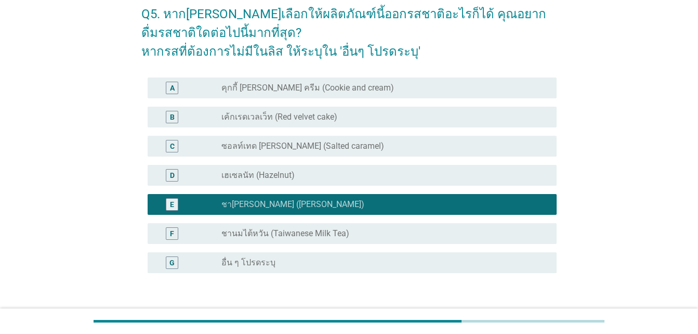
click at [174, 146] on div "C" at bounding box center [172, 145] width 5 height 11
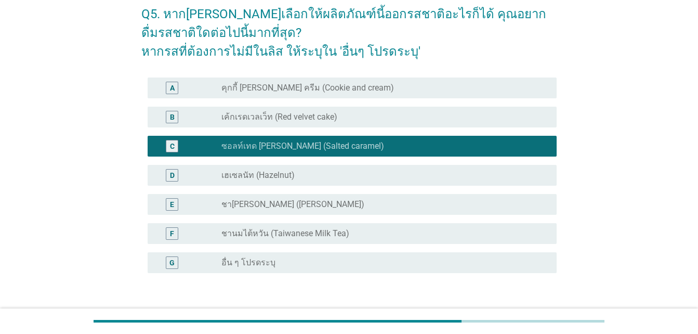
click at [622, 158] on div "Q5. หาก[PERSON_NAME]เลือกให้ผลิตภัณฑ์นี้ออกรสชาติอะไรก็ได้ คุณอยากดื่มรสชาติใดต…" at bounding box center [349, 165] width 648 height 358
click at [174, 204] on div "E" at bounding box center [172, 204] width 4 height 11
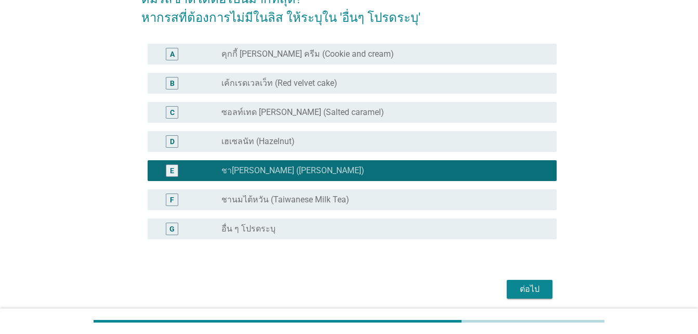
scroll to position [138, 0]
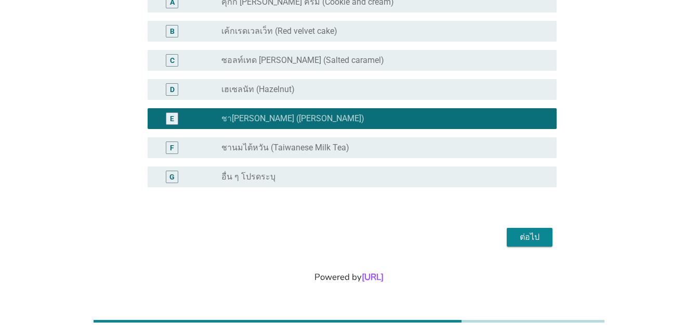
click at [544, 245] on button "ต่อไป" at bounding box center [530, 237] width 46 height 19
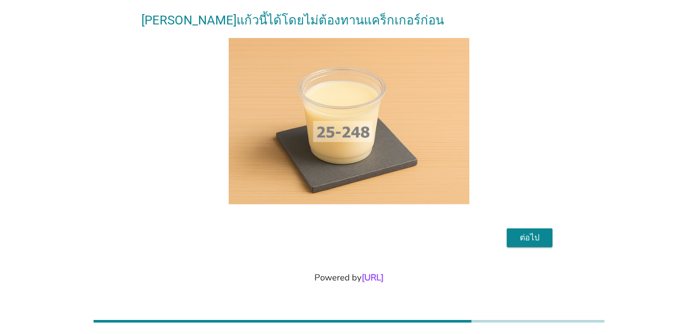
scroll to position [103, 0]
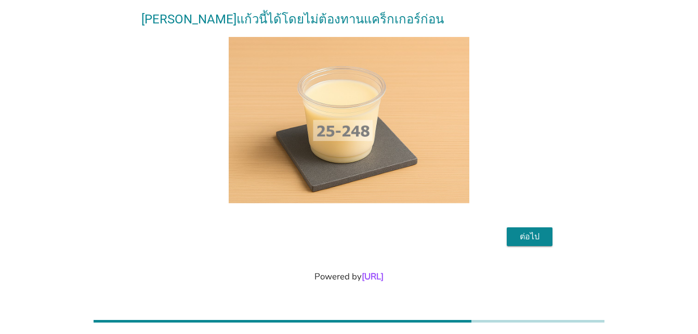
click at [534, 239] on div "ต่อไป" at bounding box center [529, 236] width 29 height 12
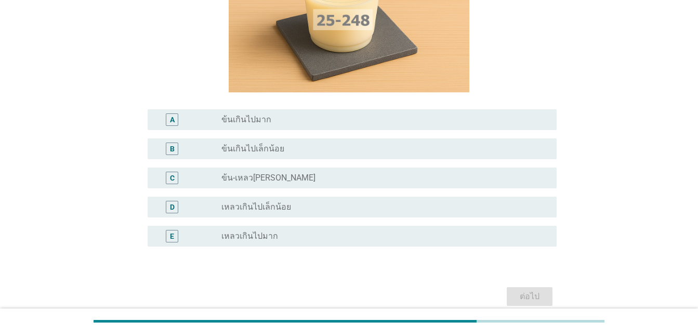
scroll to position [208, 0]
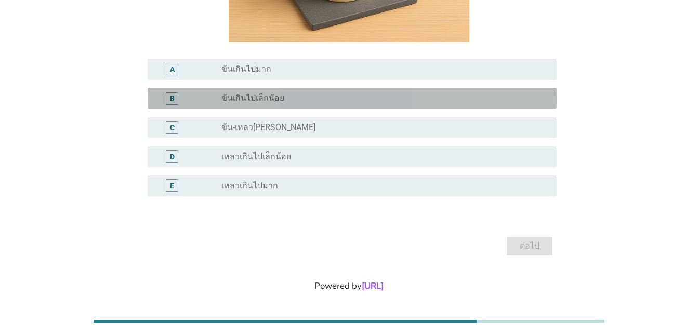
click at [174, 97] on div "B" at bounding box center [172, 98] width 5 height 11
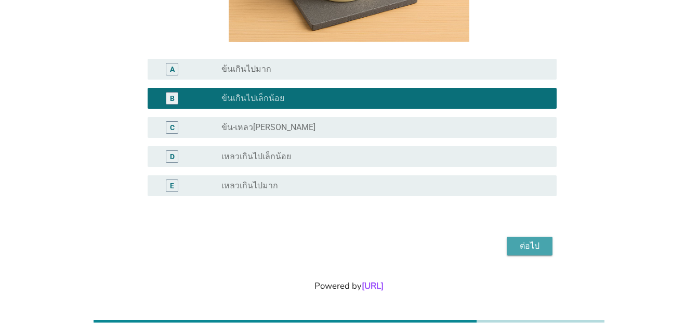
click at [525, 242] on div "ต่อไป" at bounding box center [529, 246] width 29 height 12
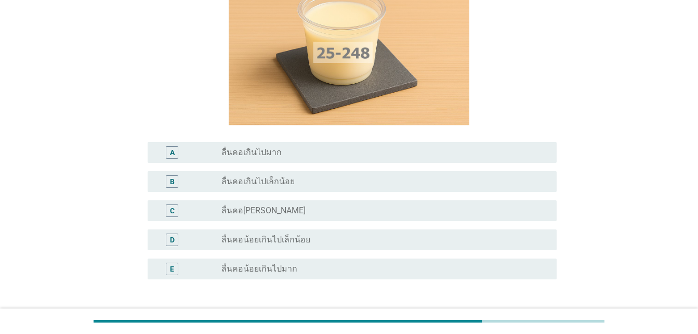
scroll to position [156, 0]
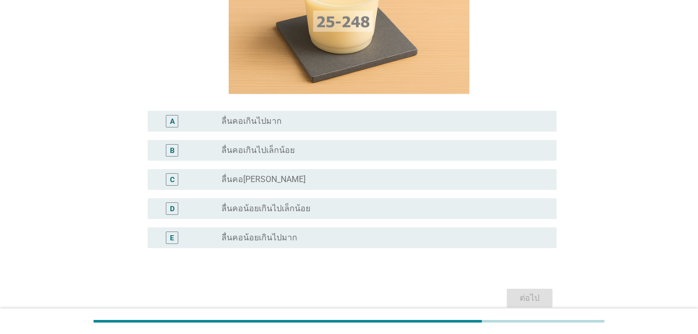
click at [176, 236] on div "E" at bounding box center [172, 237] width 12 height 12
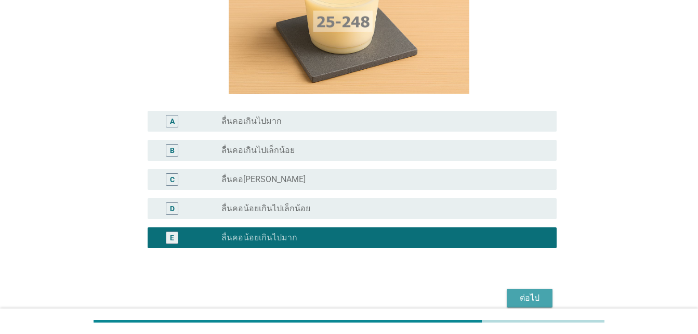
click at [544, 293] on button "ต่อไป" at bounding box center [530, 298] width 46 height 19
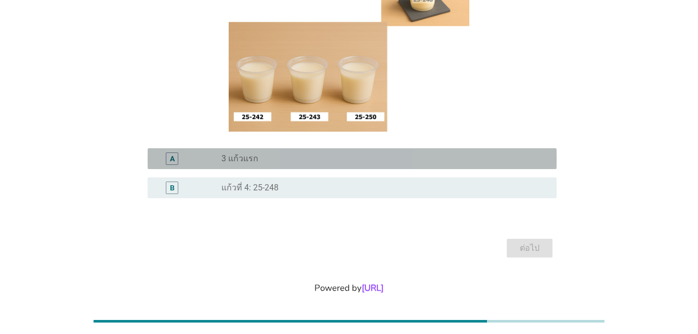
click at [169, 155] on div "A" at bounding box center [172, 158] width 12 height 12
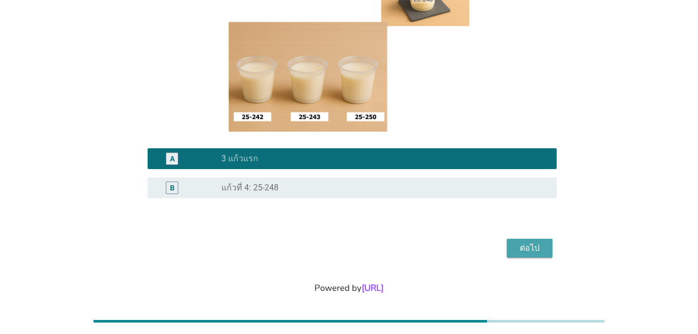
click at [550, 248] on button "ต่อไป" at bounding box center [530, 248] width 46 height 19
